Goal: Use online tool/utility: Utilize a website feature to perform a specific function

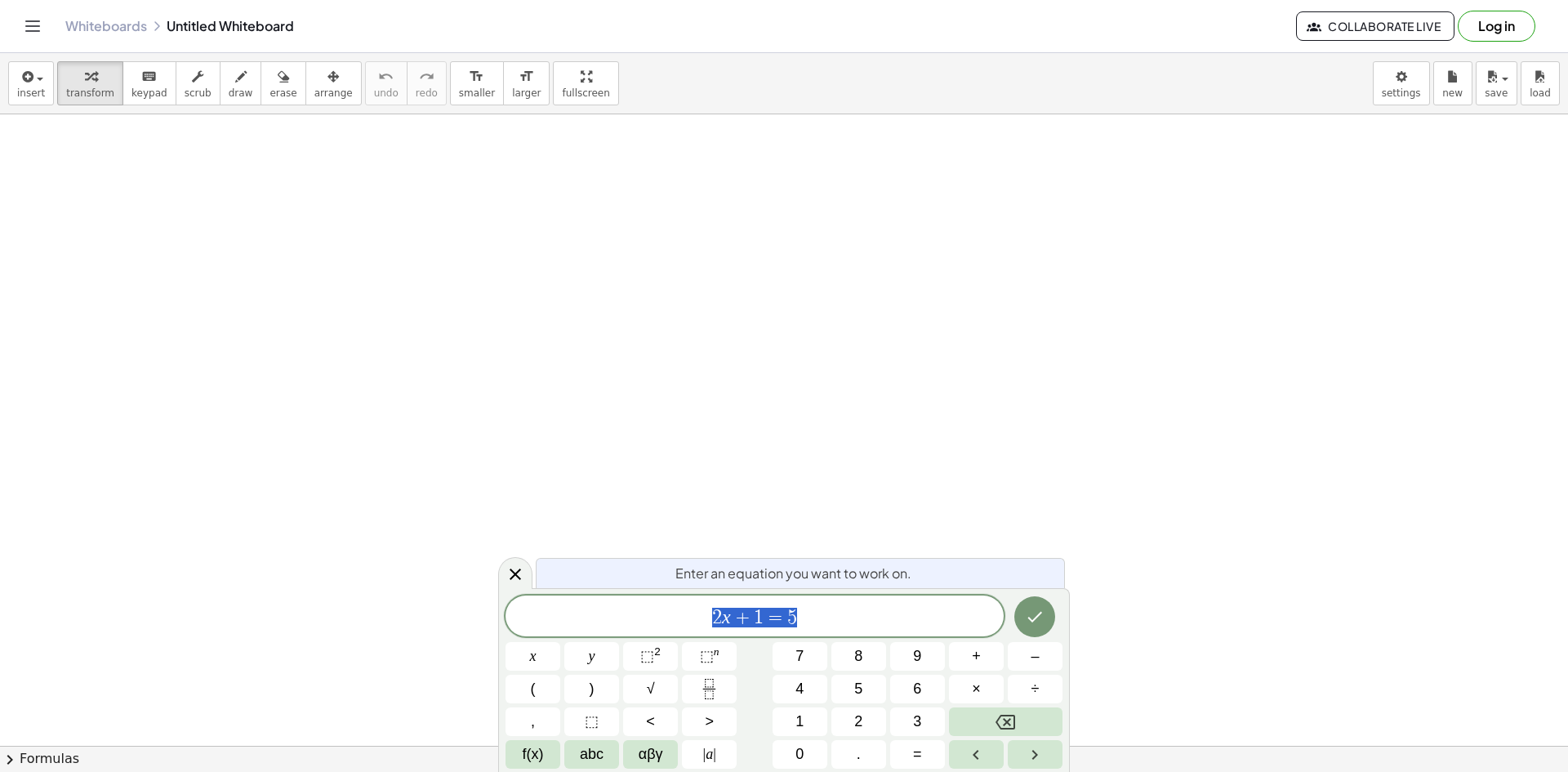
drag, startPoint x: 475, startPoint y: 241, endPoint x: 551, endPoint y: 288, distance: 89.4
drag, startPoint x: 1192, startPoint y: 154, endPoint x: 1141, endPoint y: 190, distance: 62.4
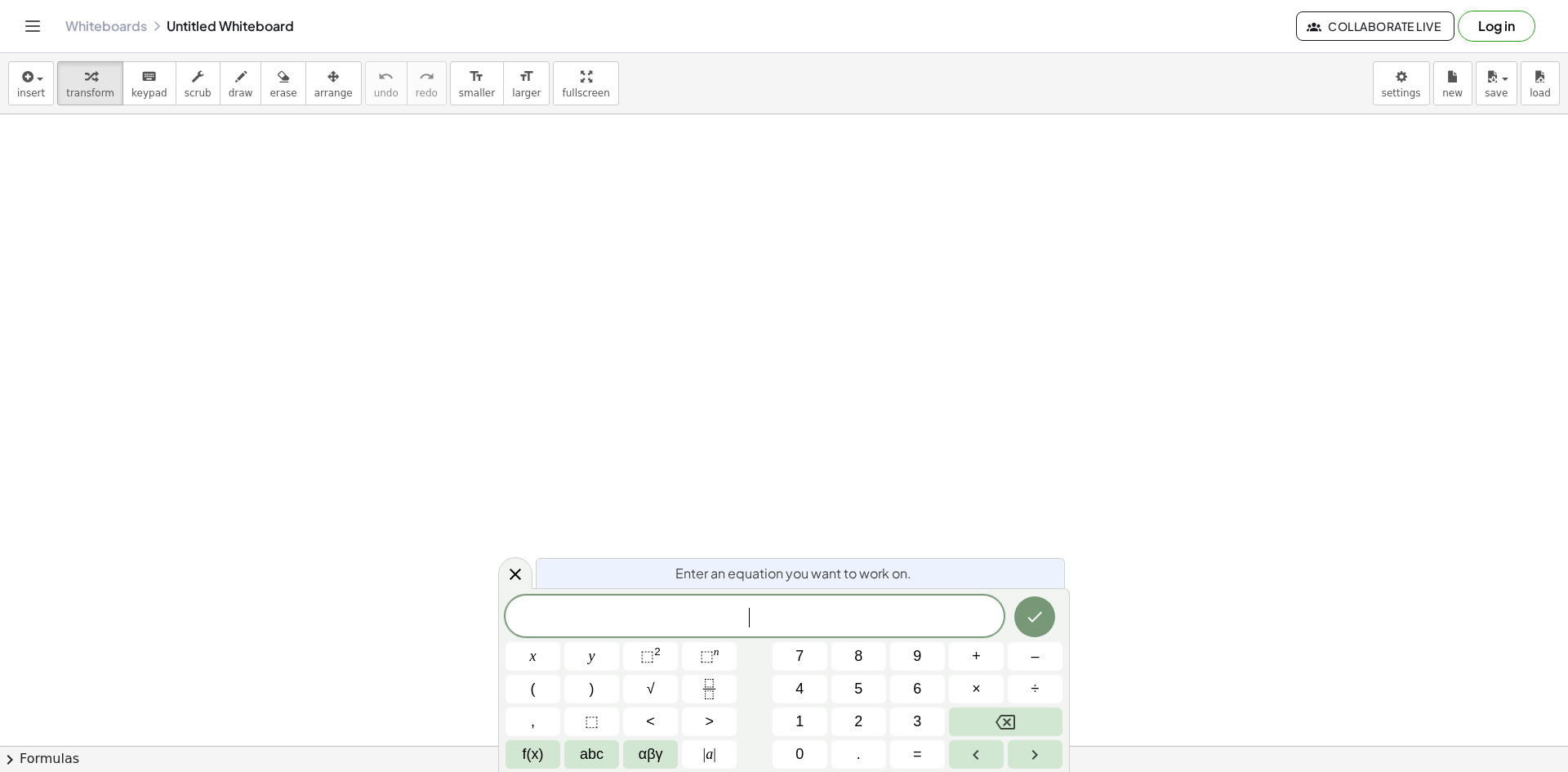
drag, startPoint x: 160, startPoint y: 160, endPoint x: 159, endPoint y: 169, distance: 9.1
click at [801, 620] on span "​" at bounding box center [755, 617] width 498 height 23
click at [1030, 618] on icon "Done" at bounding box center [1034, 617] width 20 height 20
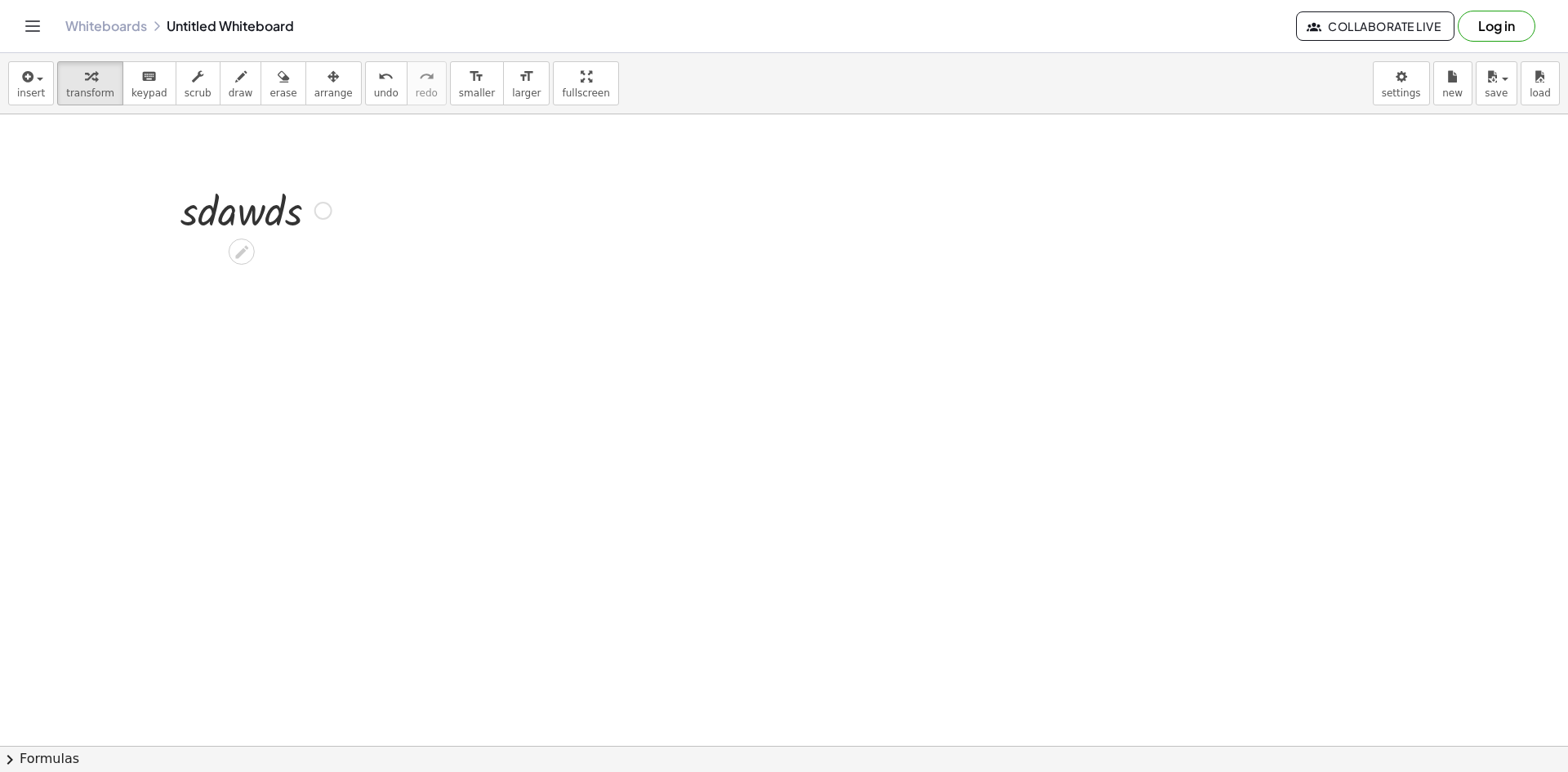
drag, startPoint x: 269, startPoint y: 220, endPoint x: 289, endPoint y: 229, distance: 21.9
click at [296, 224] on div at bounding box center [256, 209] width 168 height 56
drag, startPoint x: 324, startPoint y: 271, endPoint x: 373, endPoint y: 289, distance: 52.2
click at [325, 274] on div at bounding box center [323, 266] width 18 height 18
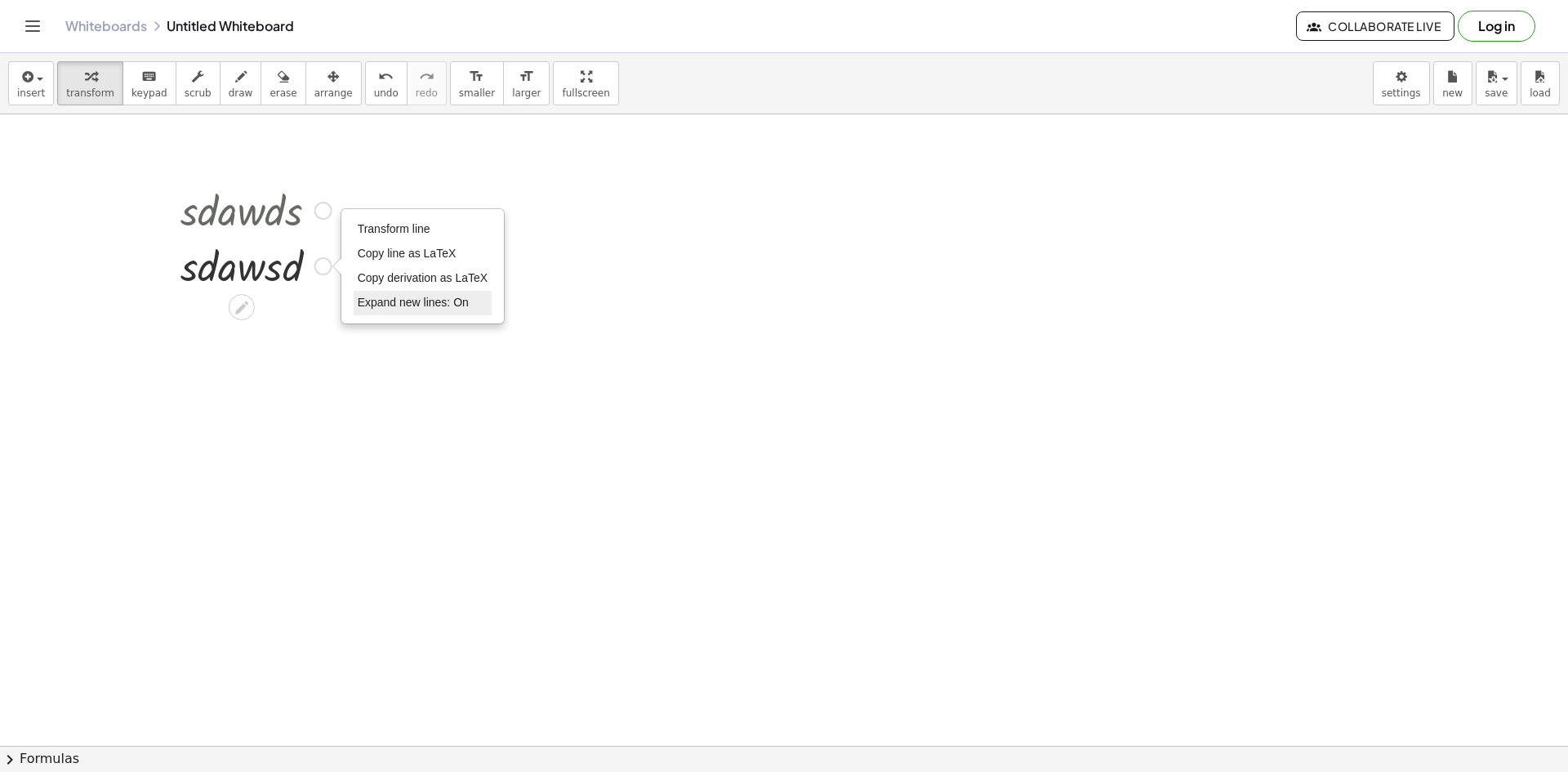
click at [389, 314] on li "Expand new lines: On" at bounding box center [423, 303] width 139 height 25
click at [303, 275] on div at bounding box center [256, 265] width 168 height 56
click at [290, 266] on div at bounding box center [256, 265] width 168 height 56
click at [248, 226] on div at bounding box center [256, 209] width 168 height 56
click at [270, 96] on span "erase" at bounding box center [283, 93] width 27 height 12
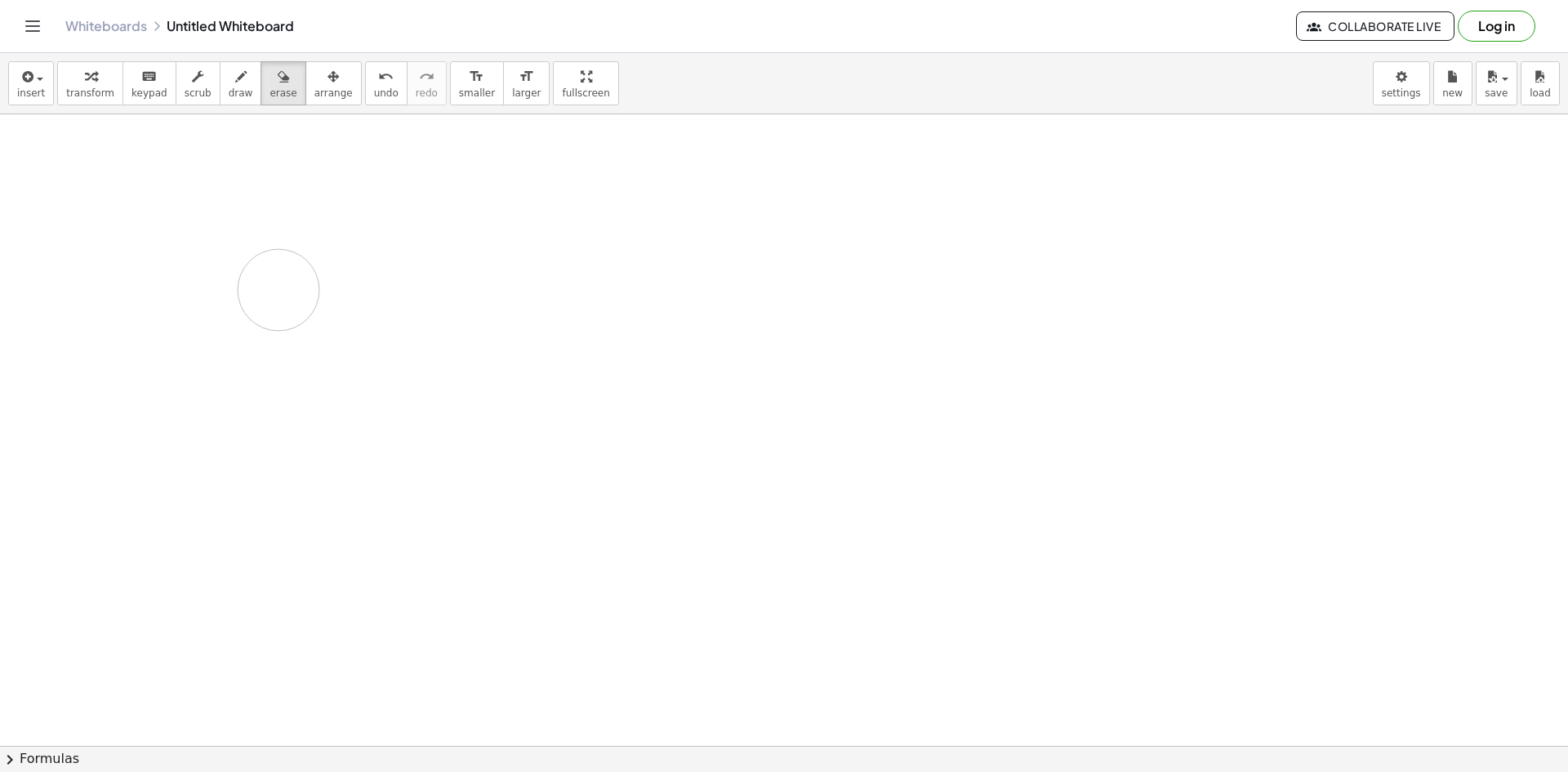
drag, startPoint x: 271, startPoint y: 180, endPoint x: 242, endPoint y: 109, distance: 76.7
click at [229, 98] on span "draw" at bounding box center [241, 93] width 25 height 12
drag, startPoint x: 543, startPoint y: 322, endPoint x: 562, endPoint y: 325, distance: 19.2
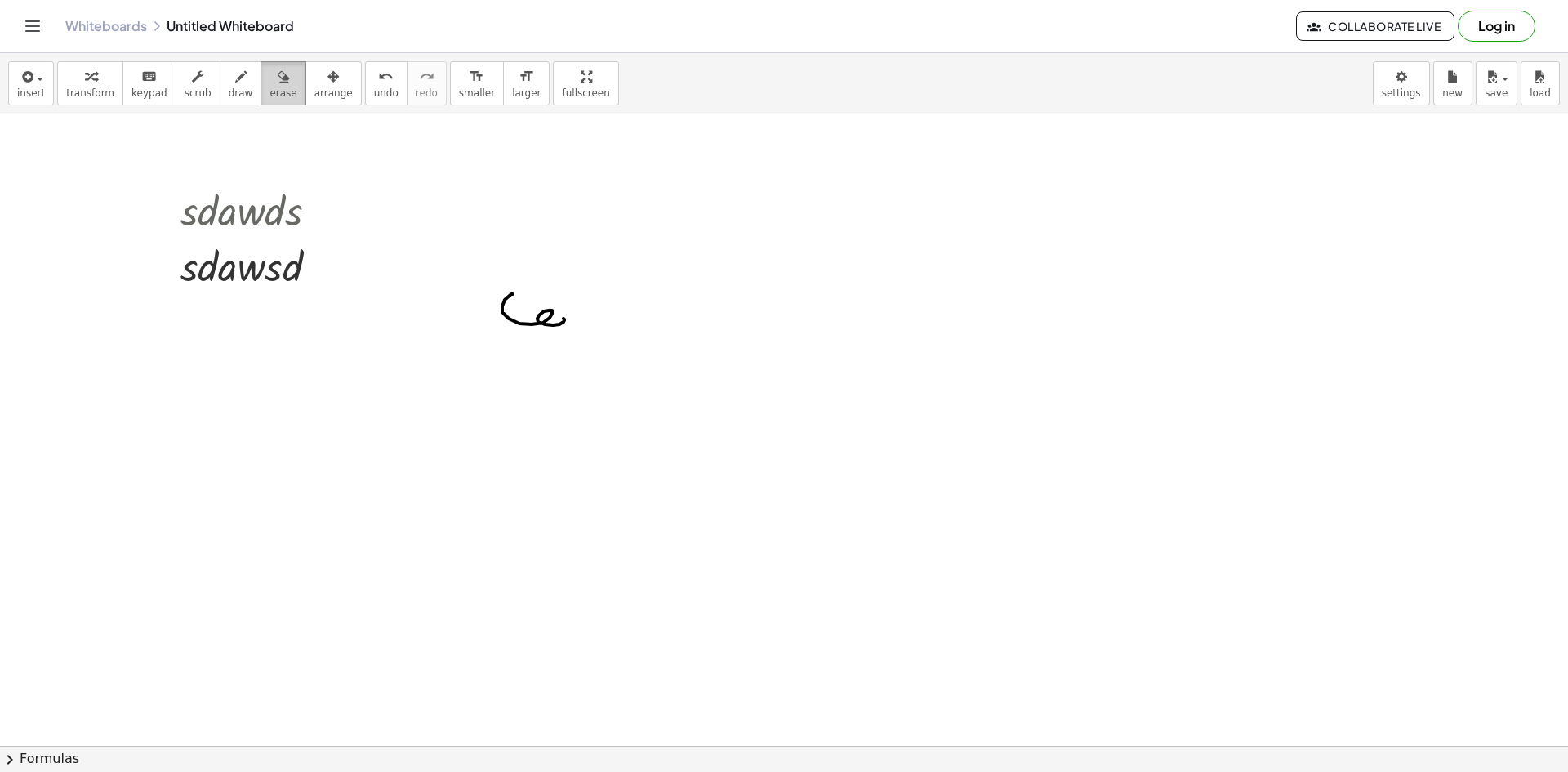
click at [272, 87] on button "erase" at bounding box center [283, 83] width 45 height 44
drag, startPoint x: 234, startPoint y: 186, endPoint x: 294, endPoint y: 255, distance: 91.4
drag, startPoint x: 509, startPoint y: 324, endPoint x: 554, endPoint y: 308, distance: 47.8
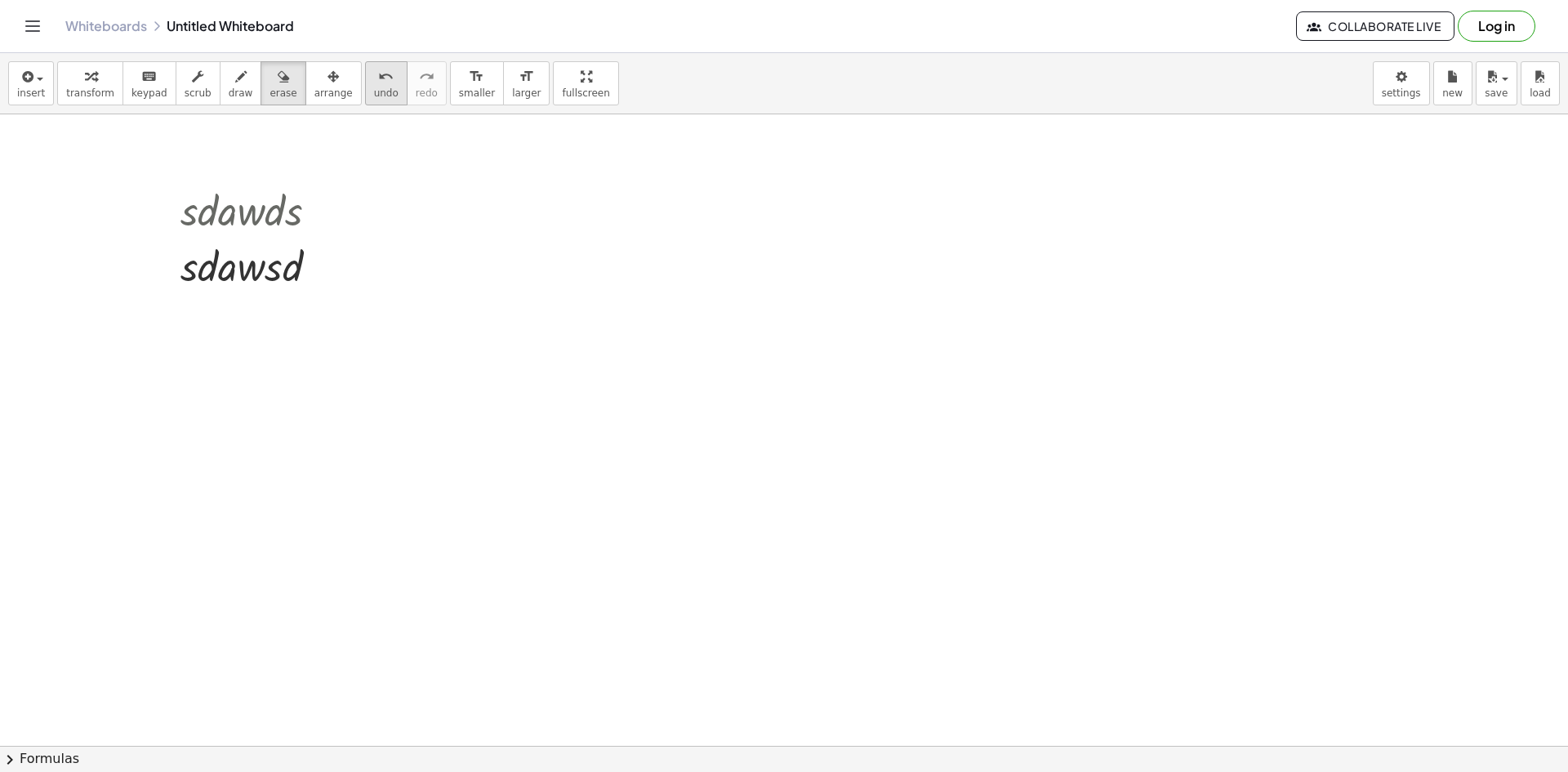
click at [365, 90] on button "undo undo" at bounding box center [386, 83] width 43 height 44
click at [374, 87] on span "undo" at bounding box center [386, 93] width 25 height 12
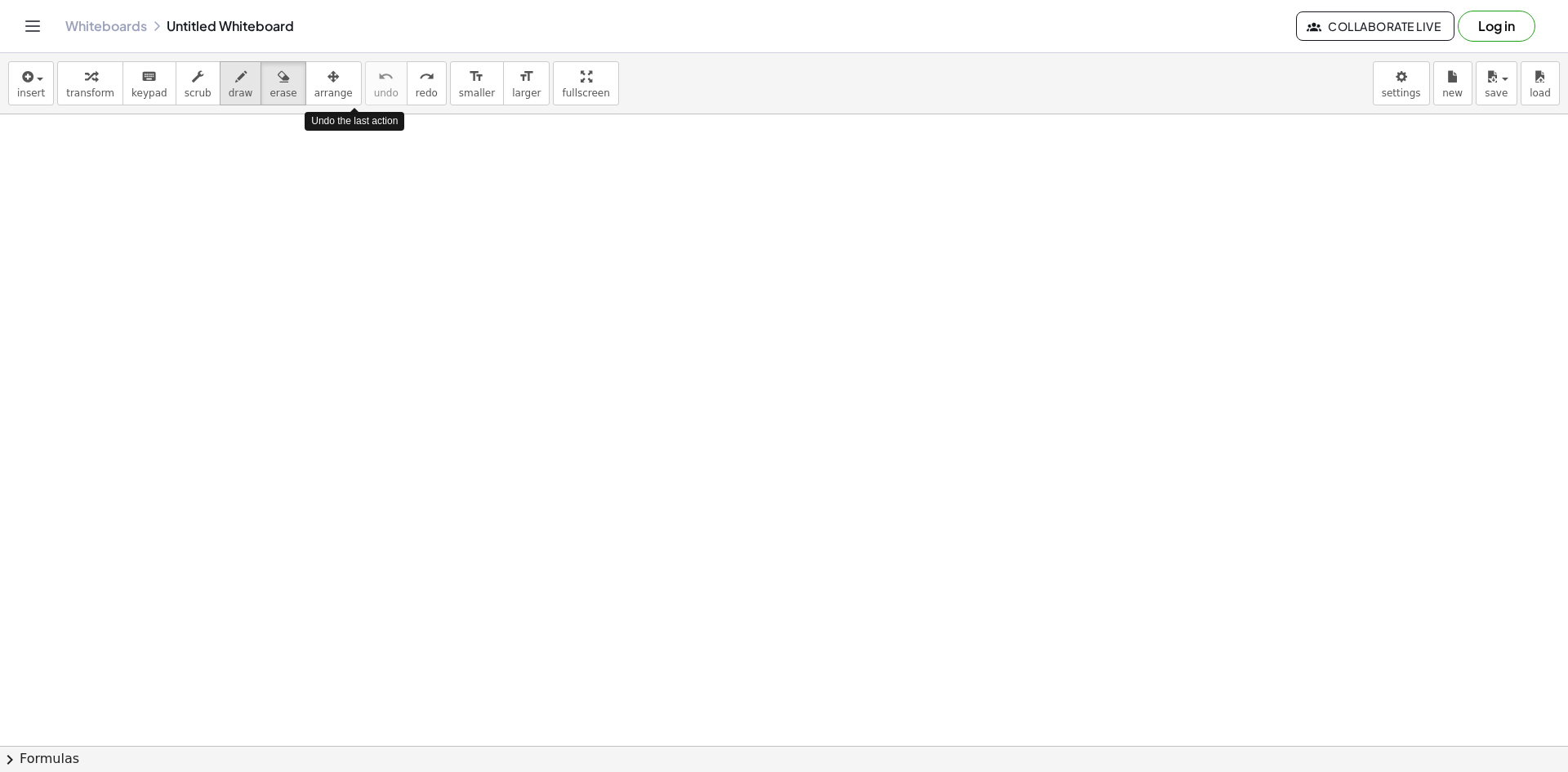
click at [229, 84] on div "button" at bounding box center [241, 76] width 25 height 20
drag, startPoint x: 420, startPoint y: 320, endPoint x: 584, endPoint y: 357, distance: 168.1
click at [584, 357] on div at bounding box center [784, 267] width 1568 height 1895
drag, startPoint x: 516, startPoint y: 257, endPoint x: 522, endPoint y: 289, distance: 32.6
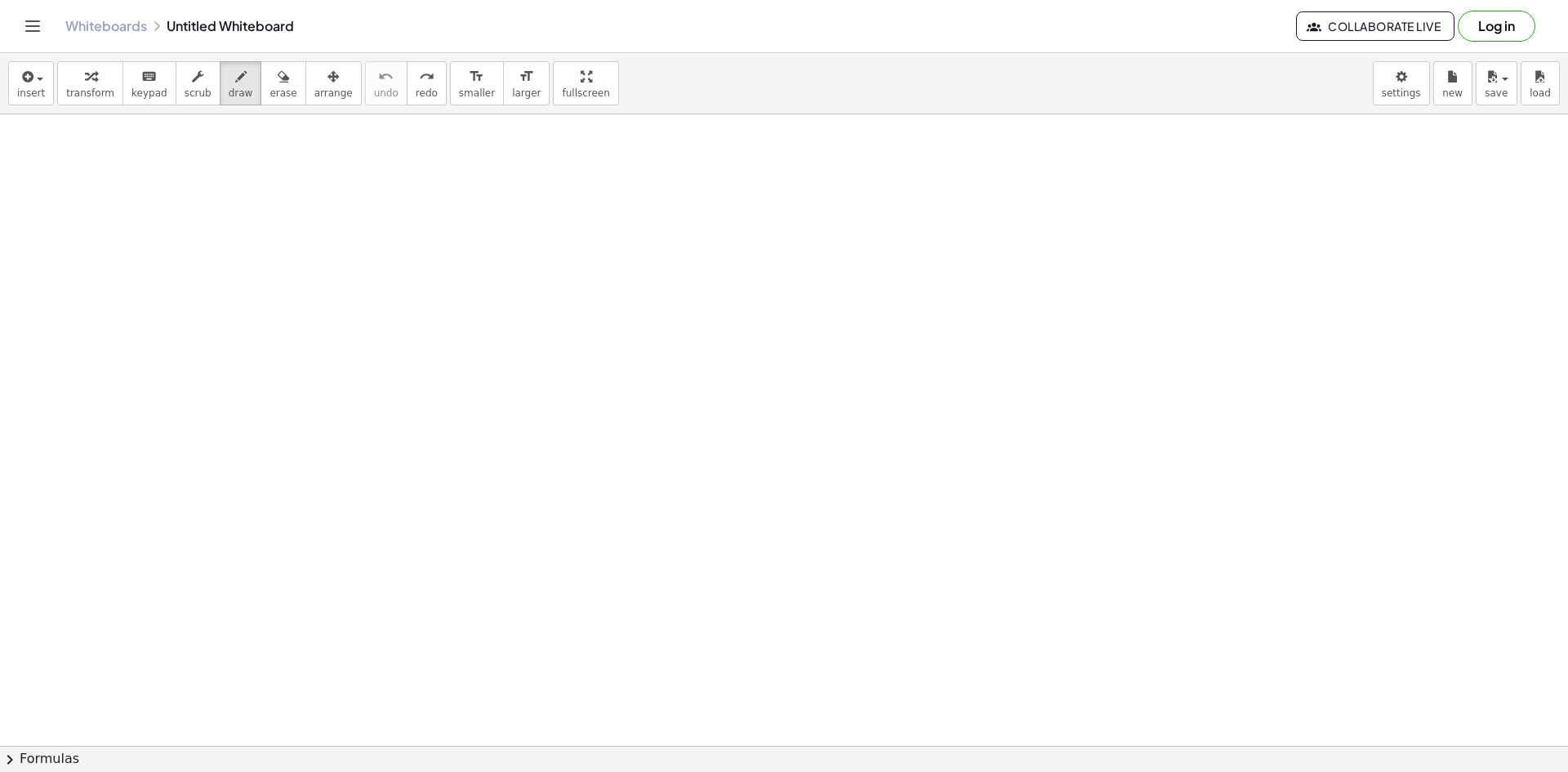
drag, startPoint x: 599, startPoint y: 293, endPoint x: 712, endPoint y: 341, distance: 122.8
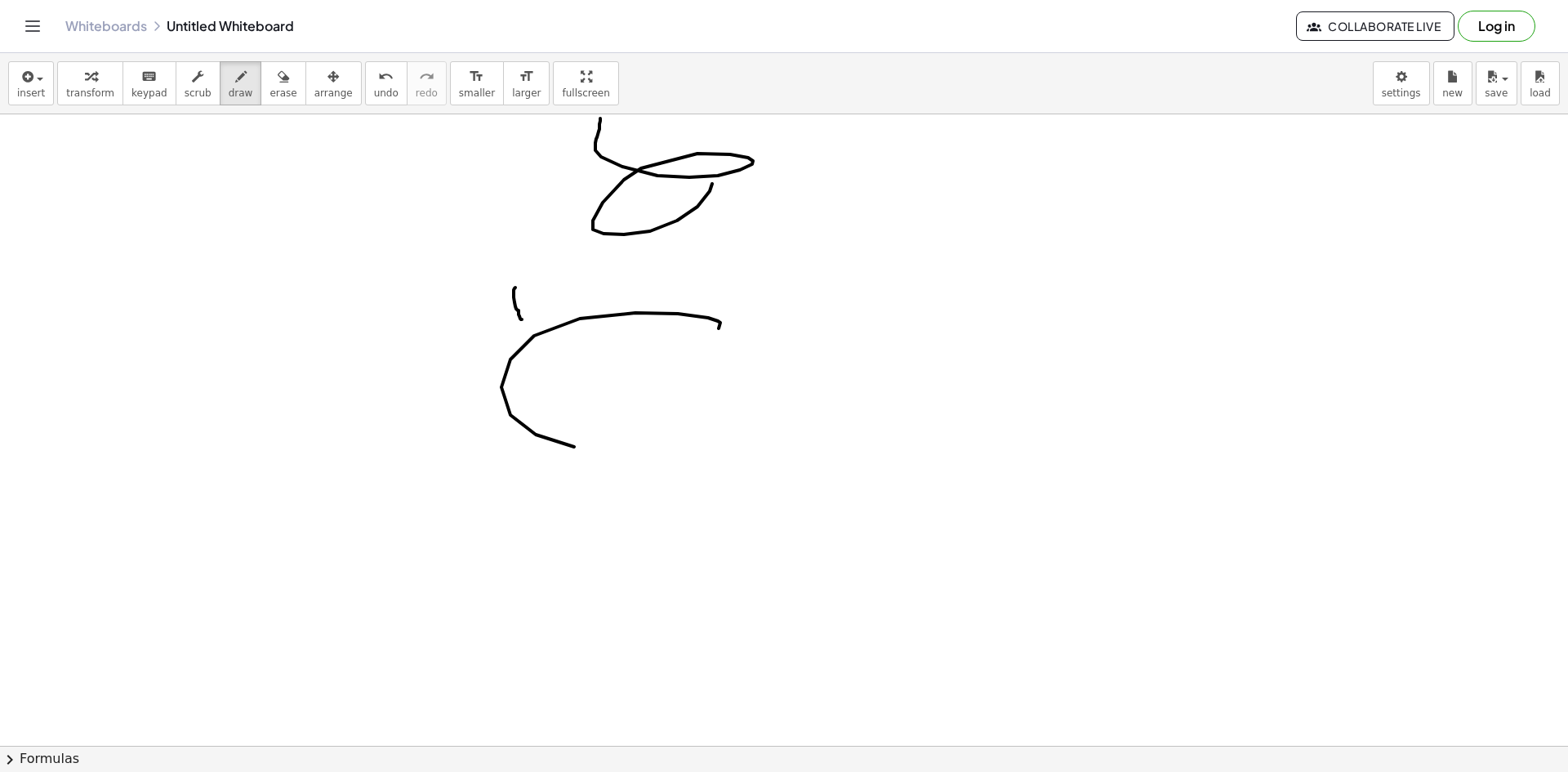
drag, startPoint x: 720, startPoint y: 322, endPoint x: 684, endPoint y: 489, distance: 170.8
click at [618, 481] on div at bounding box center [784, 126] width 1568 height 1895
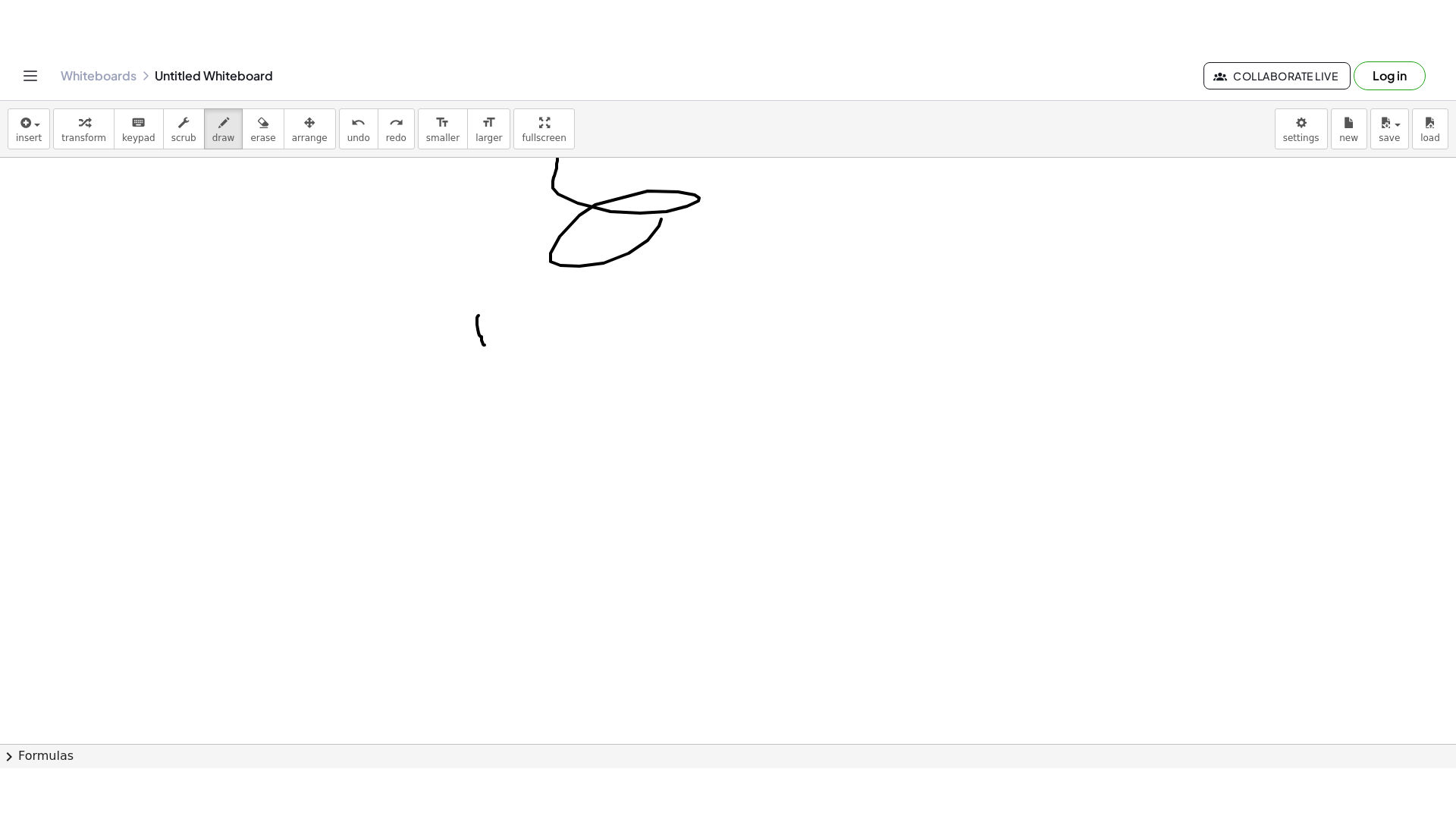
scroll to position [835, 0]
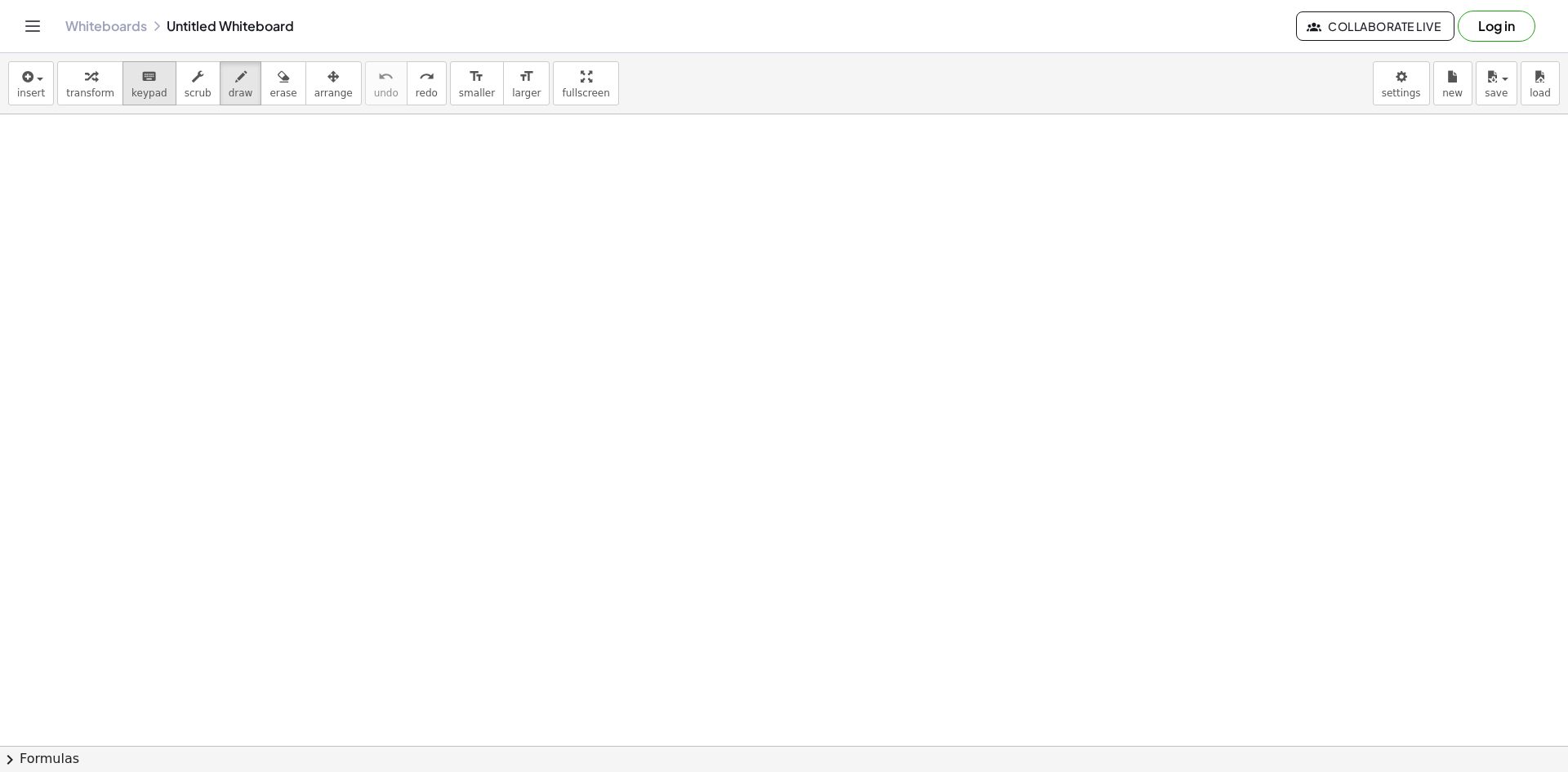
click at [146, 95] on span "keypad" at bounding box center [150, 93] width 36 height 12
click at [608, 383] on div at bounding box center [784, 478] width 1568 height 2526
drag, startPoint x: 593, startPoint y: 496, endPoint x: 715, endPoint y: 442, distance: 133.4
click at [783, 500] on div at bounding box center [784, 478] width 1568 height 2526
drag, startPoint x: 400, startPoint y: 277, endPoint x: 451, endPoint y: 287, distance: 52.0
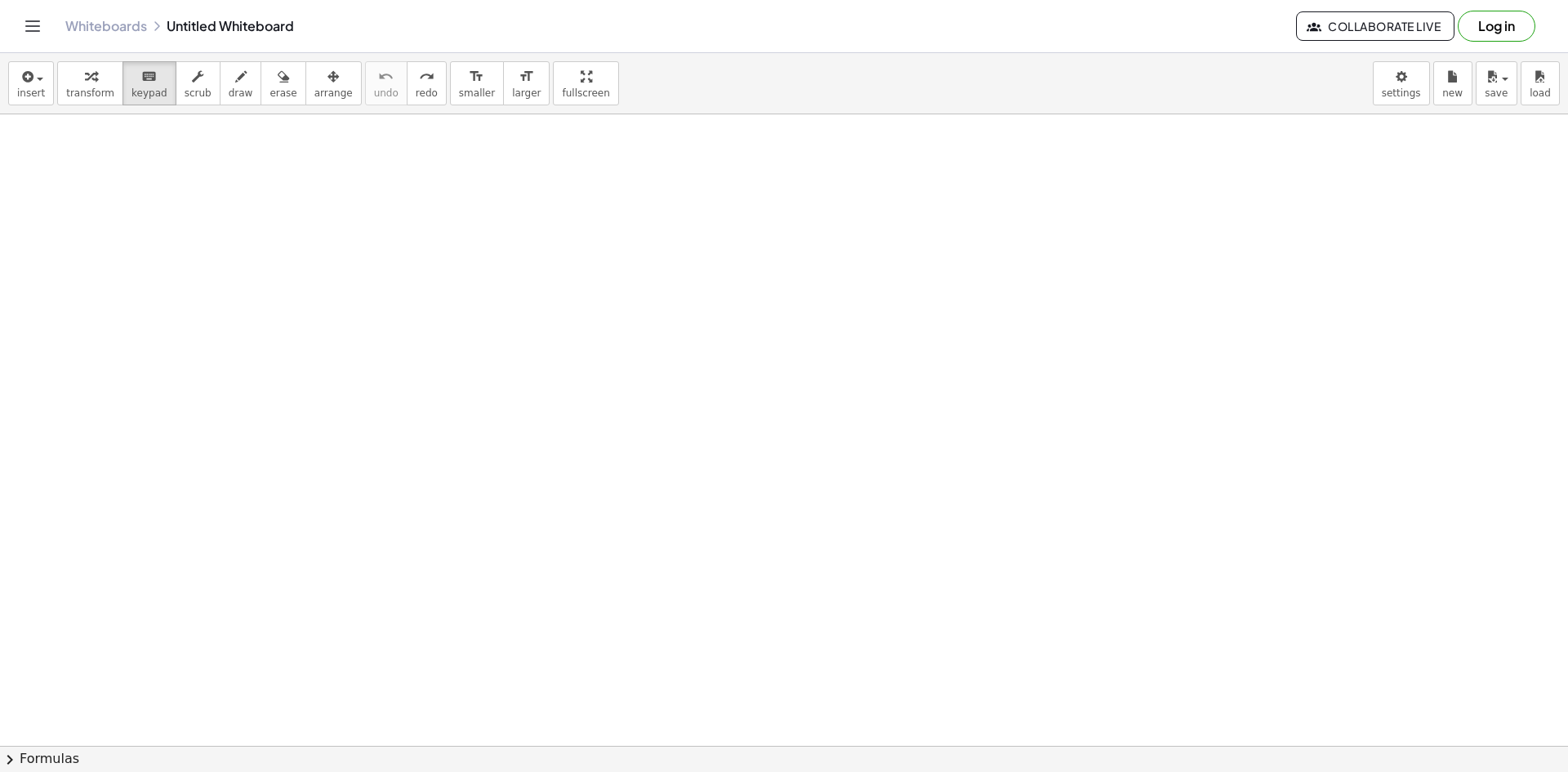
click at [441, 297] on div at bounding box center [784, 478] width 1568 height 2526
click at [229, 95] on span "draw" at bounding box center [241, 93] width 25 height 12
drag, startPoint x: 540, startPoint y: 95, endPoint x: 540, endPoint y: 166, distance: 71.0
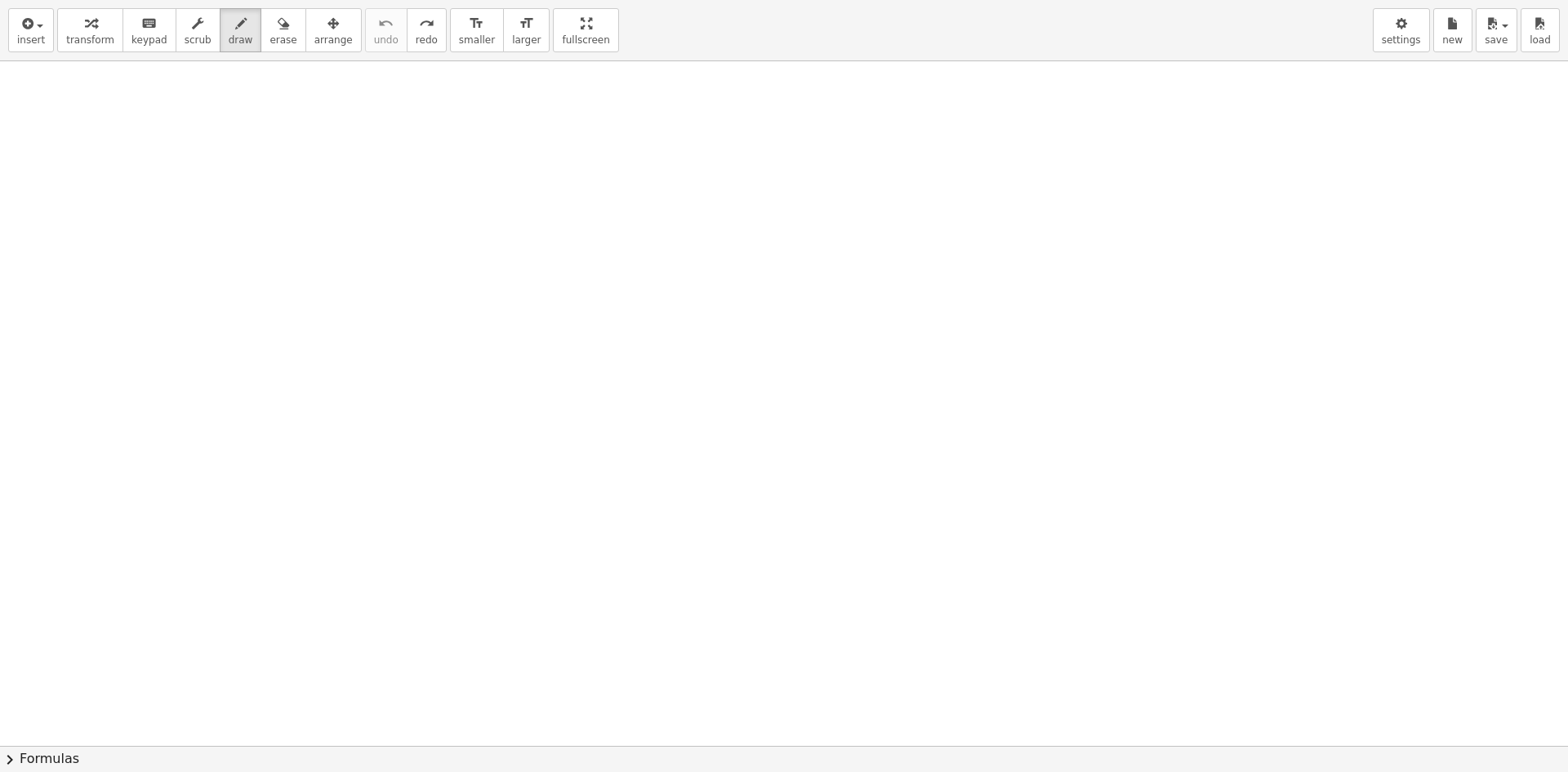
click at [540, 166] on div "insert select one: Math Expression Function Text Youtube Video Graphing Geometr…" at bounding box center [784, 386] width 1568 height 772
drag, startPoint x: 548, startPoint y: 40, endPoint x: 548, endPoint y: -32, distance: 72.0
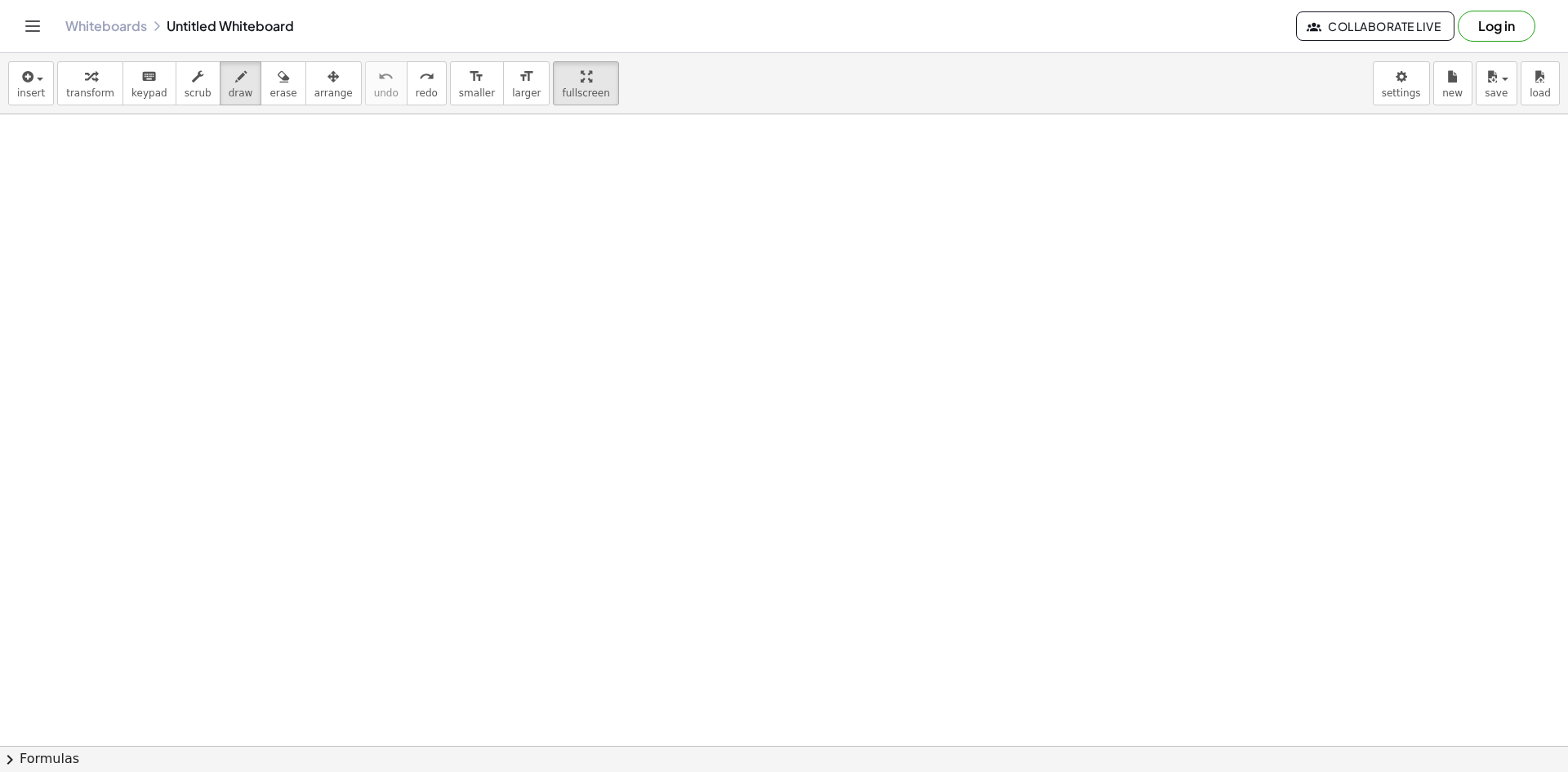
click at [548, 0] on html "Graspable Math Activities Get Started Activity Bank Assigned Work Classes White…" at bounding box center [784, 386] width 1568 height 772
drag, startPoint x: 532, startPoint y: 64, endPoint x: 531, endPoint y: 135, distance: 71.0
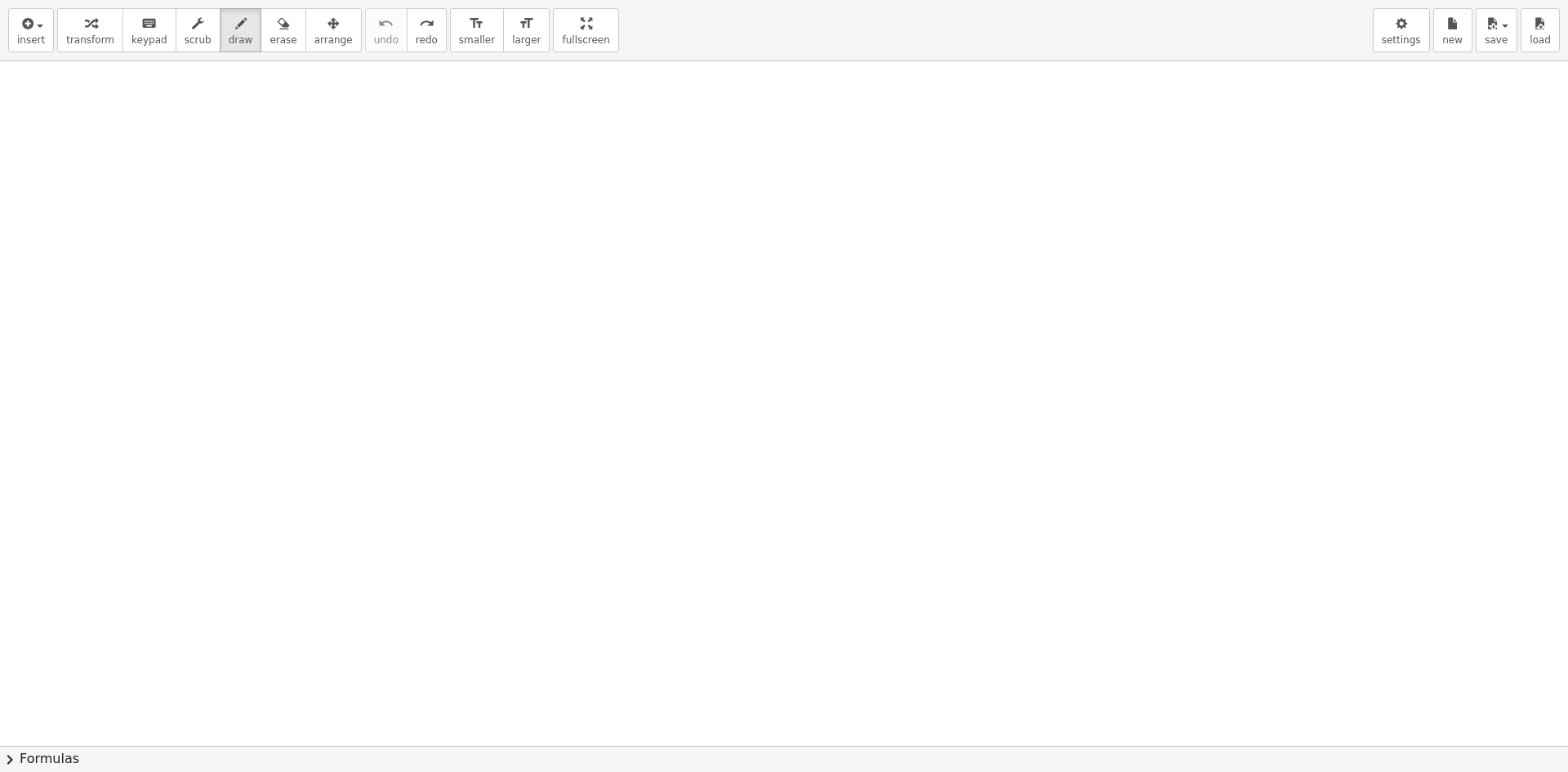
click at [531, 135] on div "insert select one: Math Expression Function Text Youtube Video Graphing Geometr…" at bounding box center [784, 386] width 1568 height 772
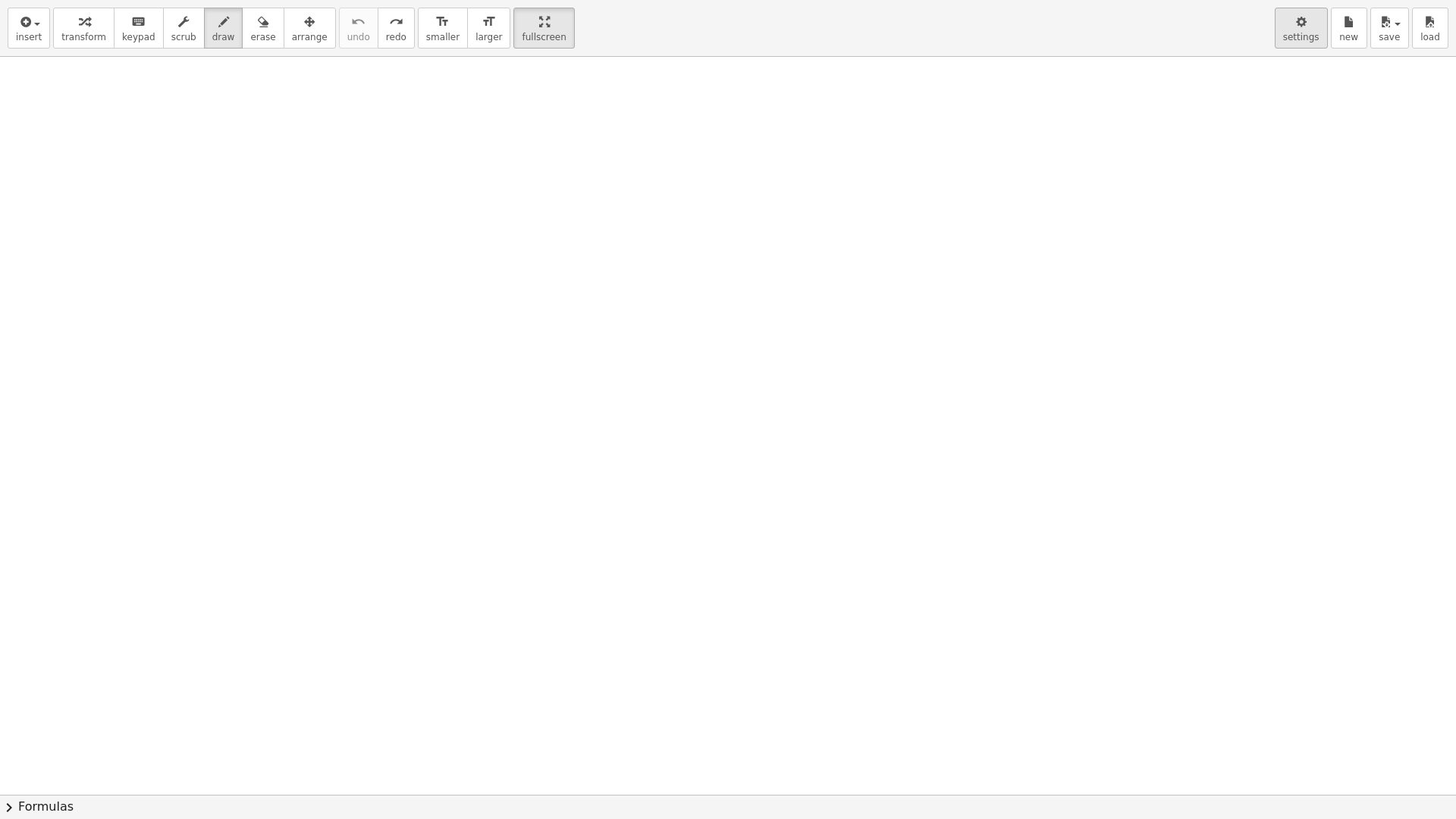
click at [1302, 30] on icon "button" at bounding box center [1301, 22] width 11 height 18
click at [436, 27] on icon "format_size" at bounding box center [443, 22] width 15 height 18
click at [482, 28] on icon "format_size" at bounding box center [489, 22] width 15 height 18
click at [66, 36] on span "transform" at bounding box center [84, 38] width 45 height 11
click at [122, 36] on span "keypad" at bounding box center [139, 38] width 33 height 11
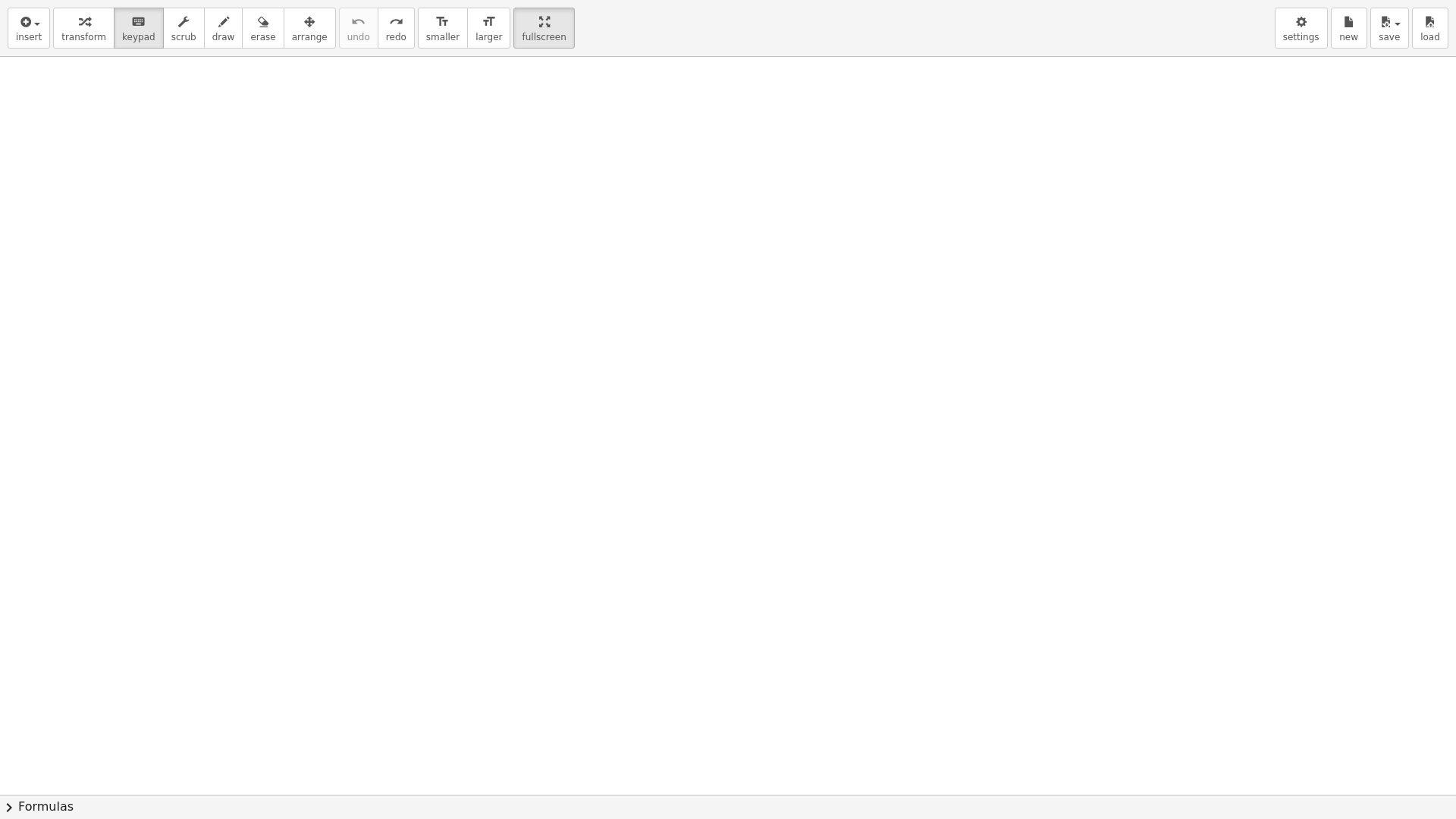
click at [345, 216] on div at bounding box center [728, 395] width 1456 height 2346
drag, startPoint x: 314, startPoint y: 223, endPoint x: 443, endPoint y: 200, distance: 131.0
click at [443, 200] on div at bounding box center [728, 395] width 1456 height 2346
click at [176, 42] on span "scrub" at bounding box center [183, 38] width 25 height 11
click at [340, 178] on div at bounding box center [728, 395] width 1456 height 2346
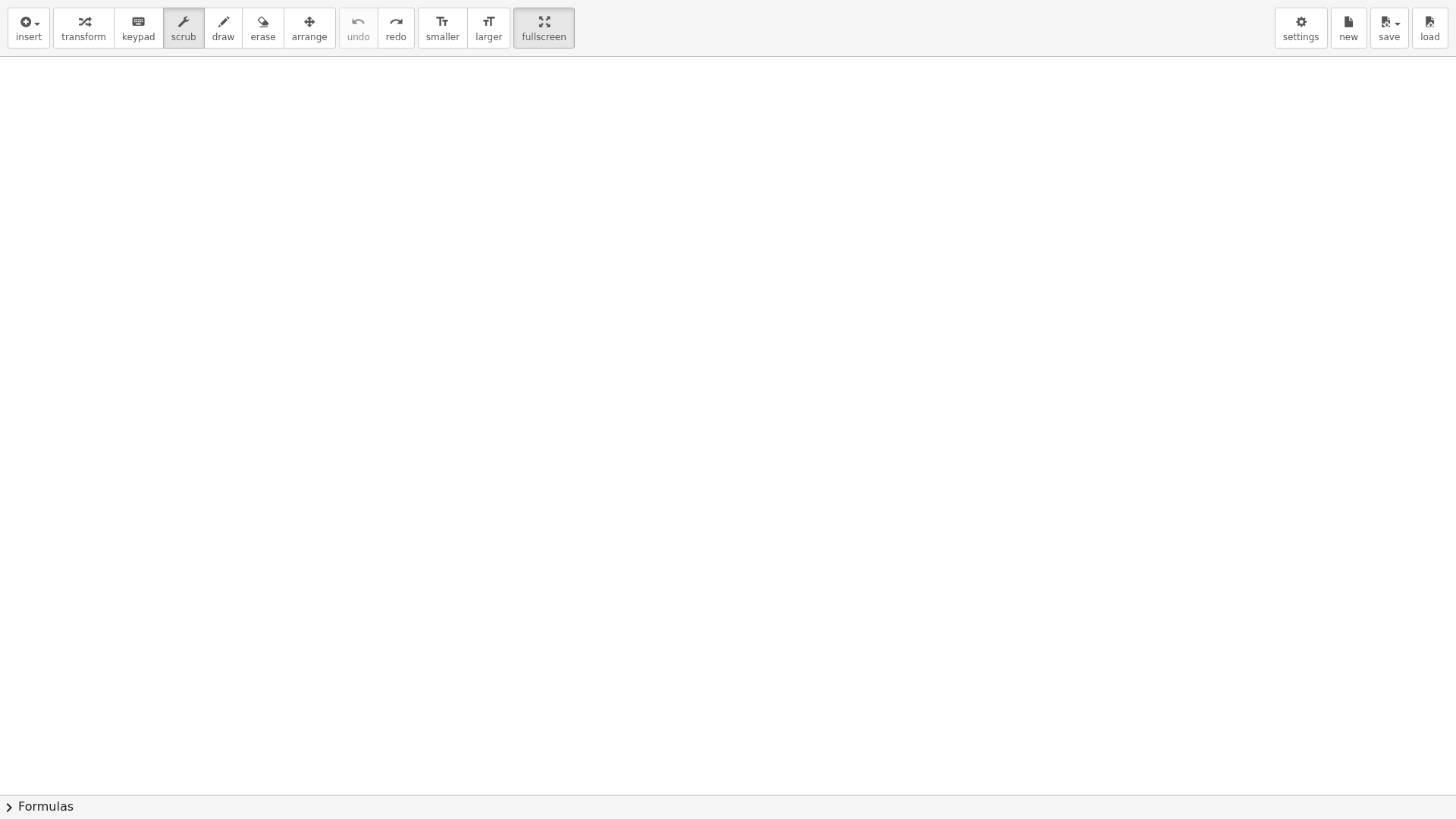
drag, startPoint x: 256, startPoint y: 119, endPoint x: 255, endPoint y: 89, distance: 30.0
click at [364, 294] on div at bounding box center [728, 395] width 1456 height 2346
click at [218, 29] on icon "button" at bounding box center [224, 22] width 11 height 18
drag, startPoint x: 392, startPoint y: 221, endPoint x: 514, endPoint y: 349, distance: 176.8
click at [500, 351] on div at bounding box center [728, 395] width 1456 height 2346
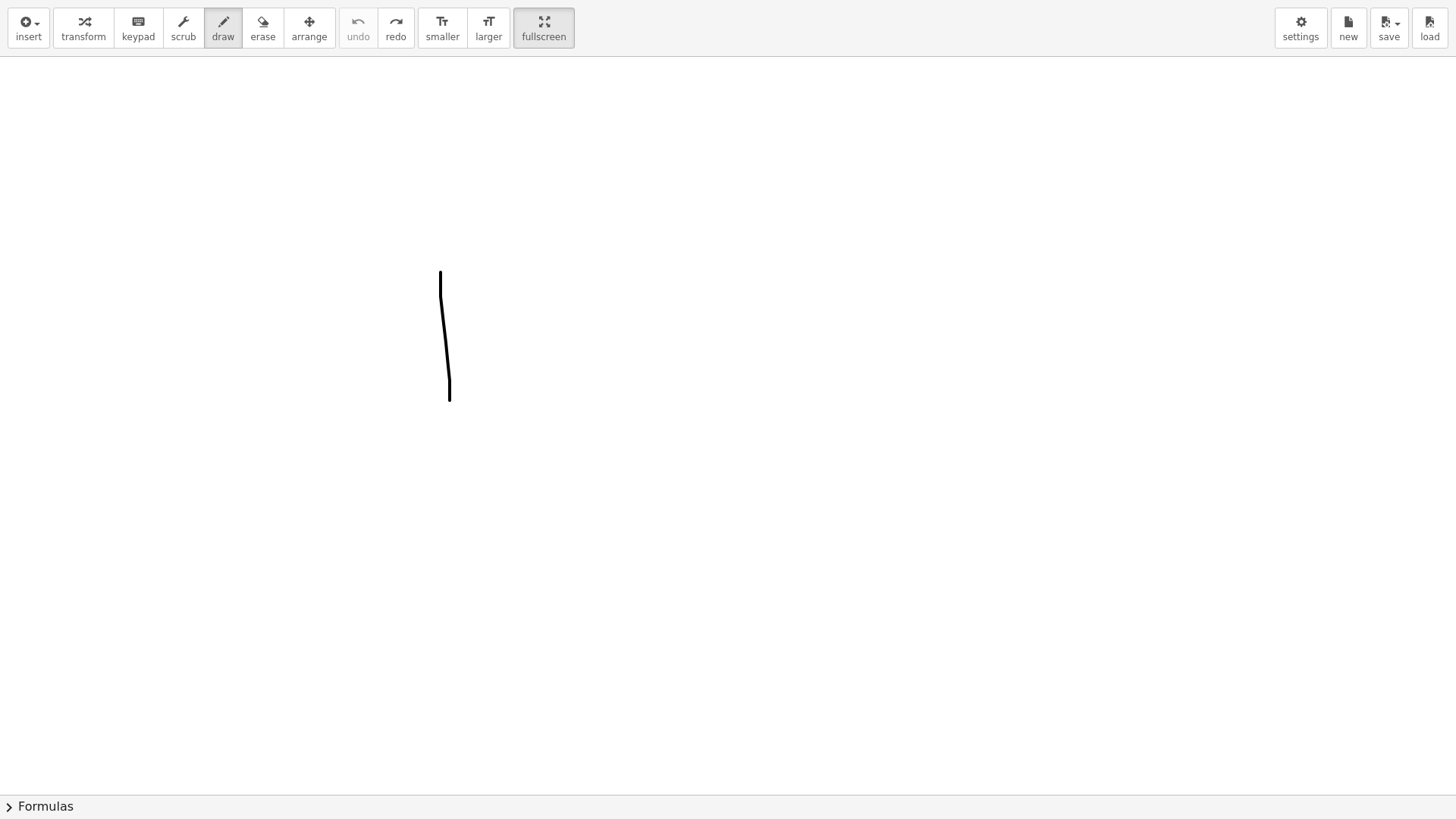
drag, startPoint x: 440, startPoint y: 273, endPoint x: 448, endPoint y: 422, distance: 149.2
click at [448, 422] on div at bounding box center [728, 395] width 1456 height 2346
click at [63, 716] on button "chevron_right Formulas" at bounding box center [728, 807] width 1456 height 24
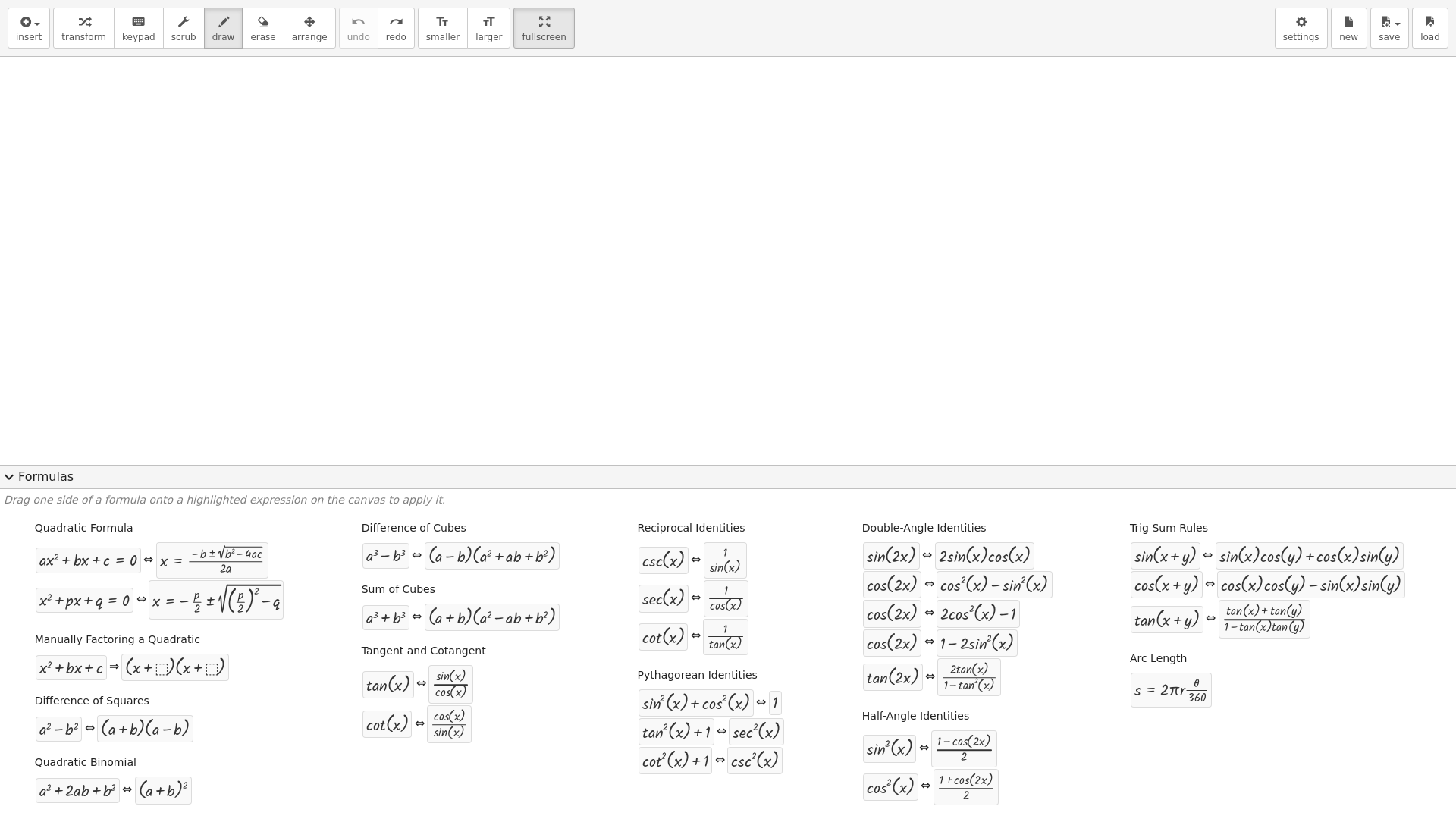
click at [39, 482] on button "expand_more Formulas" at bounding box center [728, 477] width 1456 height 24
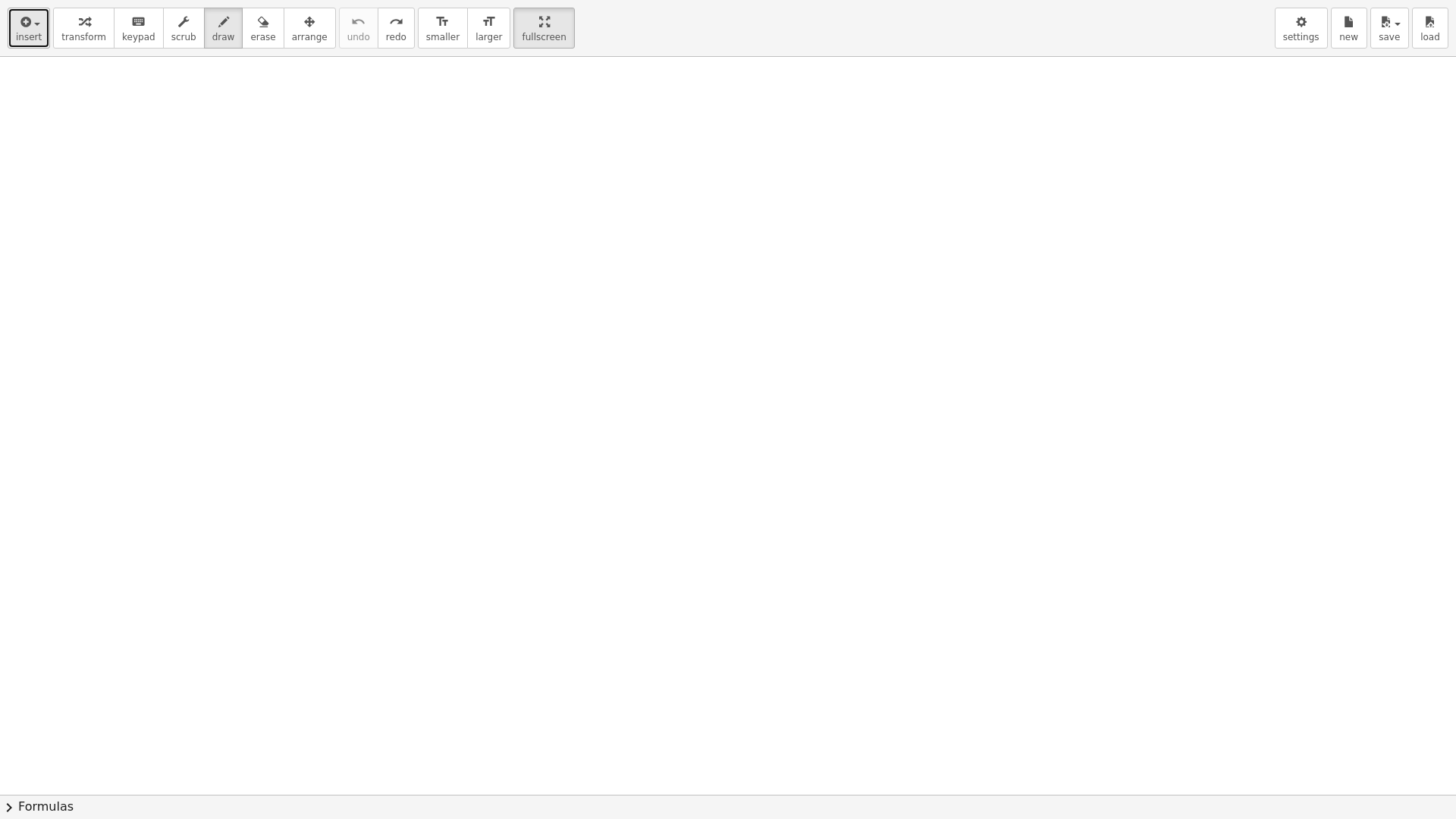
click at [36, 37] on span "insert" at bounding box center [29, 38] width 26 height 11
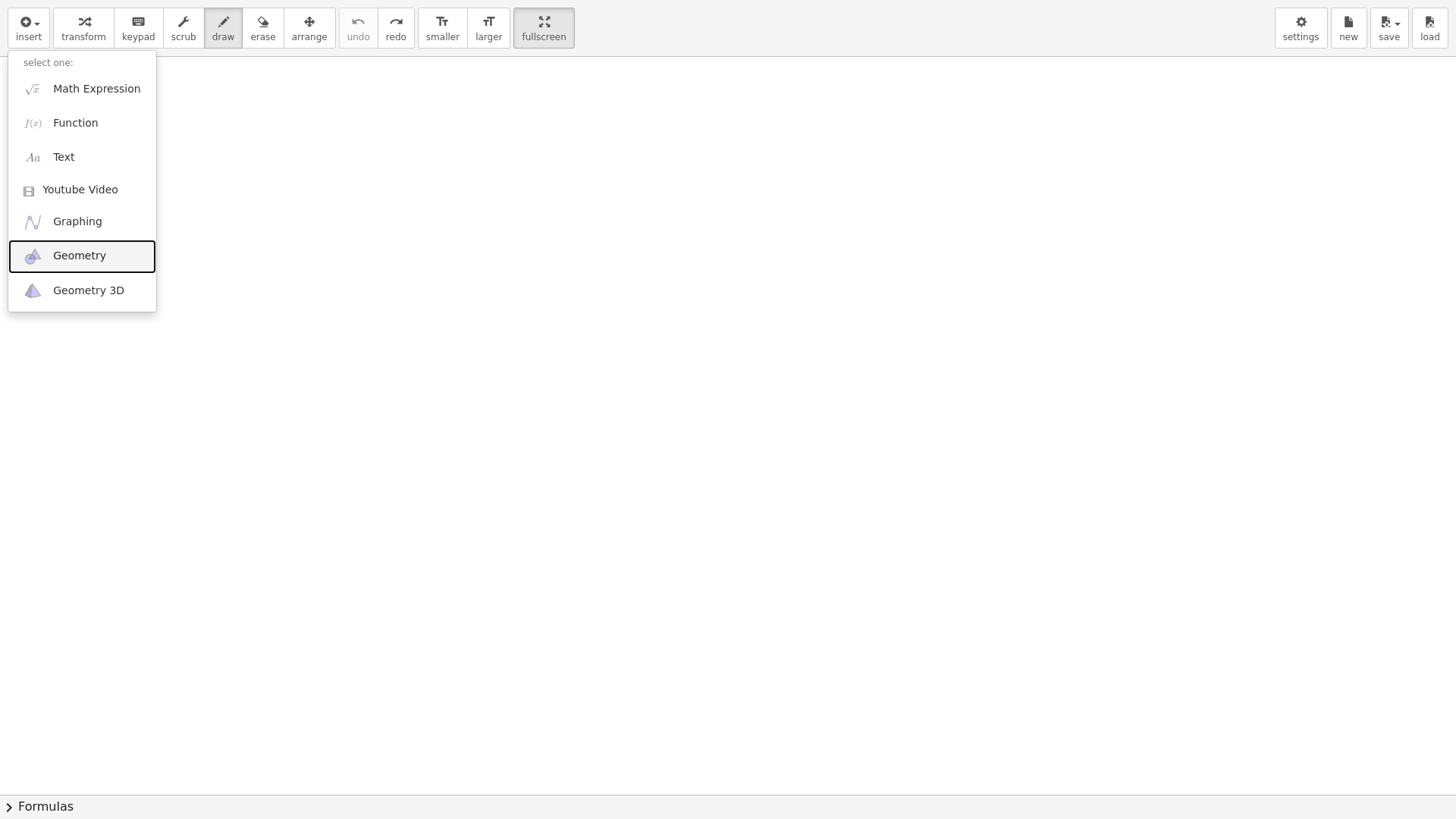
click at [110, 265] on link "Geometry" at bounding box center [82, 256] width 148 height 34
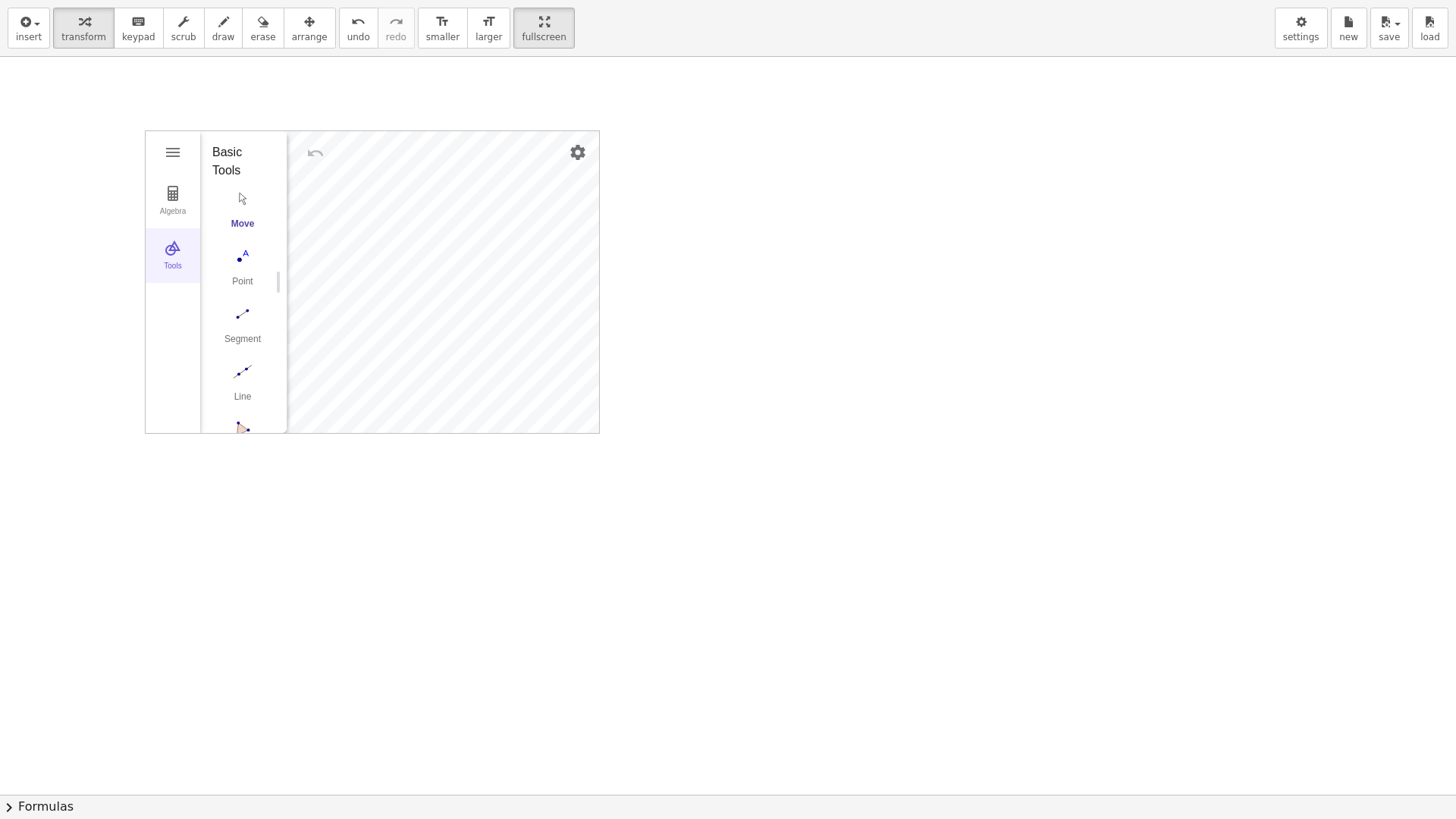
click at [182, 253] on button "Tools" at bounding box center [172, 255] width 54 height 54
click at [179, 255] on img "Geometry" at bounding box center [173, 248] width 18 height 18
click at [253, 288] on button "Polygon" at bounding box center [243, 287] width 61 height 54
click at [245, 324] on img "Move. Drag or select object" at bounding box center [249, 330] width 37 height 37
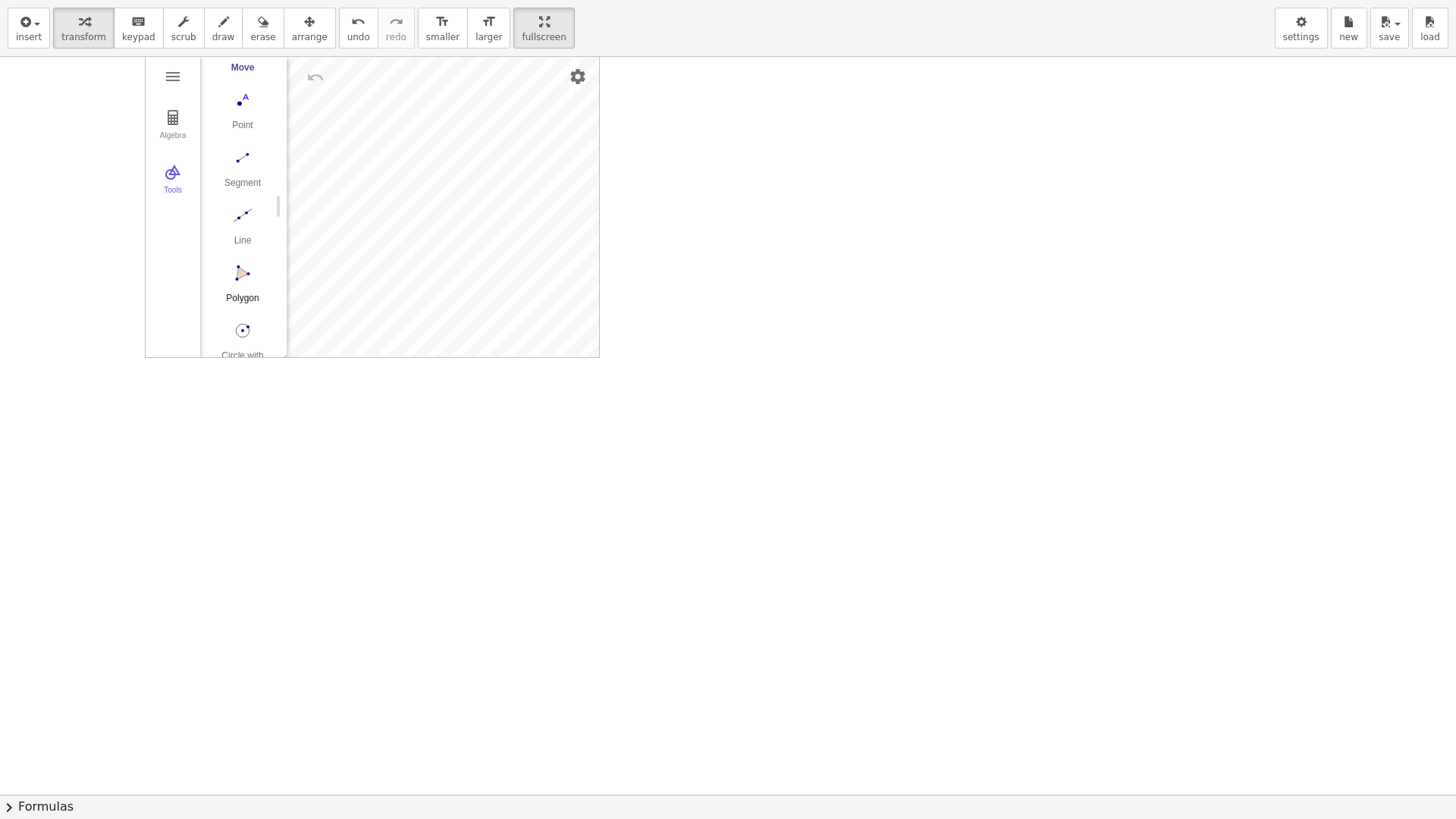
click at [245, 288] on button "Polygon" at bounding box center [243, 287] width 61 height 54
click at [350, 426] on div at bounding box center [728, 320] width 1456 height 2346
drag, startPoint x: 255, startPoint y: 329, endPoint x: 276, endPoint y: 386, distance: 60.7
click at [276, 386] on div "Algebra Tools GeoGebra Geometry Basic Tools Move Point Segment Line Polygon Cir…" at bounding box center [728, 320] width 1456 height 2346
click at [247, 329] on img "Move. Drag or select object" at bounding box center [249, 330] width 37 height 37
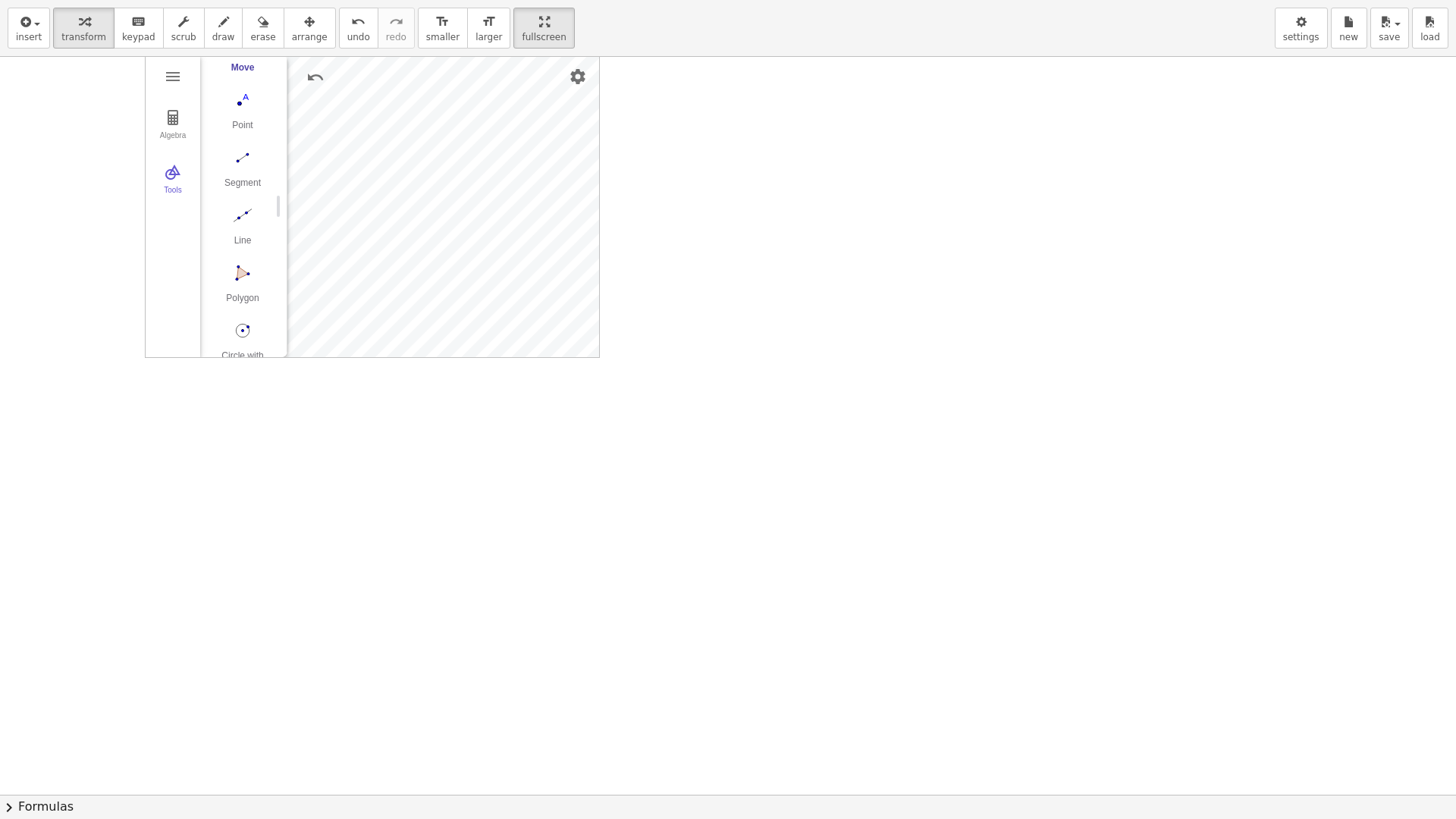
click at [80, 49] on div "insert select one: Math Expression Function Text Youtube Video Graphing Geometr…" at bounding box center [728, 29] width 1456 height 57
click at [80, 39] on span "transform" at bounding box center [84, 38] width 45 height 11
click at [174, 261] on button "Tools" at bounding box center [172, 255] width 54 height 54
click at [184, 264] on div "Tools" at bounding box center [172, 272] width 49 height 21
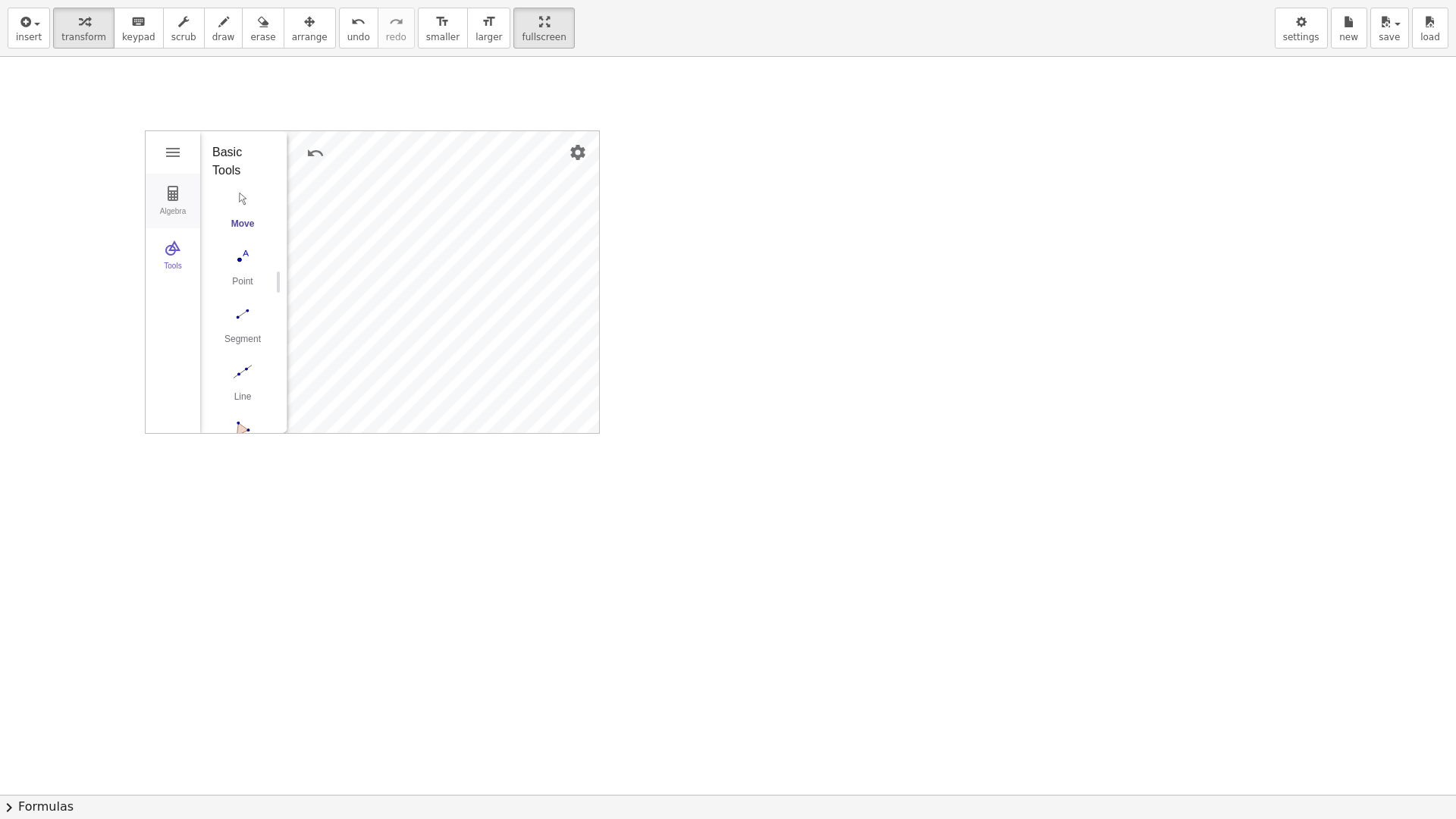
click at [180, 202] on img "Geometry" at bounding box center [173, 193] width 18 height 18
click at [179, 247] on img "Geometry" at bounding box center [173, 248] width 18 height 18
click at [182, 206] on button "Algebra" at bounding box center [172, 201] width 54 height 54
click at [170, 247] on img "Geometry" at bounding box center [173, 248] width 18 height 18
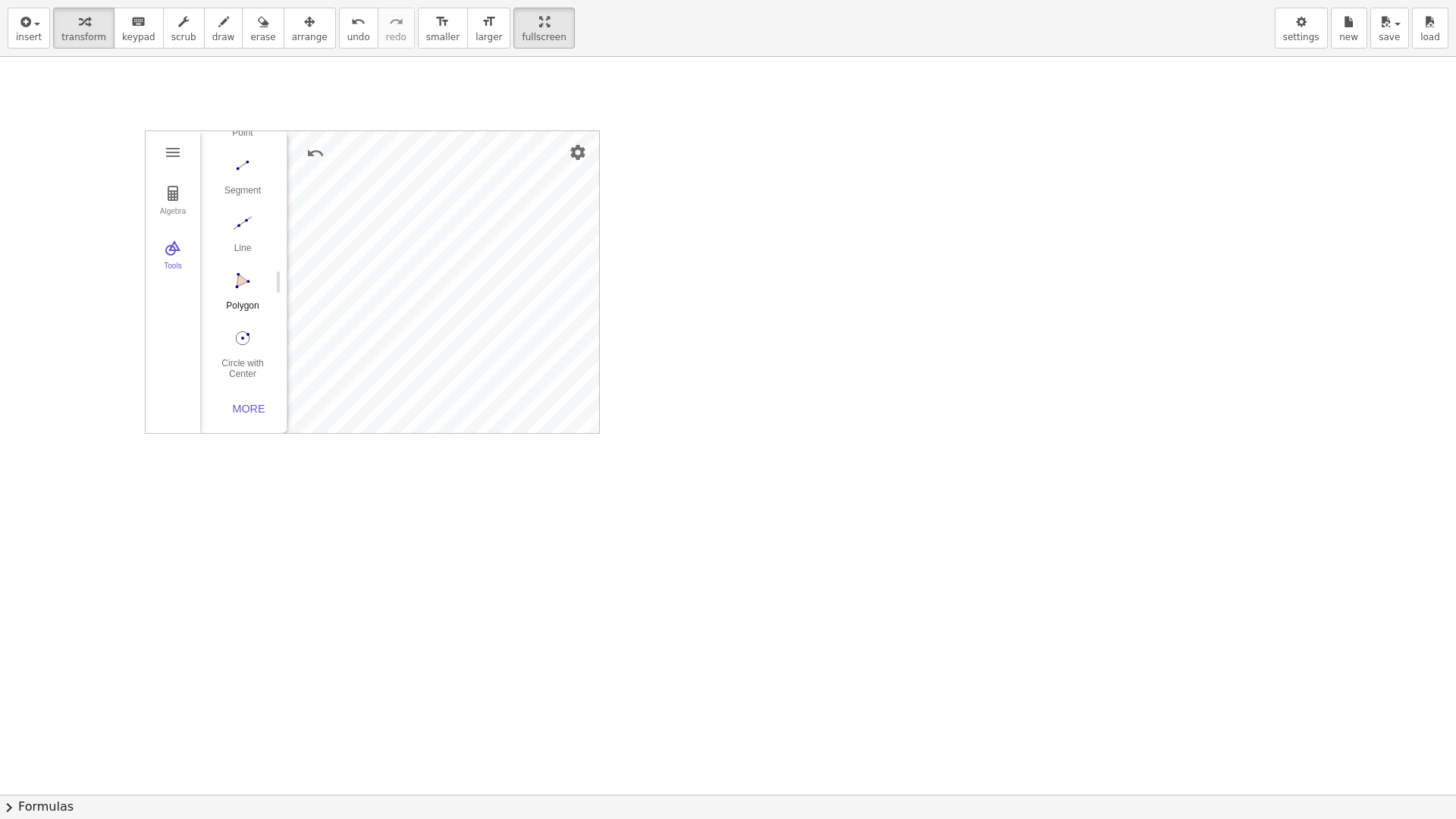
click at [236, 287] on img "Polygon. Select all vertices, then first vertex again" at bounding box center [243, 280] width 61 height 24
click at [250, 406] on img "Move. Drag or select object" at bounding box center [249, 406] width 37 height 37
click at [256, 410] on div "More" at bounding box center [249, 408] width 49 height 12
click at [243, 309] on img "Polygon. Select all vertices, then first vertex again" at bounding box center [243, 300] width 61 height 24
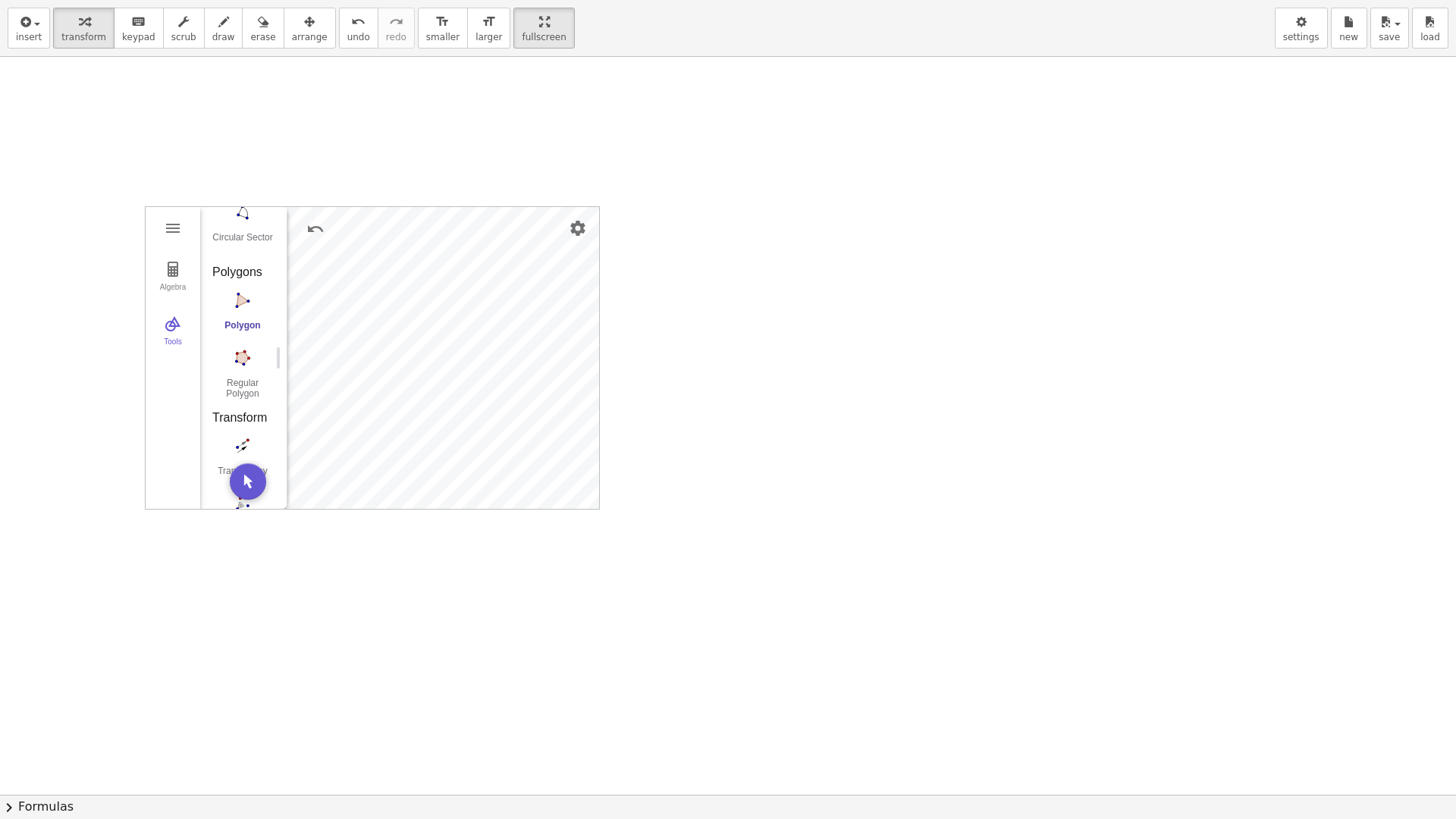
drag, startPoint x: 723, startPoint y: 373, endPoint x: 702, endPoint y: 361, distance: 24.2
click at [702, 361] on div at bounding box center [728, 471] width 1456 height 2346
click at [702, 360] on div at bounding box center [728, 471] width 1456 height 2346
drag, startPoint x: 724, startPoint y: 307, endPoint x: 639, endPoint y: 428, distance: 147.9
click at [639, 428] on div at bounding box center [728, 471] width 1456 height 2346
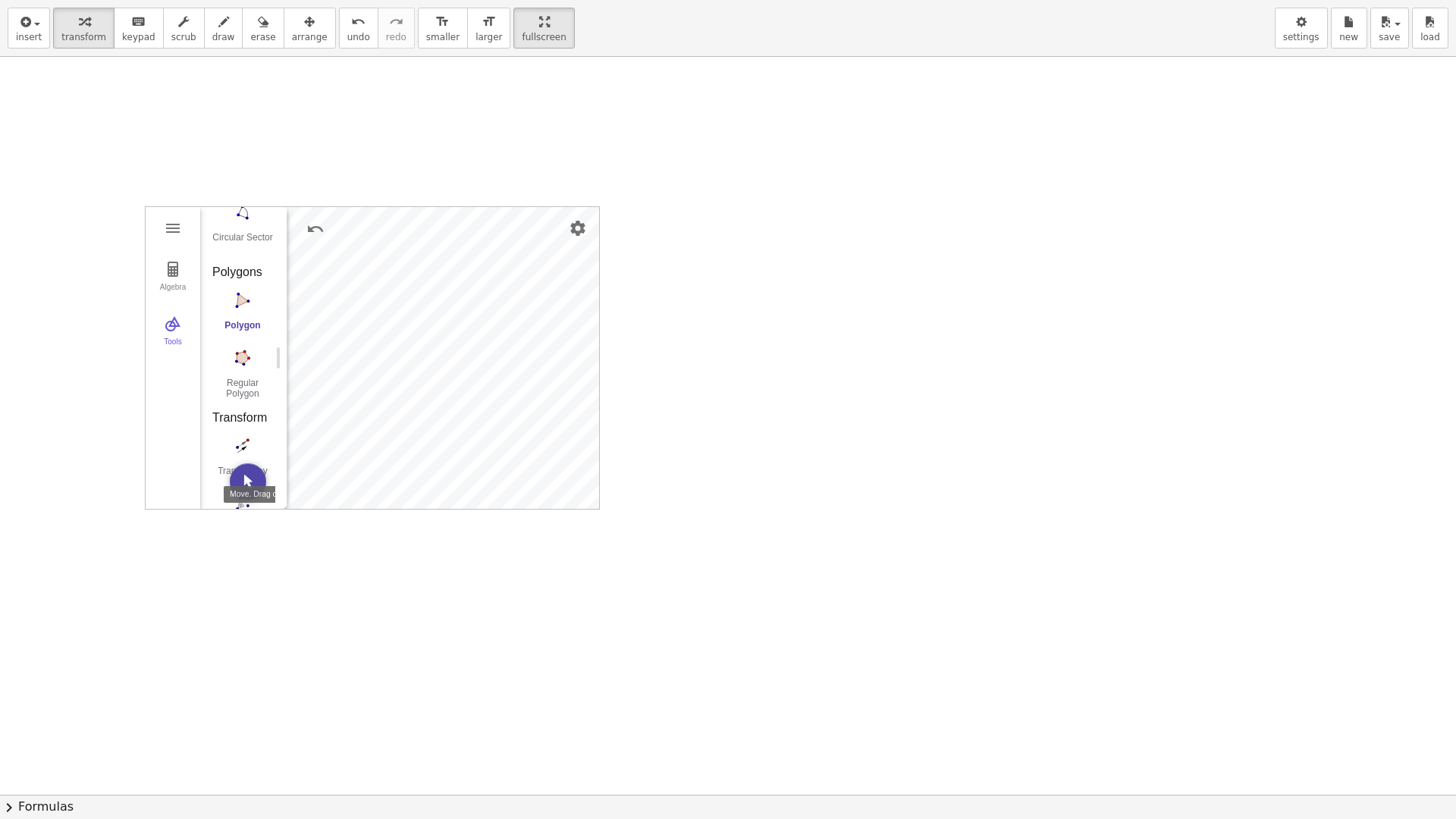
click at [251, 492] on button "Move. Drag or select object" at bounding box center [249, 482] width 37 height 37
drag, startPoint x: 791, startPoint y: 316, endPoint x: 616, endPoint y: 507, distance: 259.0
click at [645, 511] on div at bounding box center [728, 471] width 1456 height 2346
drag, startPoint x: 473, startPoint y: 544, endPoint x: 436, endPoint y: 607, distance: 73.1
click at [541, 527] on div at bounding box center [728, 471] width 1456 height 2346
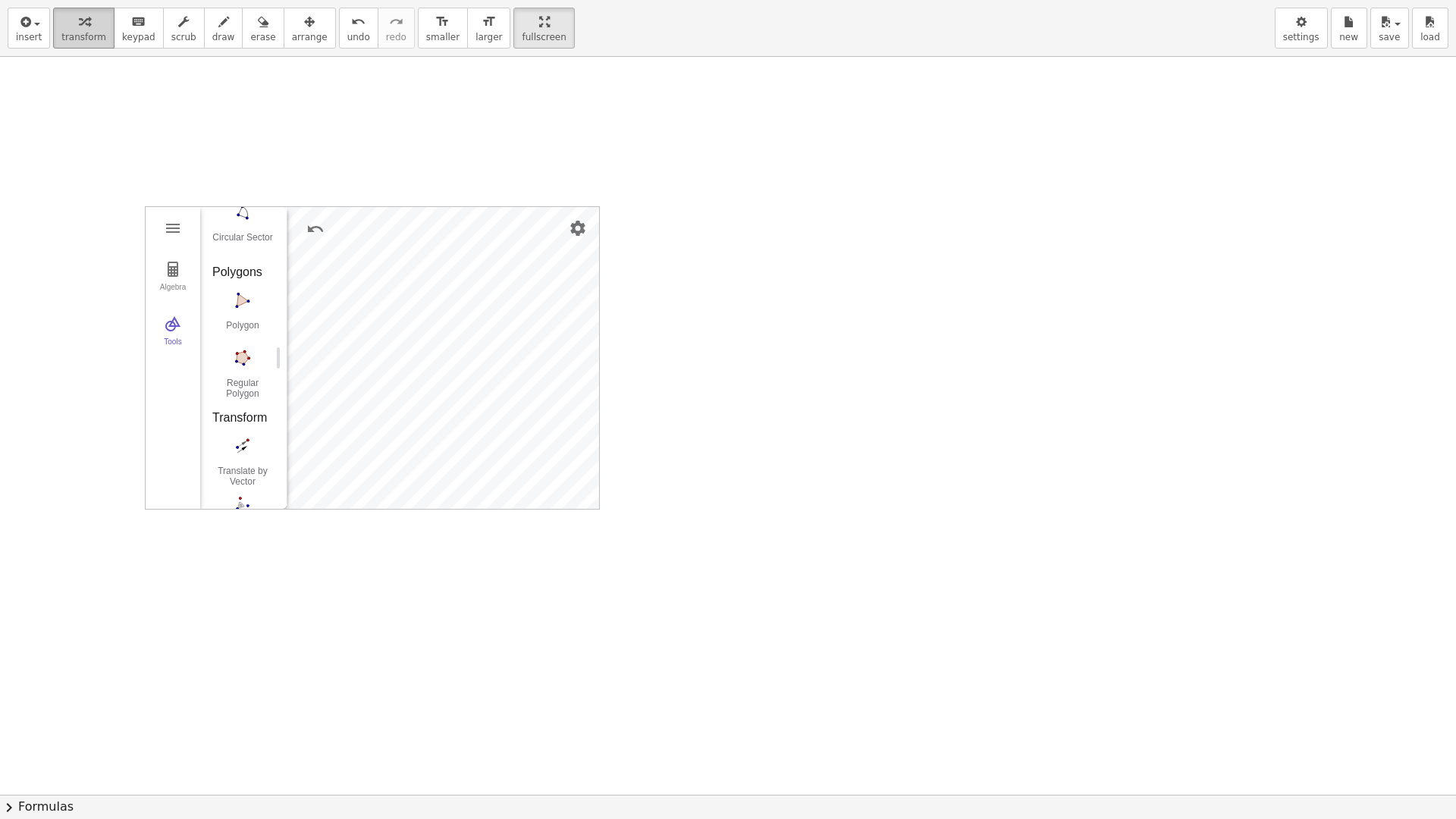
click at [84, 25] on div "button" at bounding box center [84, 21] width 45 height 18
click at [157, 233] on div "Algebra Tools" at bounding box center [172, 358] width 54 height 302
click at [172, 234] on img "Geometry" at bounding box center [173, 228] width 18 height 18
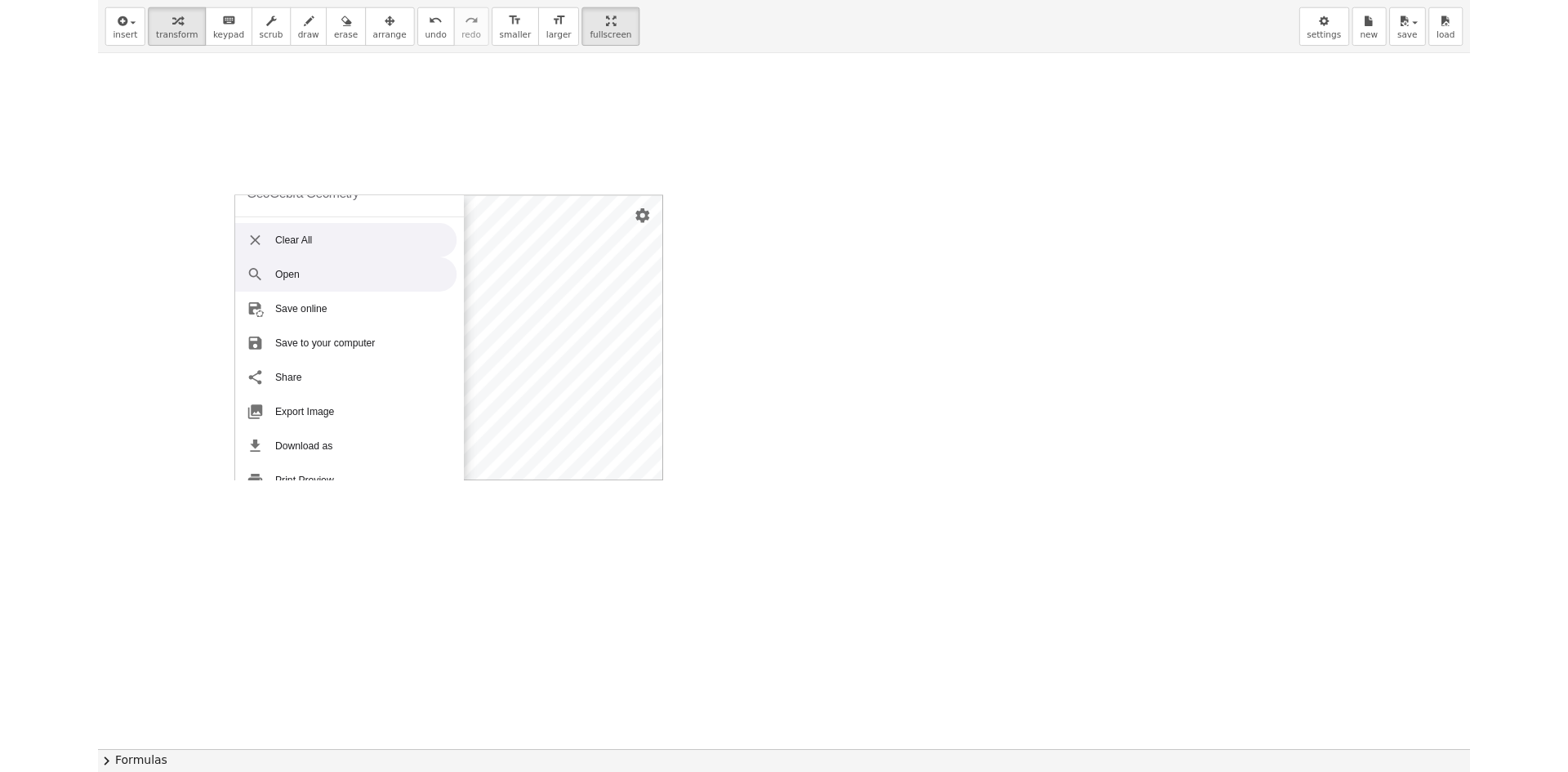
scroll to position [0, 0]
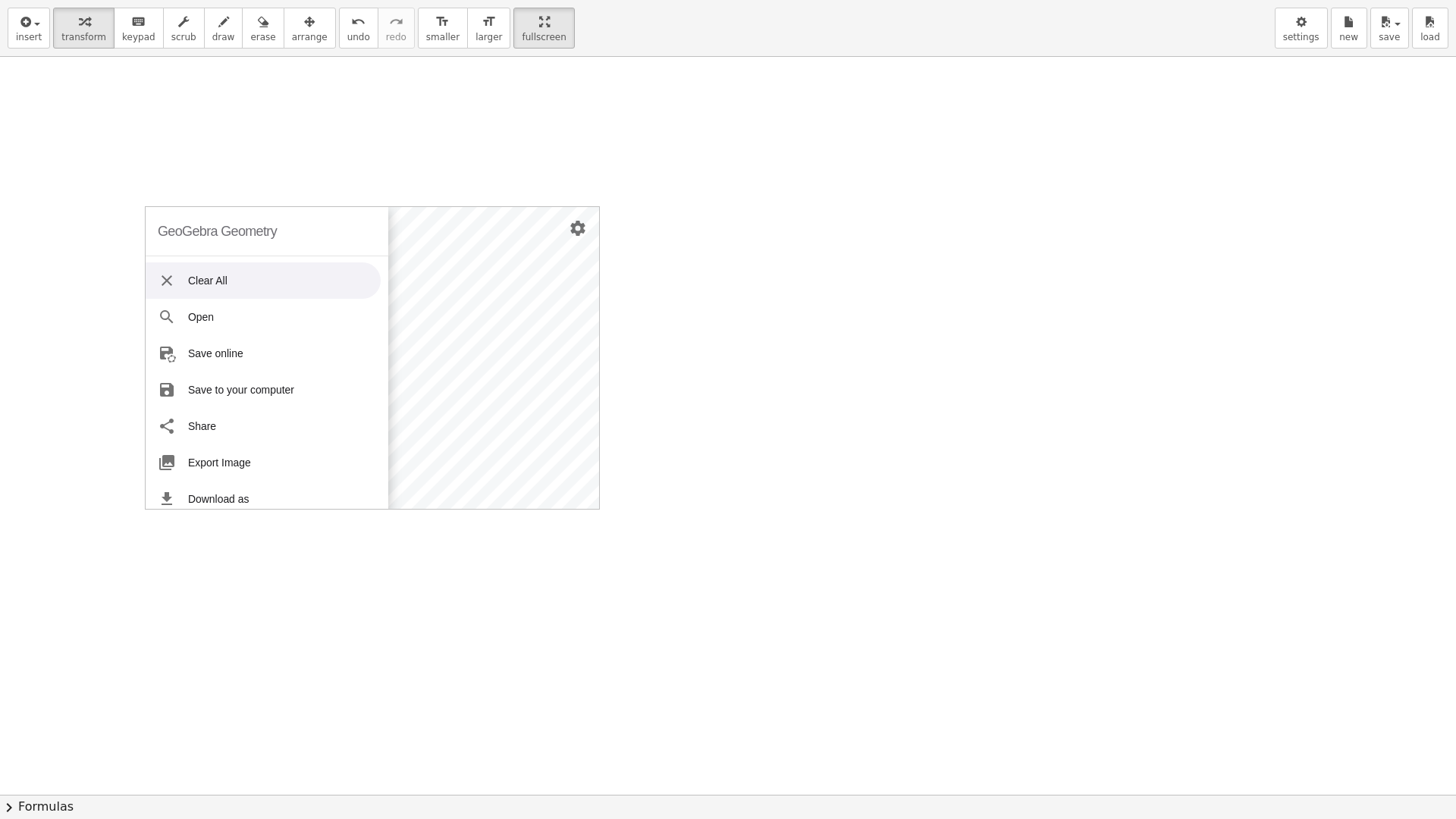
click at [260, 286] on li "Clear All" at bounding box center [262, 281] width 235 height 37
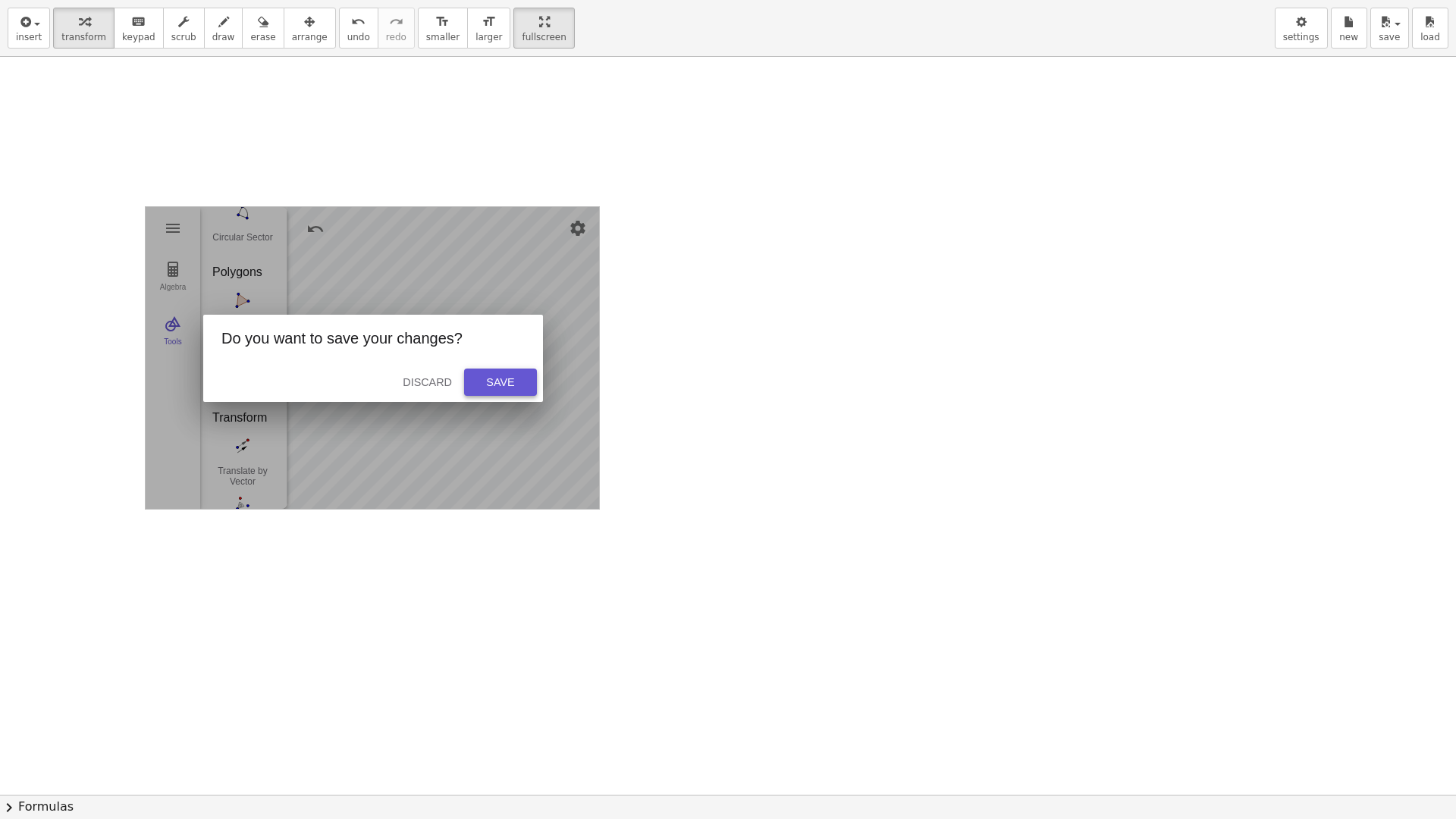
click at [522, 384] on div "Save" at bounding box center [500, 381] width 49 height 12
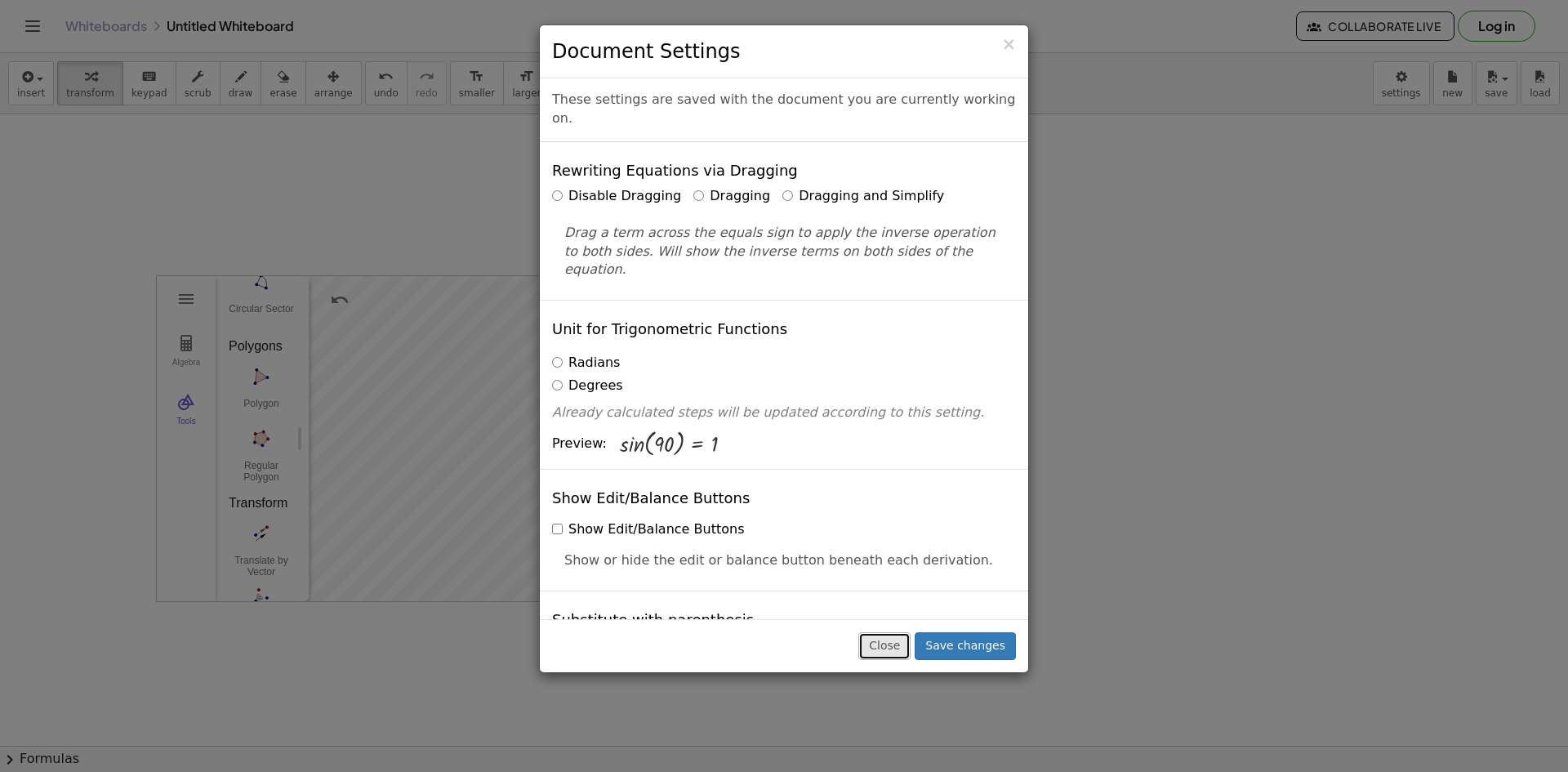
click at [891, 650] on button "Close" at bounding box center [884, 646] width 53 height 28
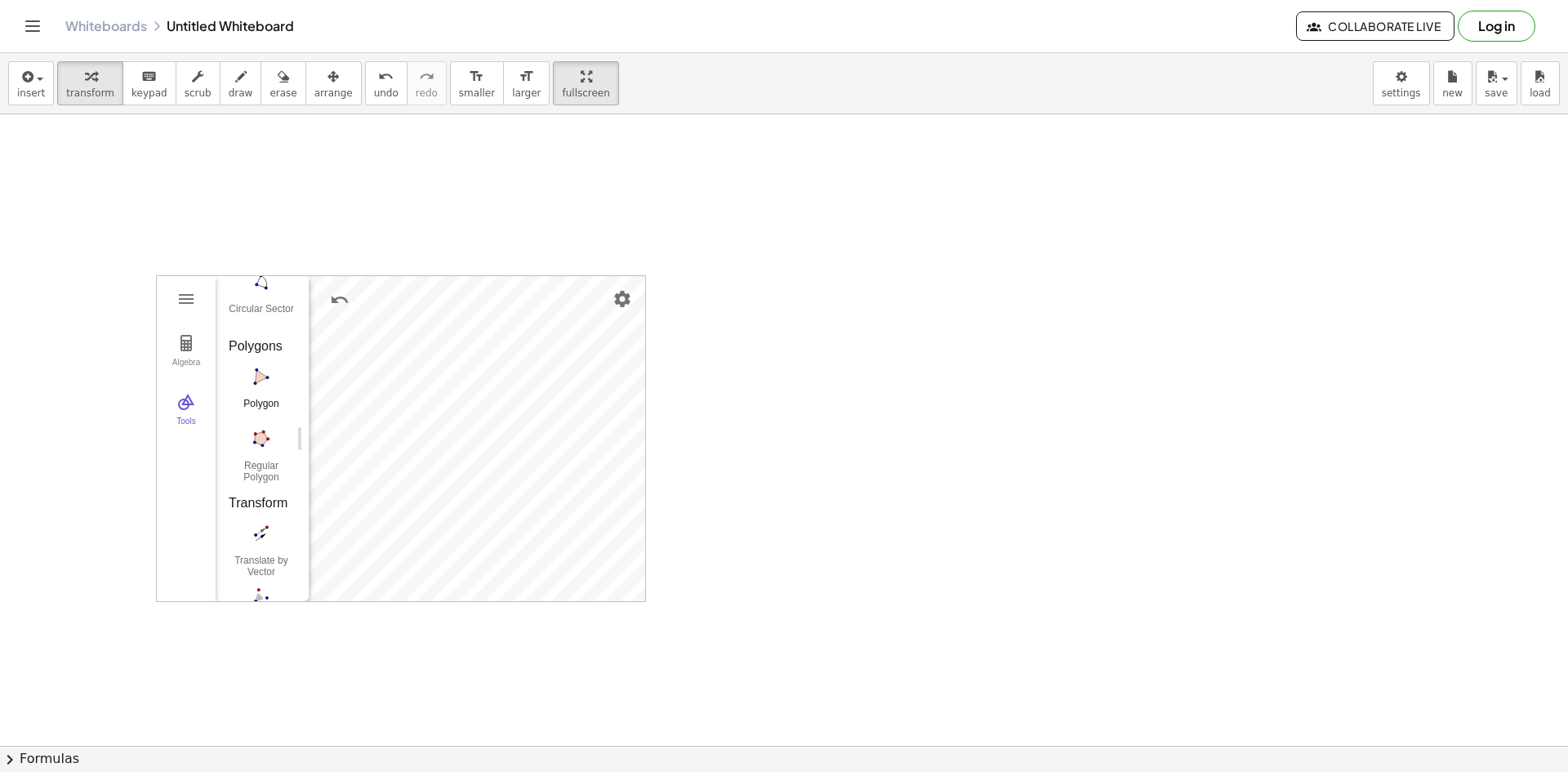
click at [258, 400] on div "Polygon" at bounding box center [262, 409] width 65 height 23
drag, startPoint x: 707, startPoint y: 358, endPoint x: 703, endPoint y: 400, distance: 42.2
click at [705, 398] on div at bounding box center [784, 561] width 1568 height 2526
click at [277, 574] on img "Move. Drag or select object" at bounding box center [268, 573] width 40 height 40
drag, startPoint x: 492, startPoint y: 185, endPoint x: 614, endPoint y: 206, distance: 123.8
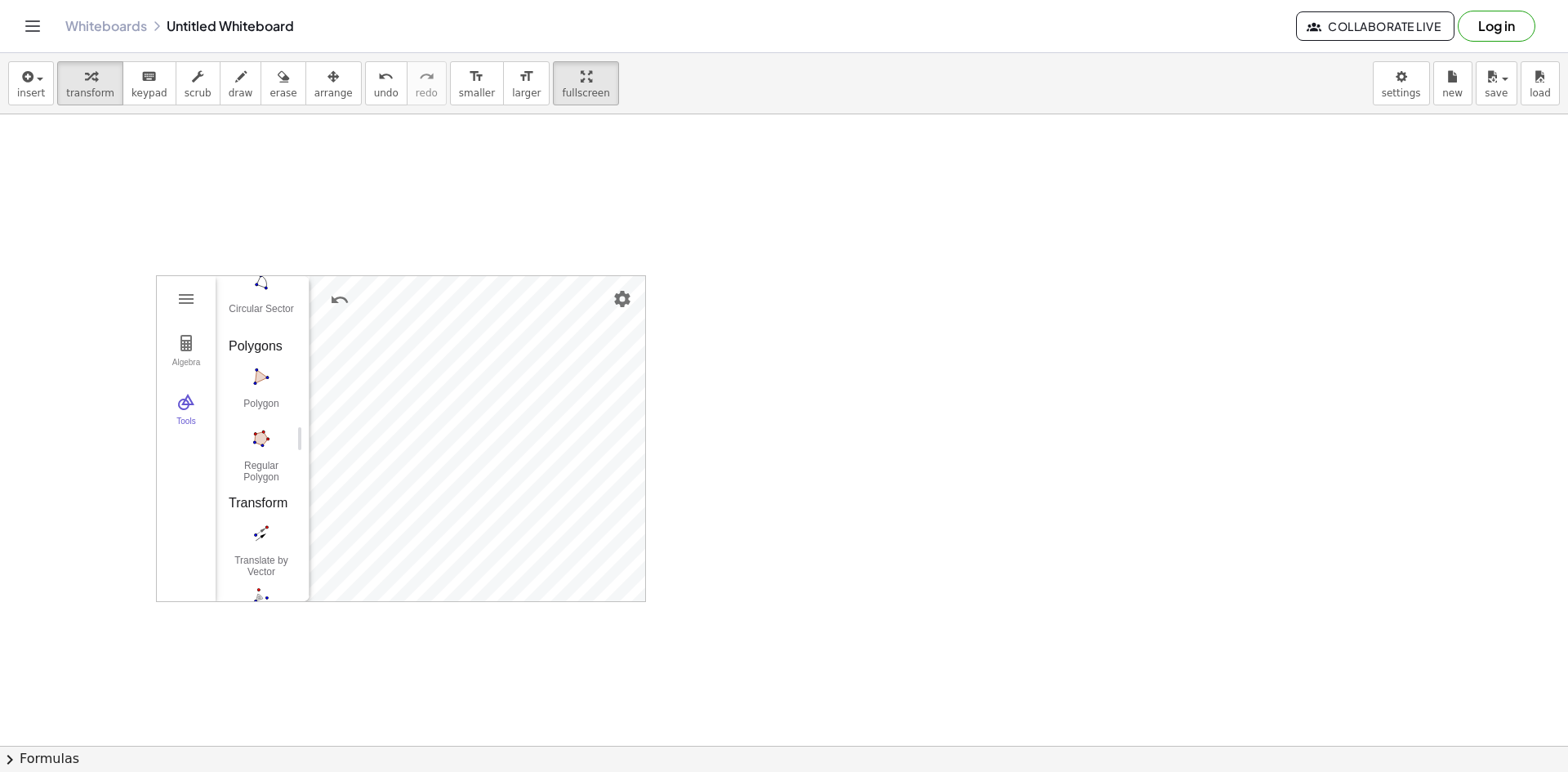
click at [622, 206] on div at bounding box center [784, 561] width 1568 height 2526
drag, startPoint x: 511, startPoint y: 189, endPoint x: 636, endPoint y: 188, distance: 125.0
click at [670, 192] on div at bounding box center [784, 561] width 1568 height 2526
click at [695, 178] on div at bounding box center [784, 561] width 1568 height 2526
click at [67, 71] on div "button" at bounding box center [90, 76] width 49 height 20
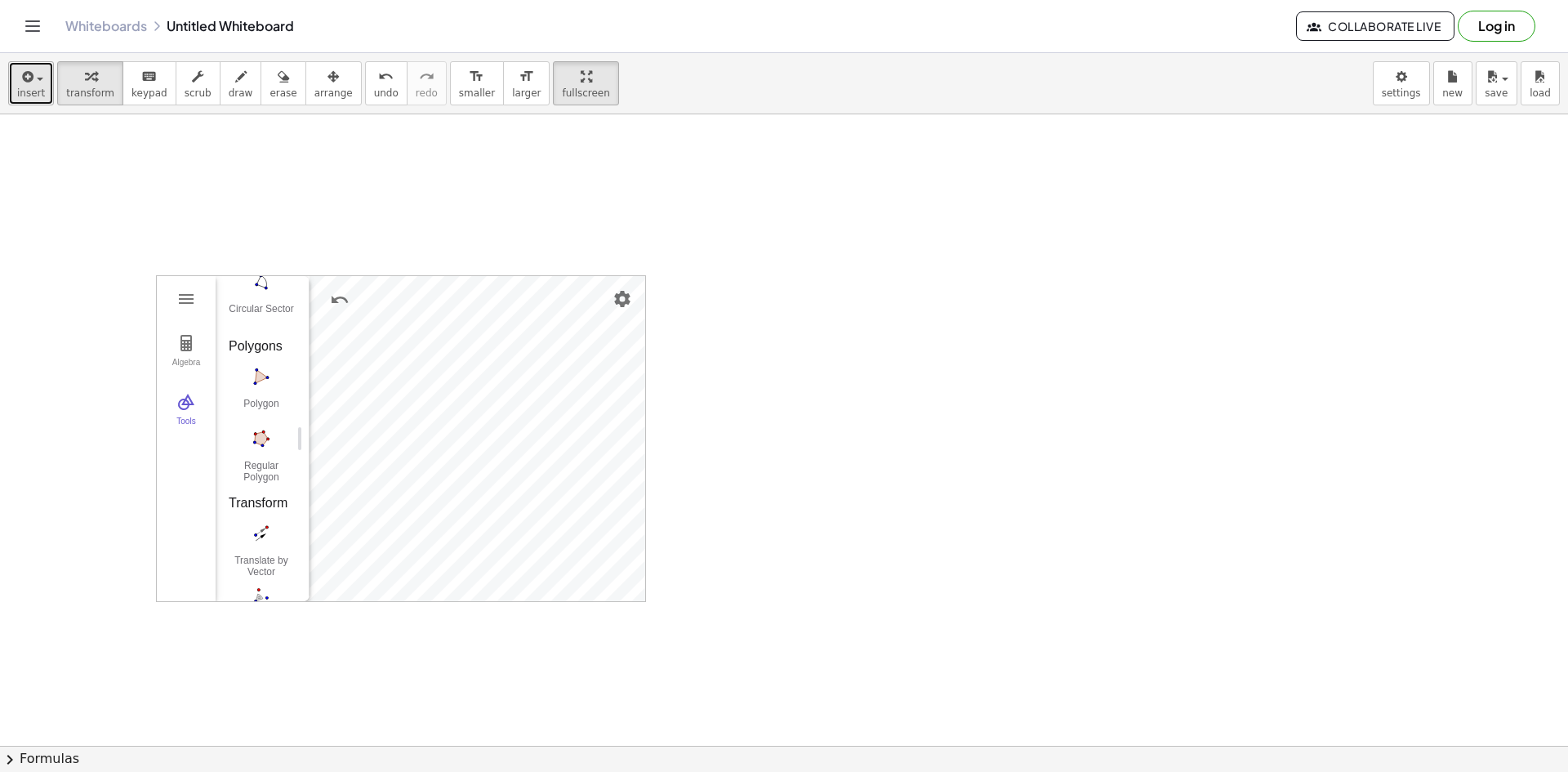
click at [49, 84] on button "insert" at bounding box center [31, 83] width 46 height 44
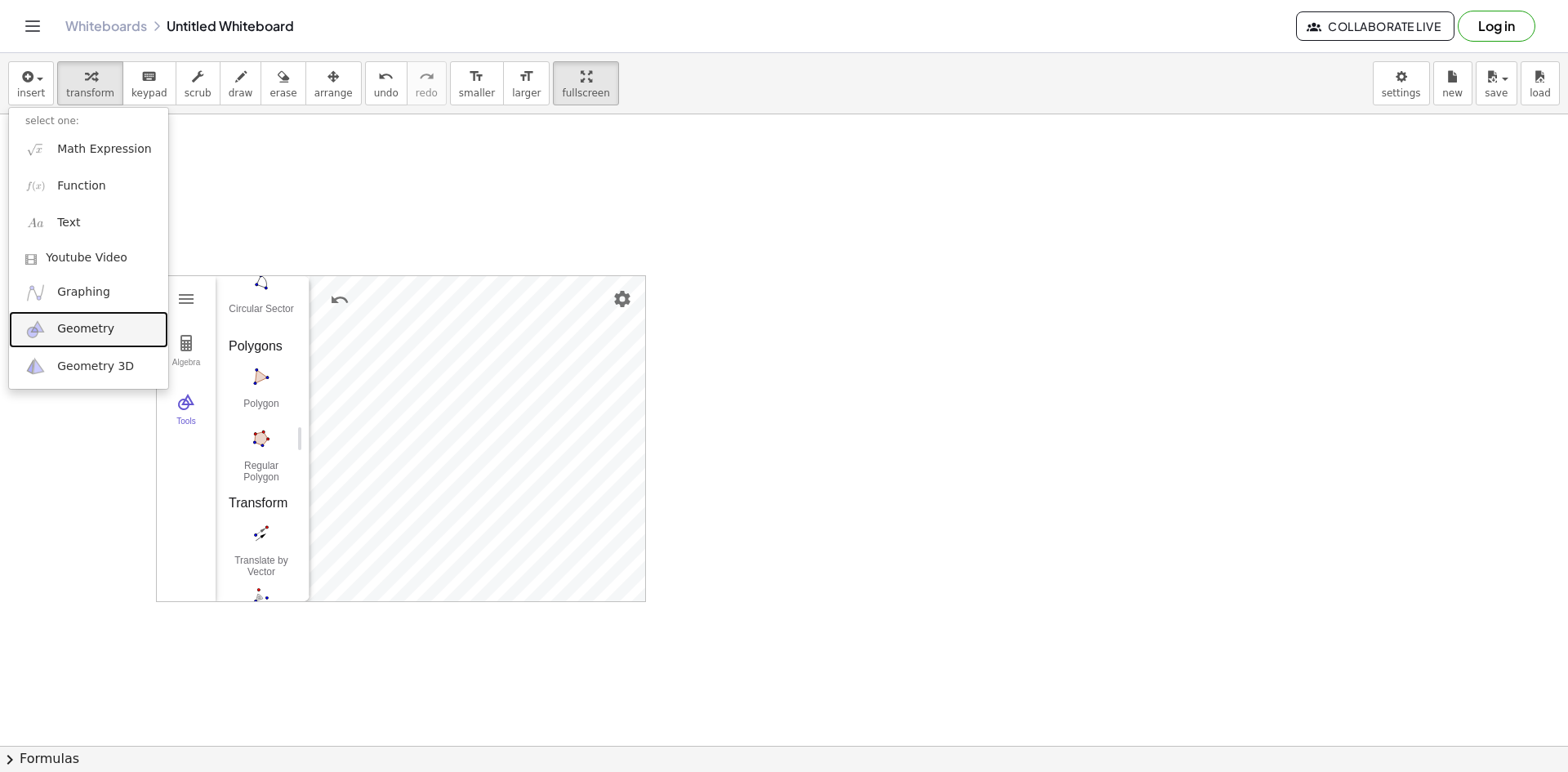
click at [95, 331] on span "Geometry" at bounding box center [86, 329] width 58 height 16
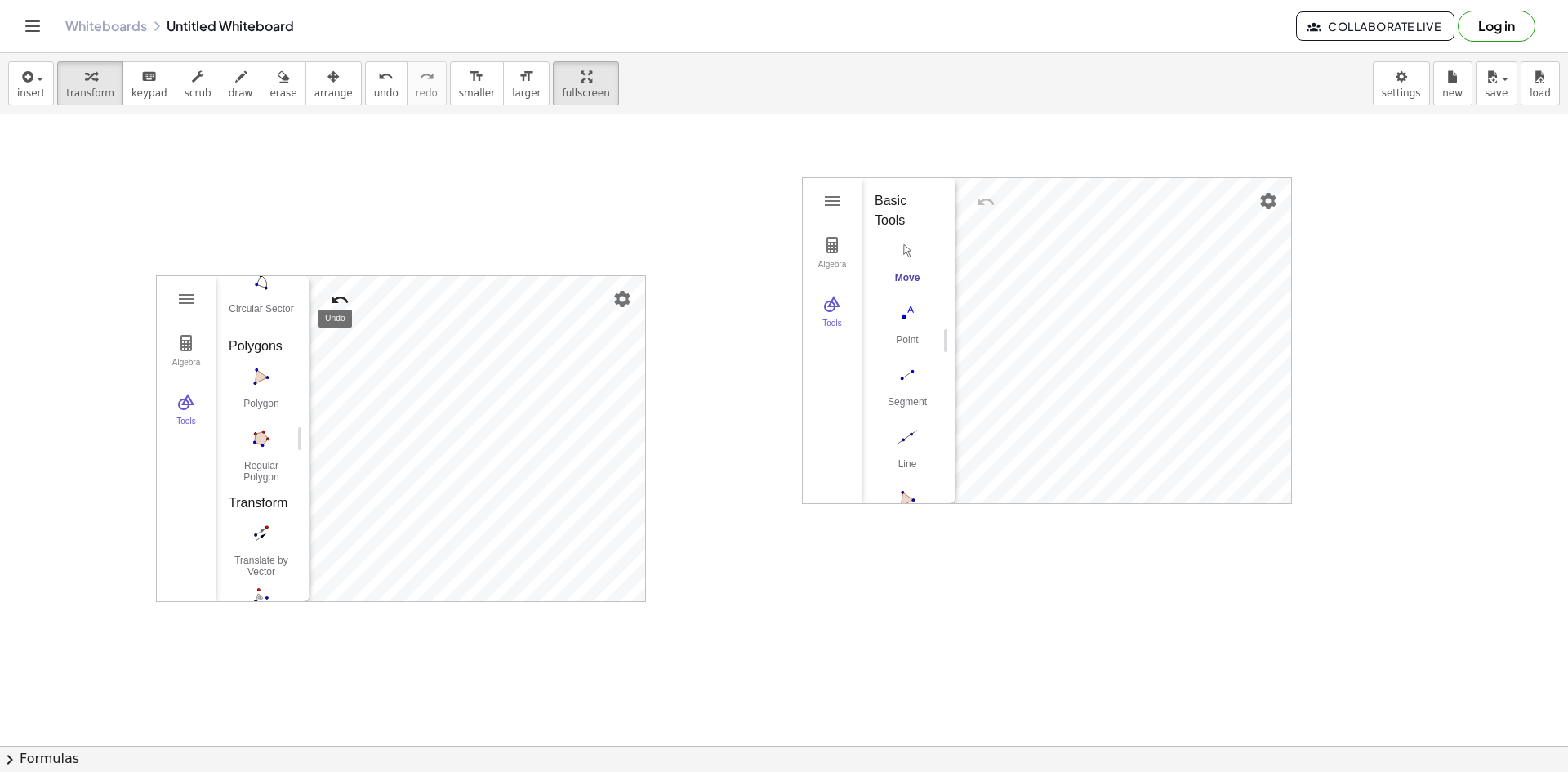
click at [326, 297] on button "Undo" at bounding box center [340, 300] width 30 height 30
click at [380, 301] on img "Redo" at bounding box center [379, 300] width 20 height 20
click at [269, 394] on button "Polygon" at bounding box center [262, 392] width 65 height 59
click at [439, 376] on div "Algebra Tools Input… GeoGebra Geometry Basic Tools Move Point Segment Line Poly…" at bounding box center [401, 439] width 488 height 325
click at [377, 372] on div "Algebra Tools Input… GeoGebra Geometry Basic Tools Move Point Segment Line Poly…" at bounding box center [401, 439] width 488 height 325
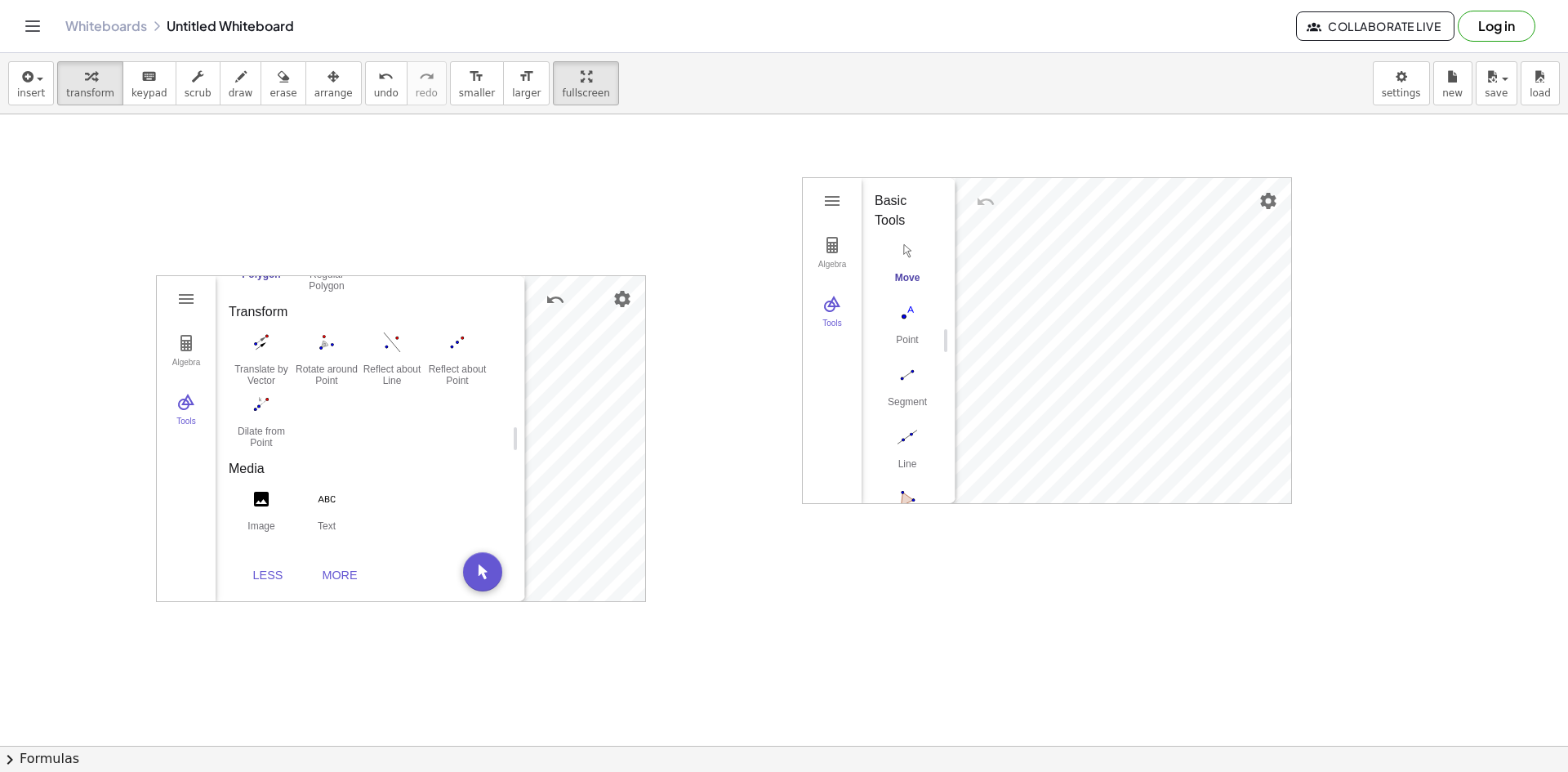
drag, startPoint x: 302, startPoint y: 436, endPoint x: 517, endPoint y: 412, distance: 216.3
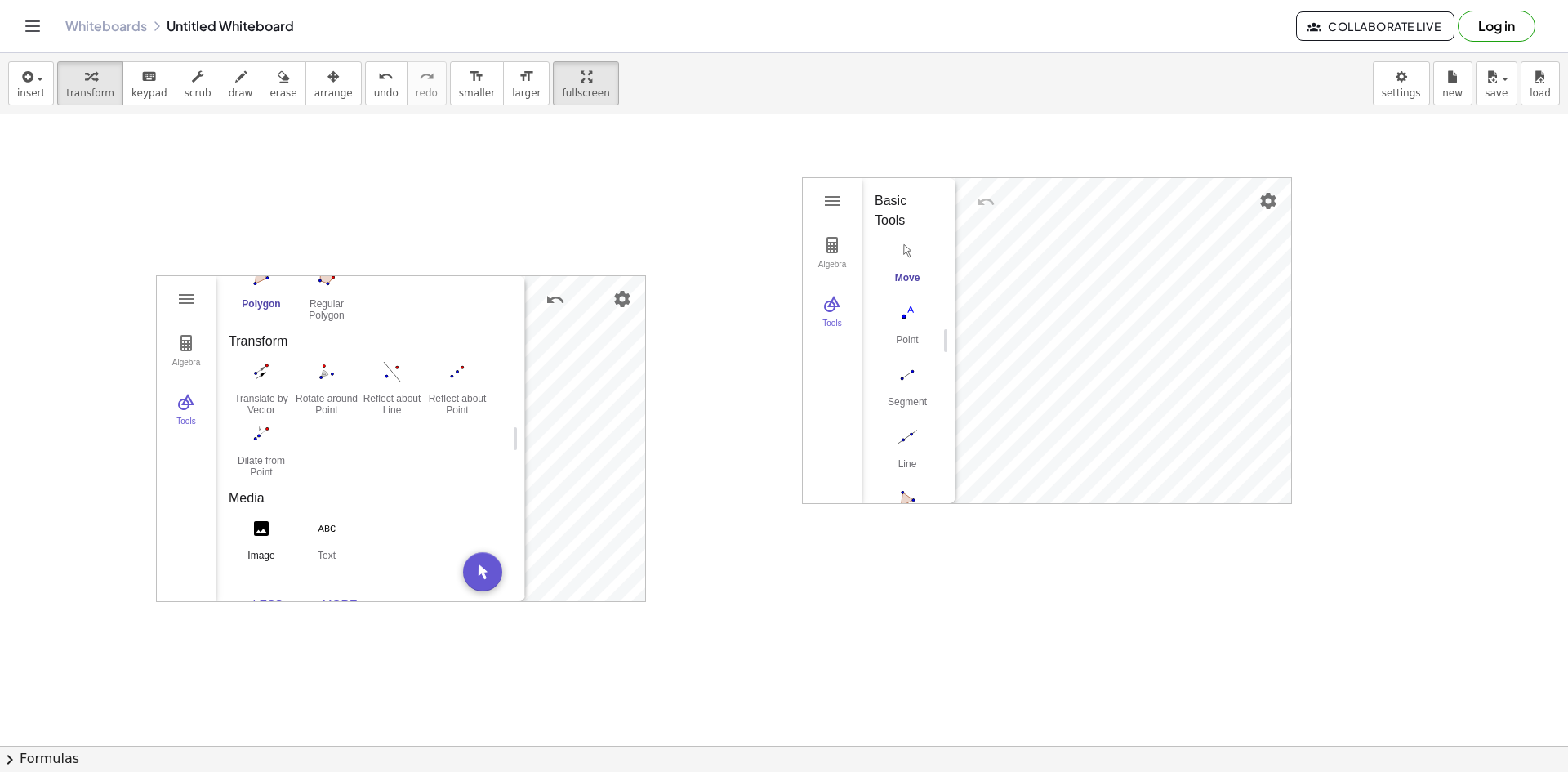
scroll to position [899, 0]
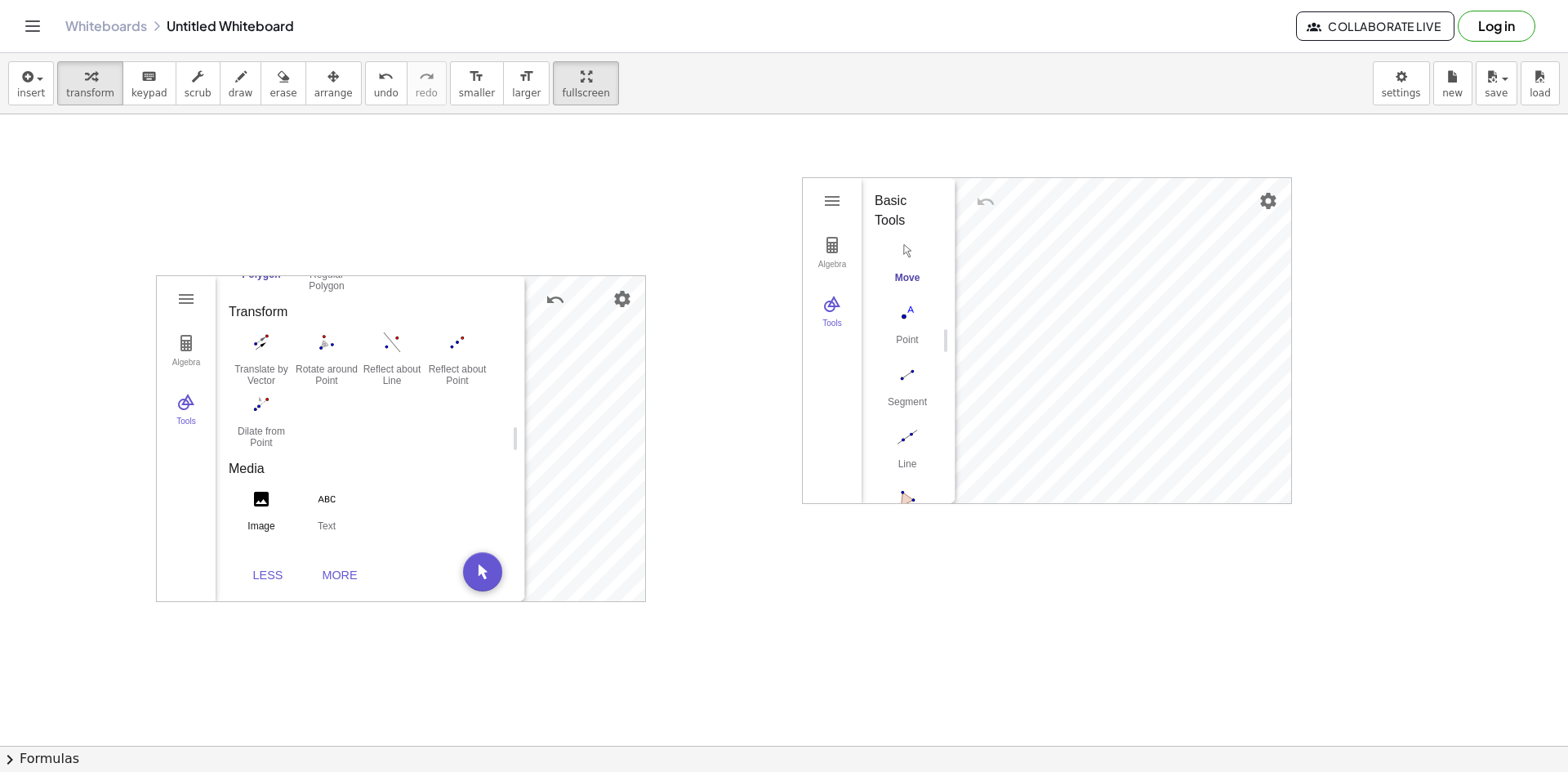
click at [267, 510] on img "Image. Select image from files or webcam" at bounding box center [262, 499] width 65 height 26
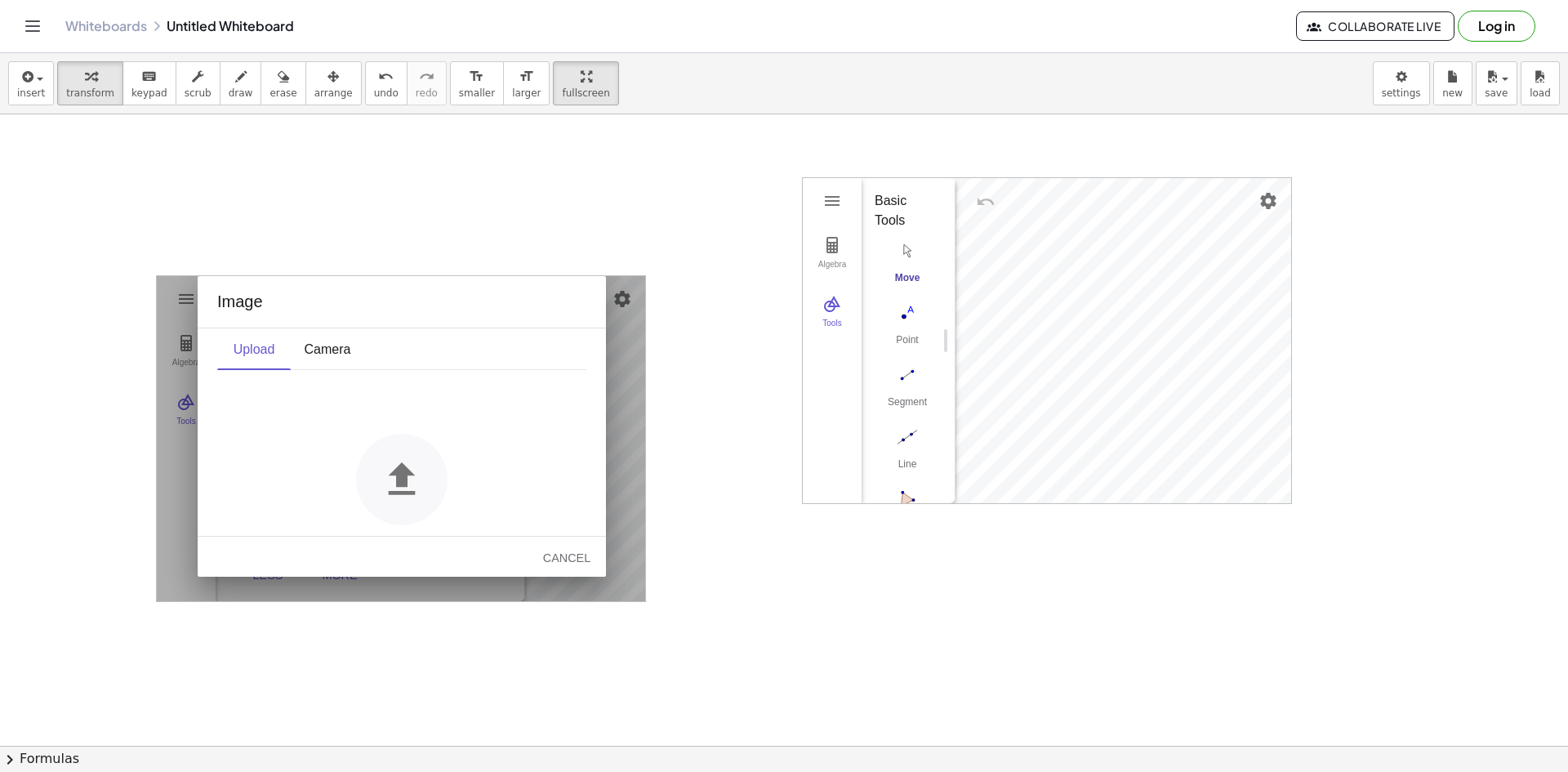
click at [549, 541] on div "Cancel" at bounding box center [556, 558] width 98 height 43
click at [568, 556] on div "Cancel" at bounding box center [566, 558] width 53 height 13
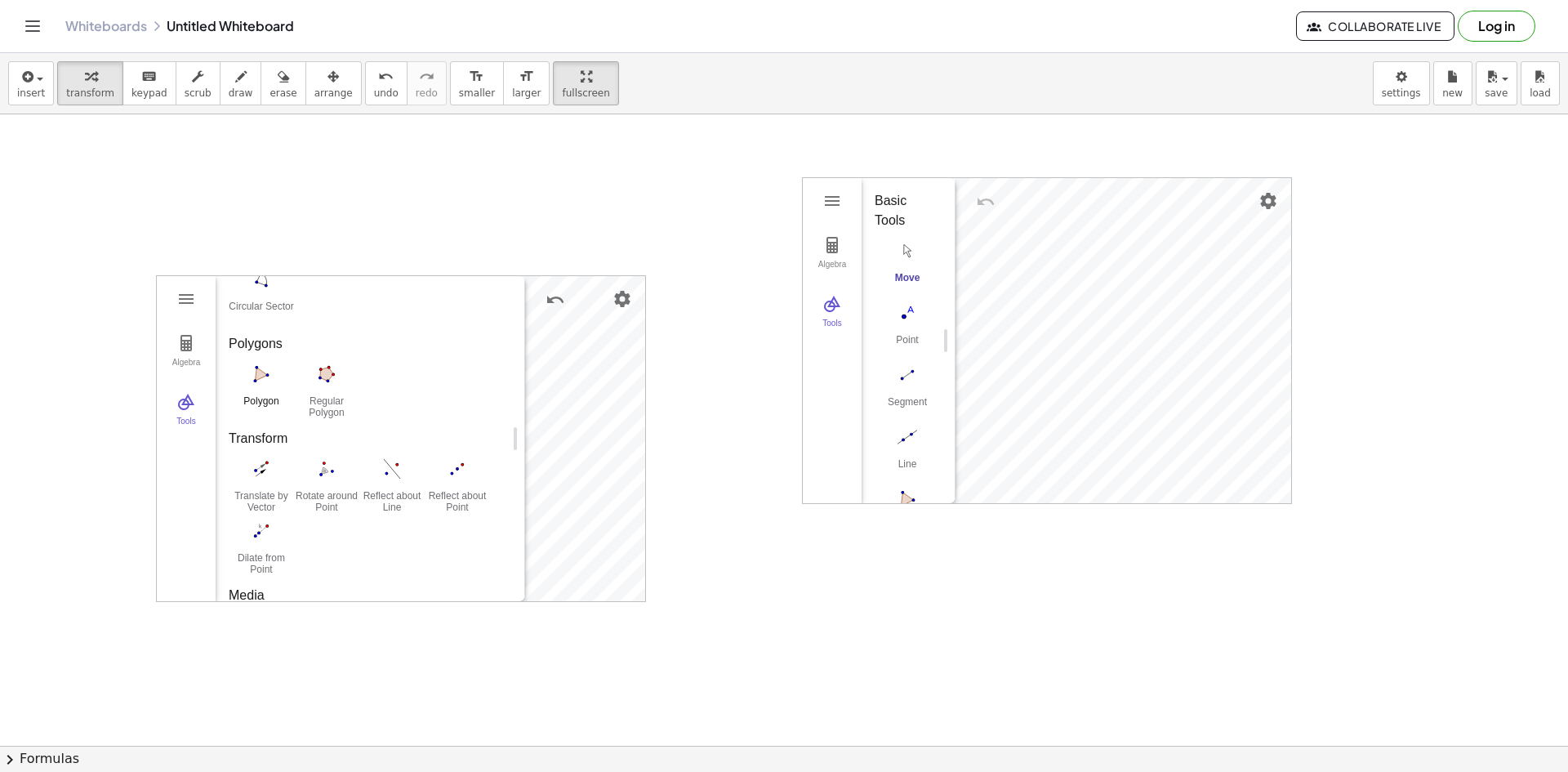
scroll to position [735, 0]
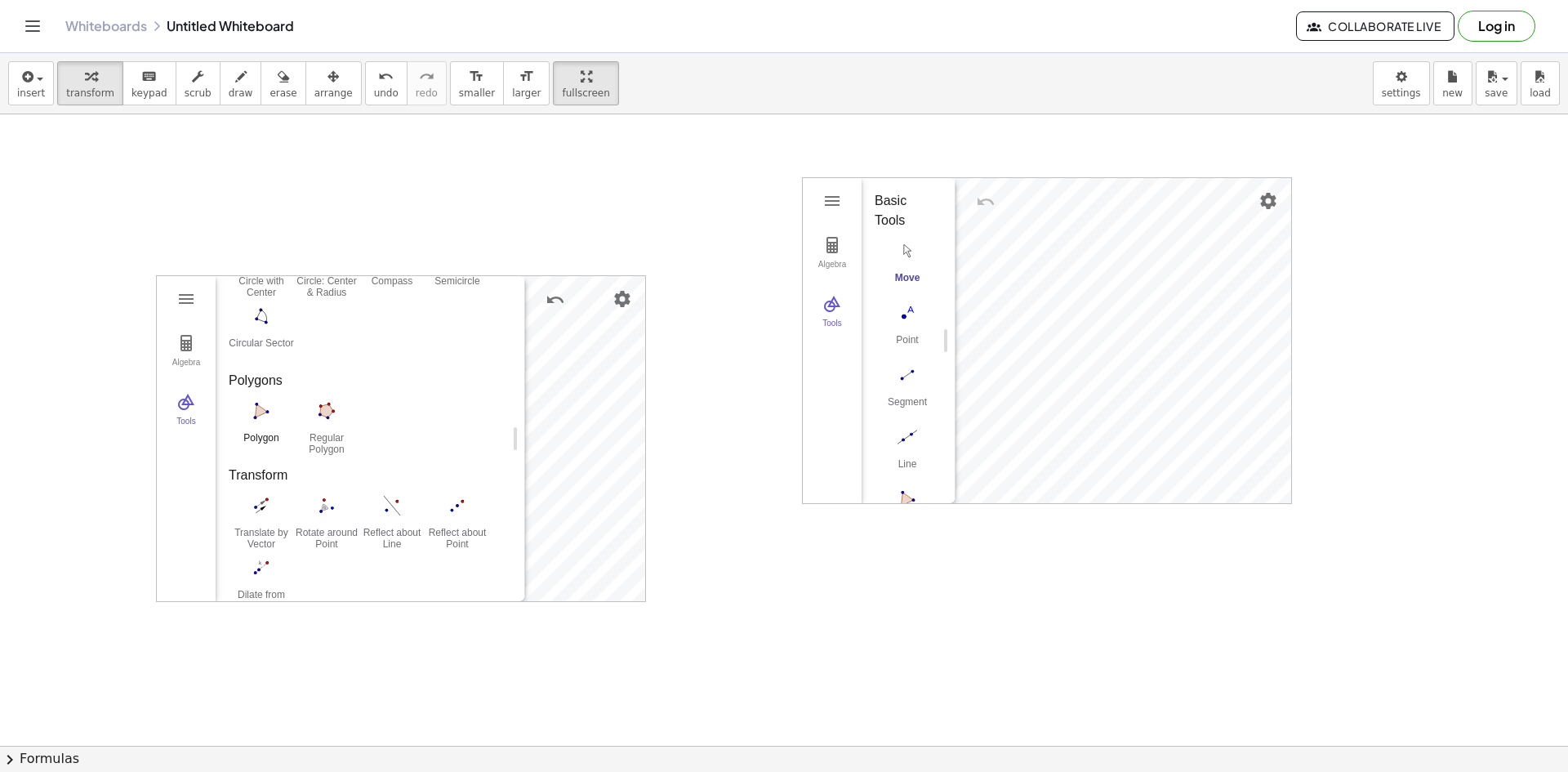
click at [264, 419] on img "Polygon. Select all vertices, then first vertex again" at bounding box center [262, 411] width 65 height 26
click at [665, 367] on div at bounding box center [784, 561] width 1568 height 2526
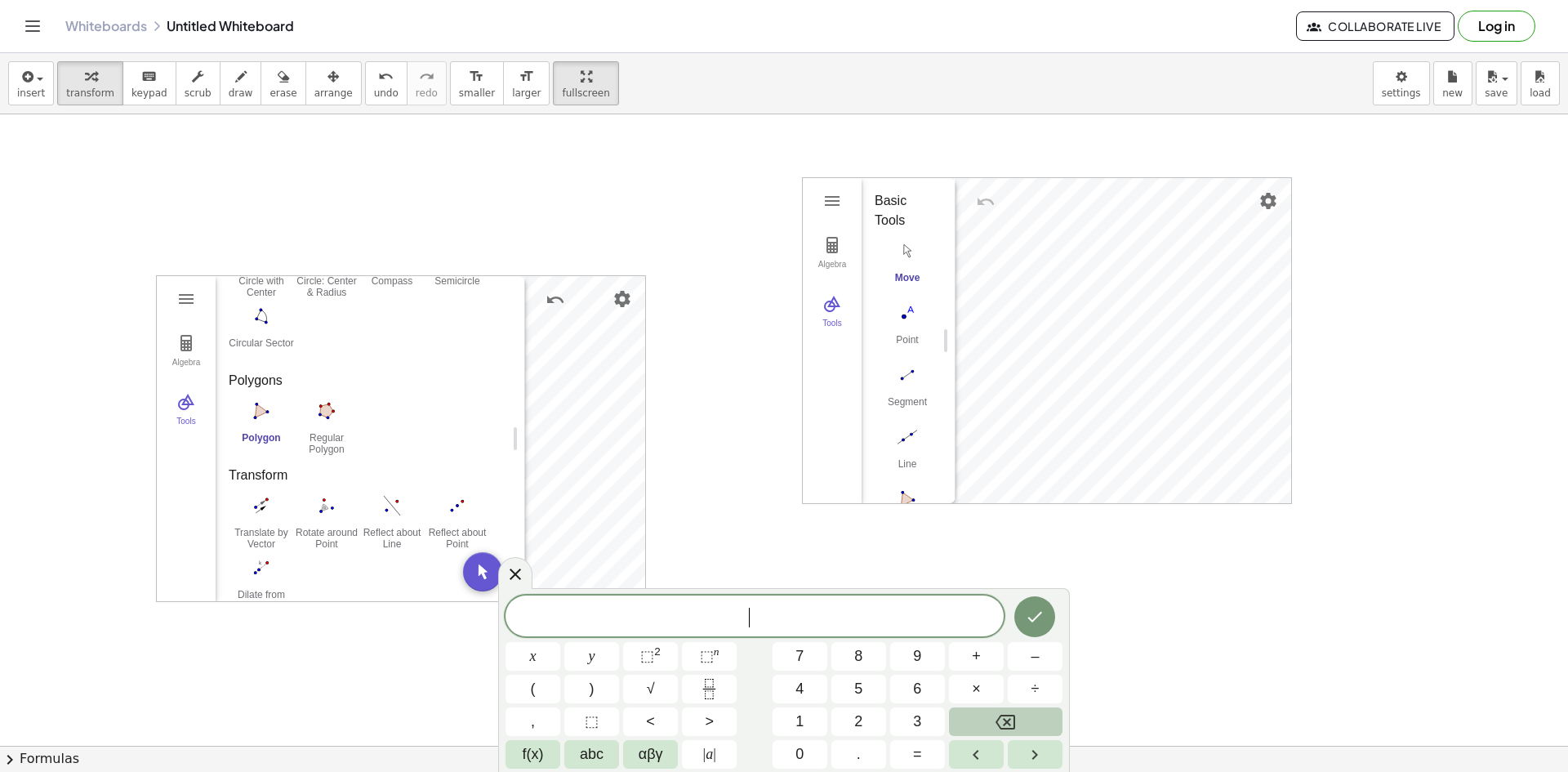
click at [1010, 721] on icon "Backspace" at bounding box center [1006, 722] width 20 height 20
click at [513, 585] on div at bounding box center [515, 573] width 35 height 32
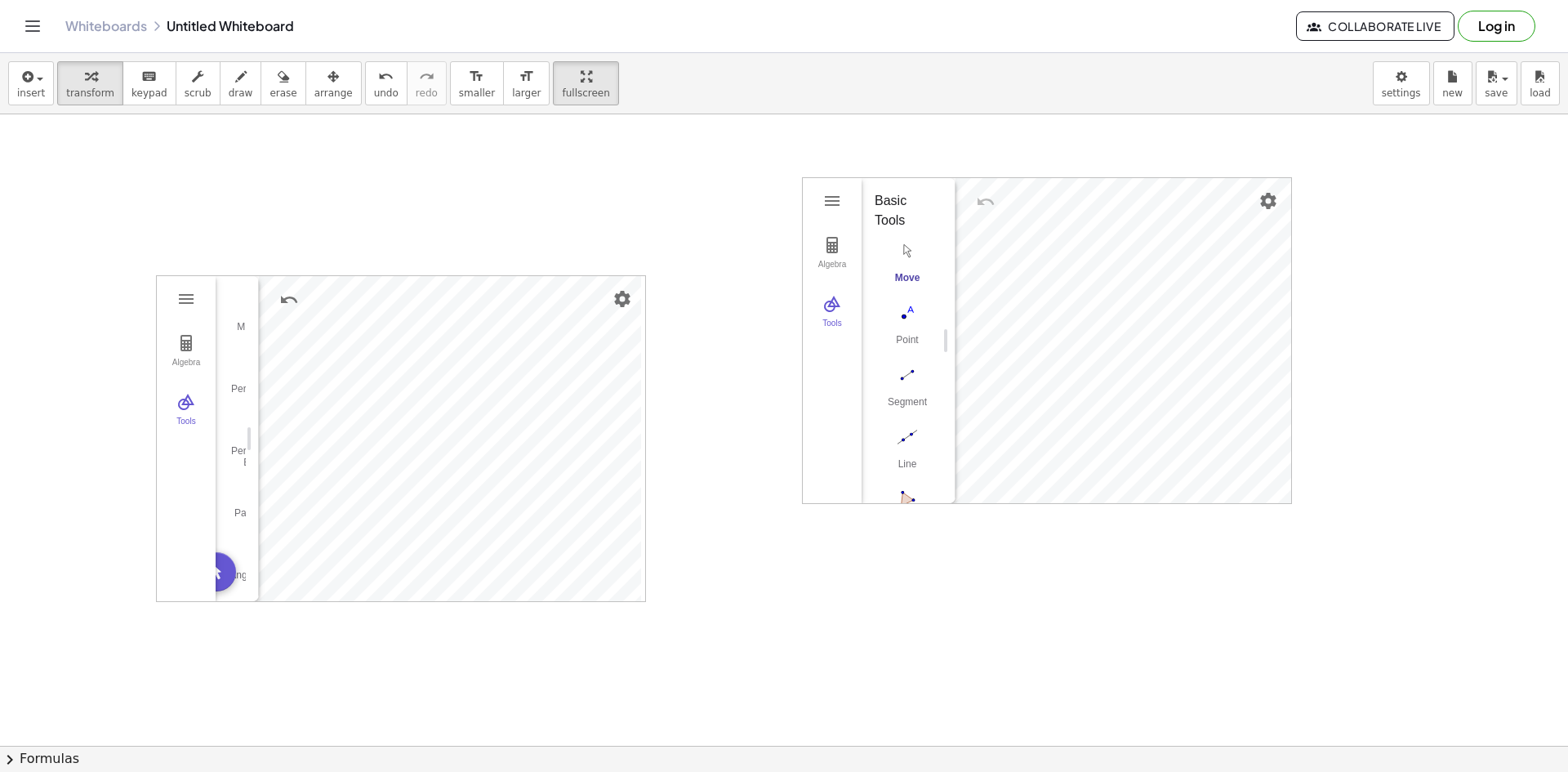
drag, startPoint x: 515, startPoint y: 437, endPoint x: 224, endPoint y: 446, distance: 291.1
click at [196, 396] on button "Tools" at bounding box center [185, 410] width 59 height 59
drag, startPoint x: 475, startPoint y: 433, endPoint x: 358, endPoint y: 435, distance: 117.0
click at [272, 504] on img "Polygon. Select all vertices, then first vertex again" at bounding box center [262, 496] width 65 height 26
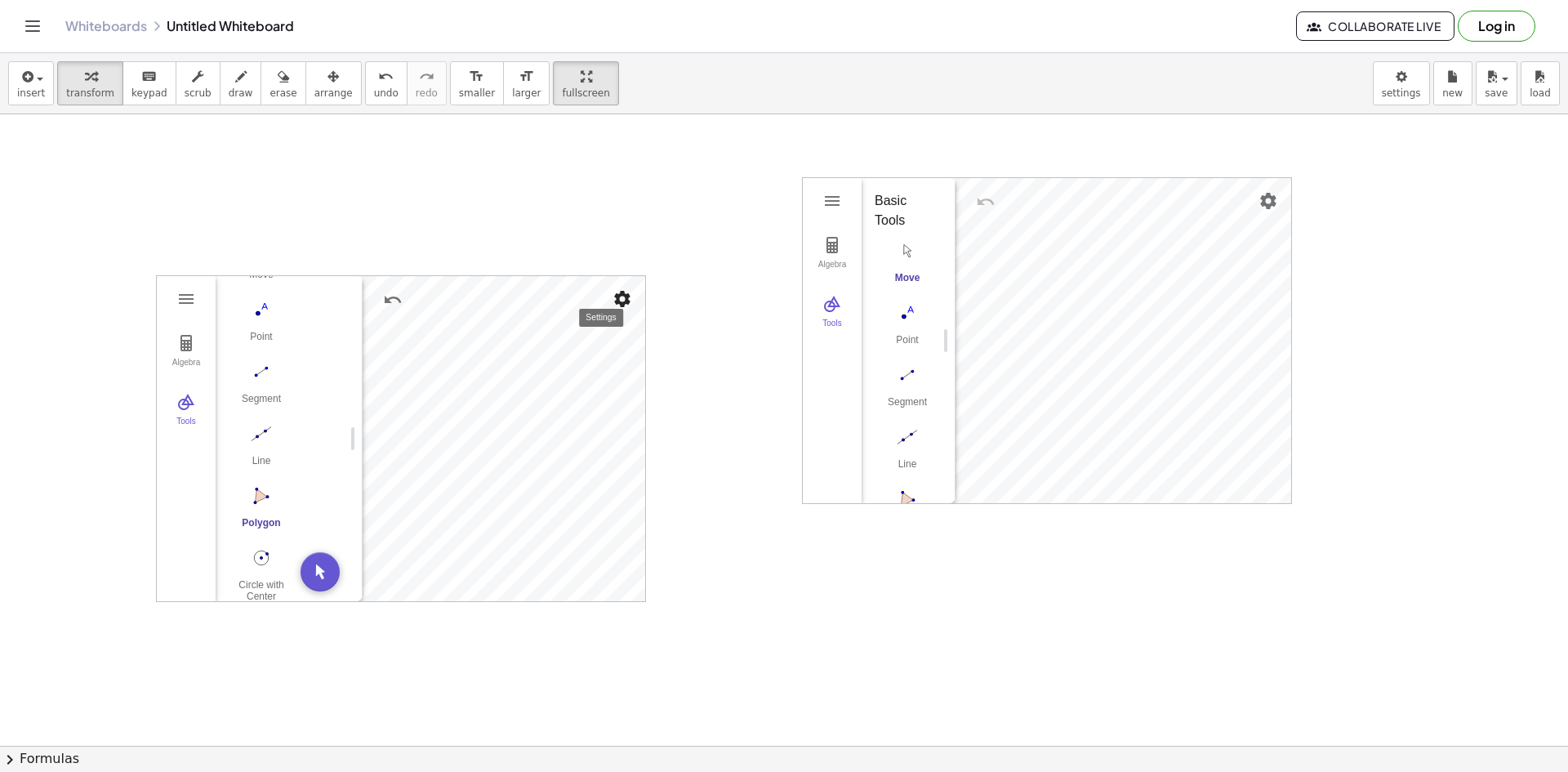
click at [627, 296] on img "Settings" at bounding box center [623, 299] width 20 height 20
click at [600, 229] on div at bounding box center [784, 561] width 1568 height 2526
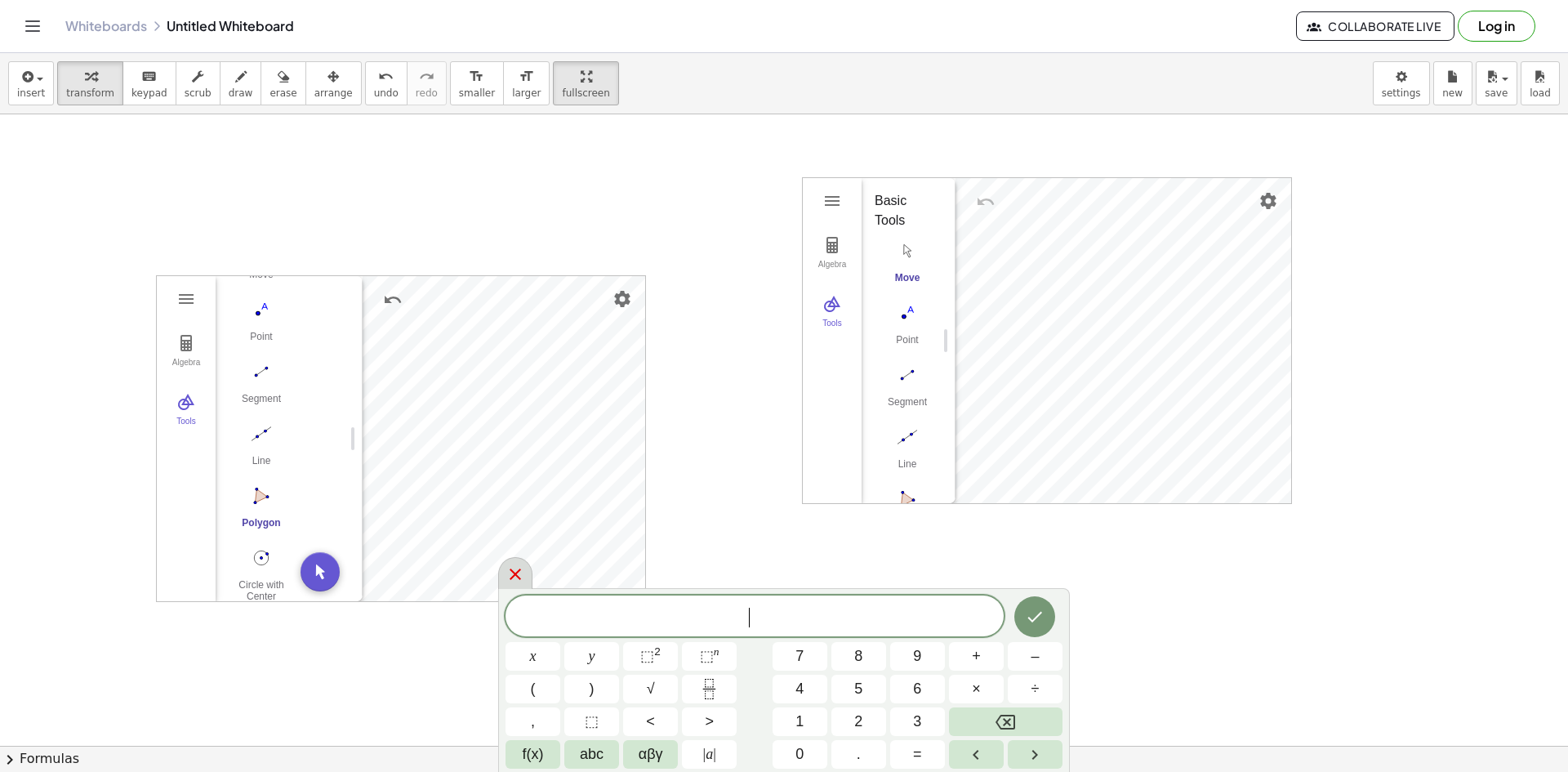
click at [527, 576] on div at bounding box center [515, 574] width 35 height 32
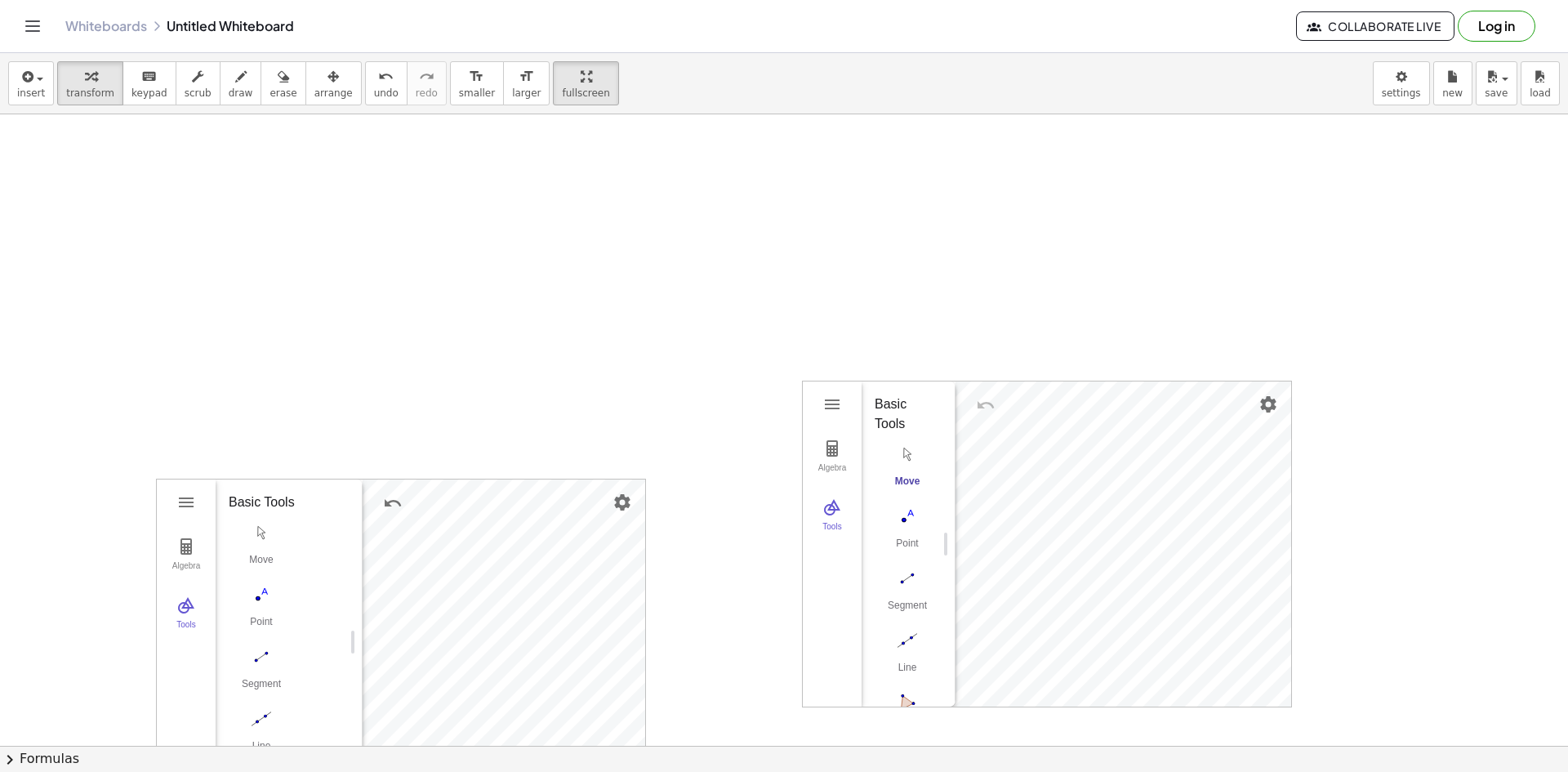
scroll to position [654, 0]
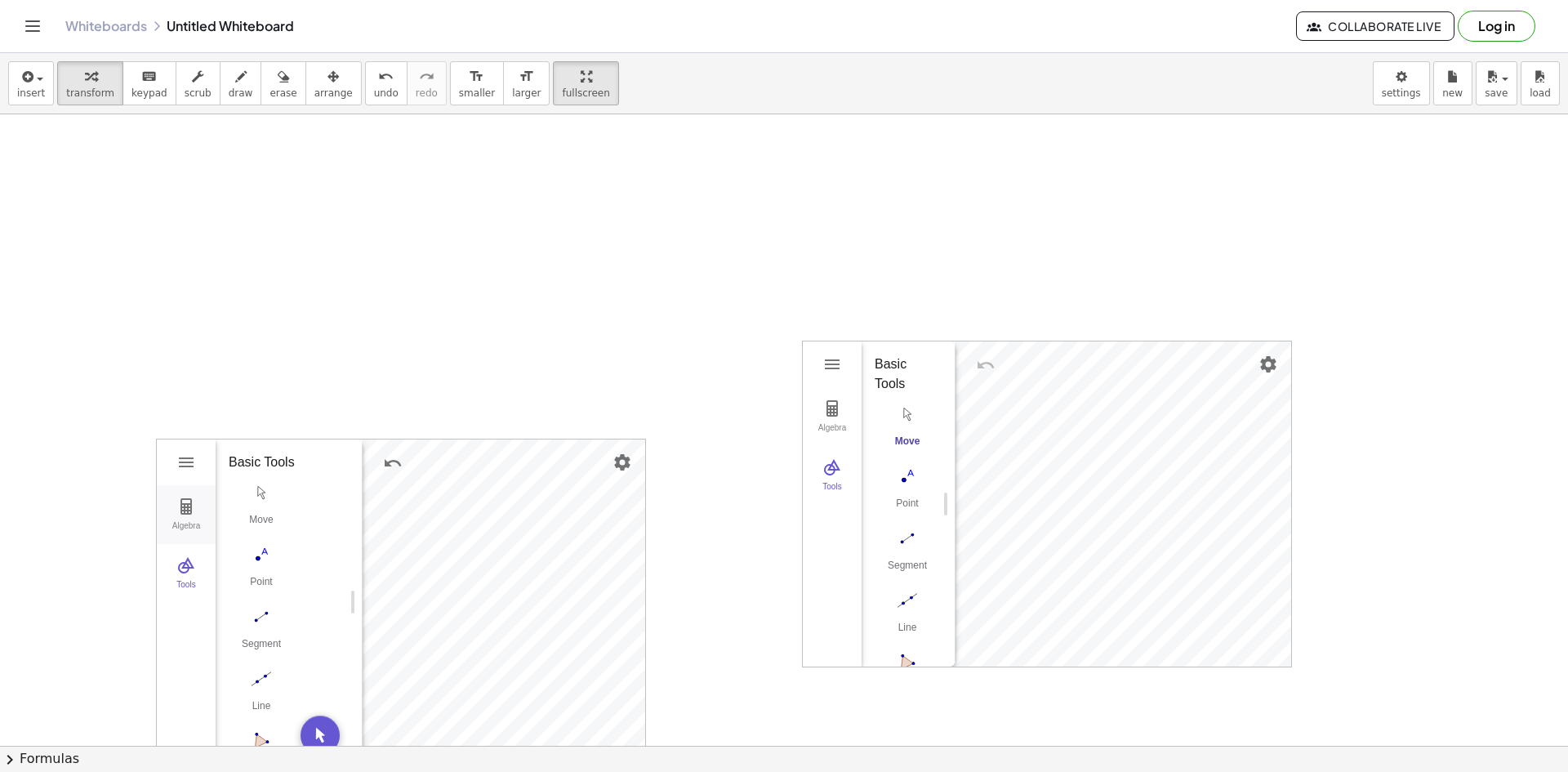
click at [195, 511] on img "Geometry" at bounding box center [186, 507] width 20 height 20
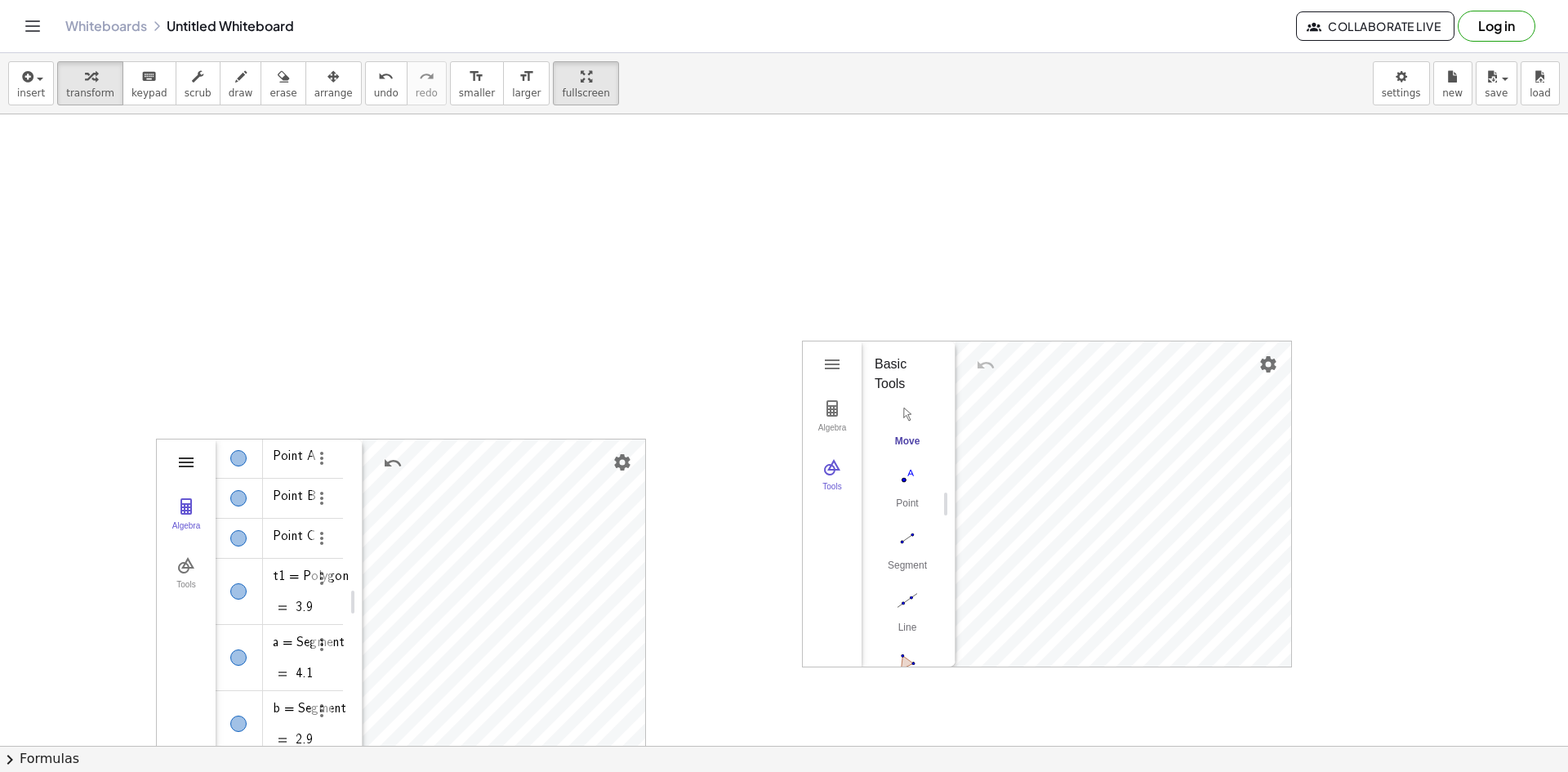
click at [190, 465] on img "Geometry" at bounding box center [186, 462] width 20 height 20
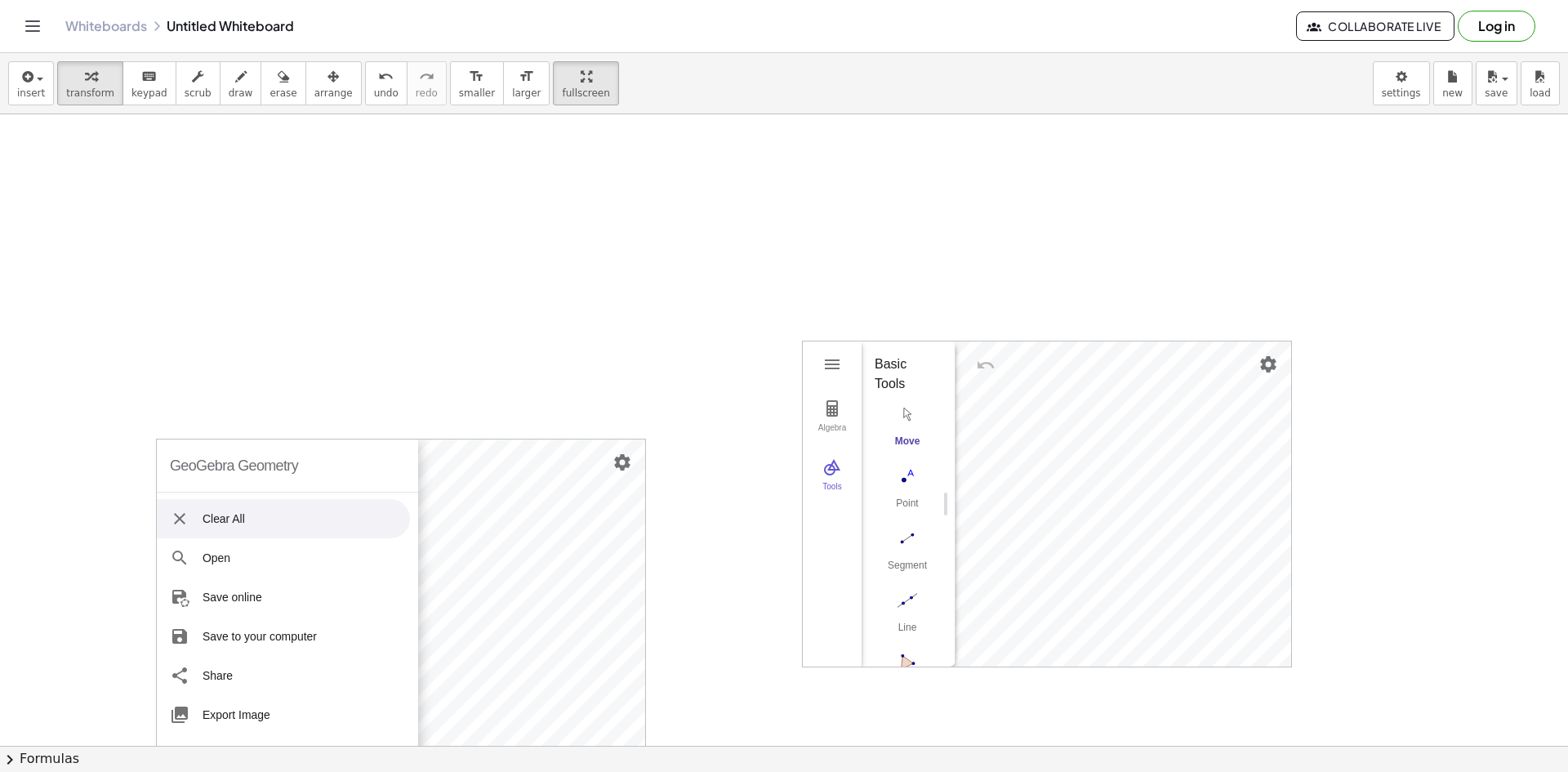
click at [245, 468] on div "GeoGebra Geometry" at bounding box center [233, 465] width 128 height 53
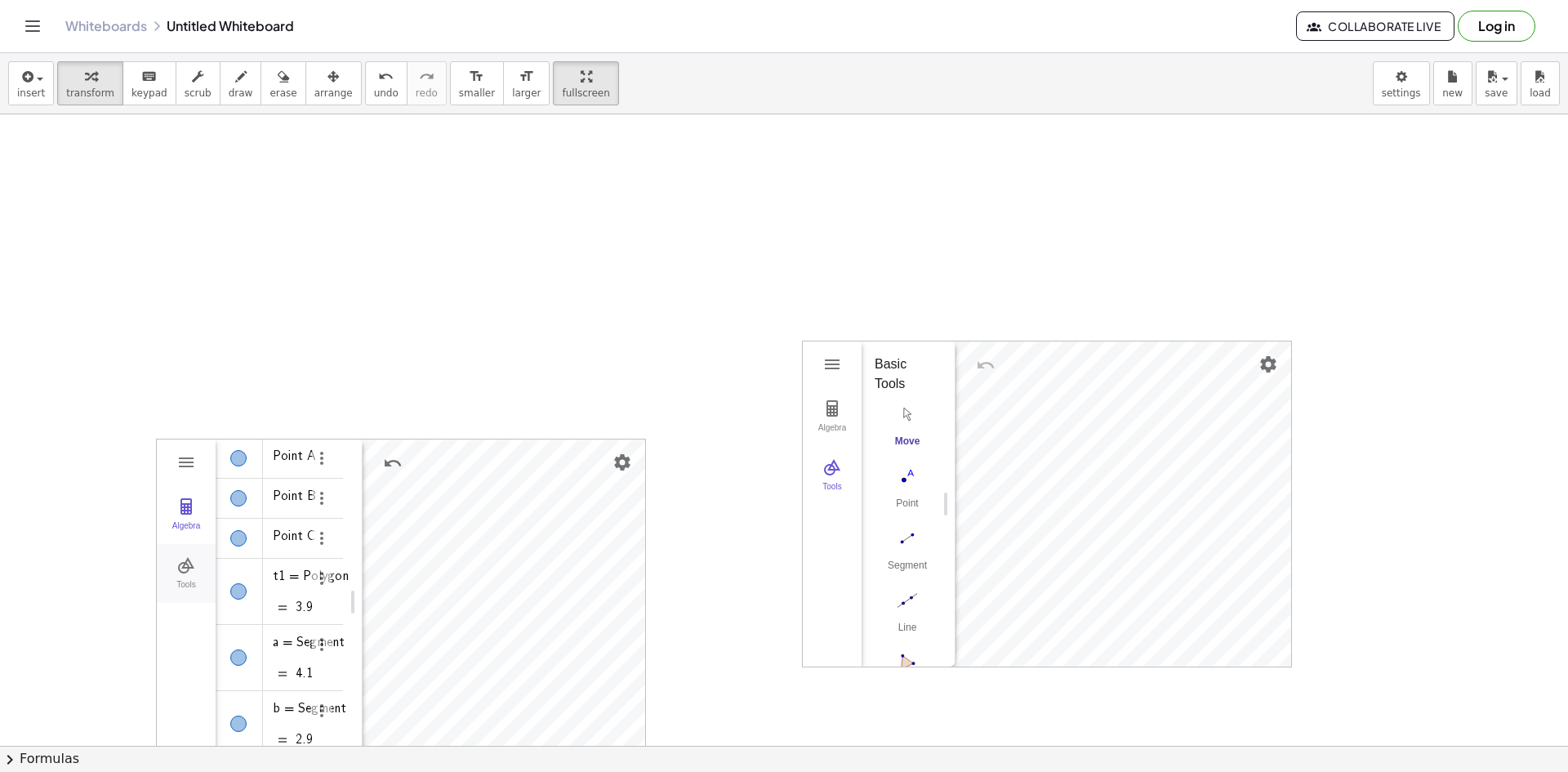
click at [178, 555] on button "Tools" at bounding box center [185, 573] width 59 height 59
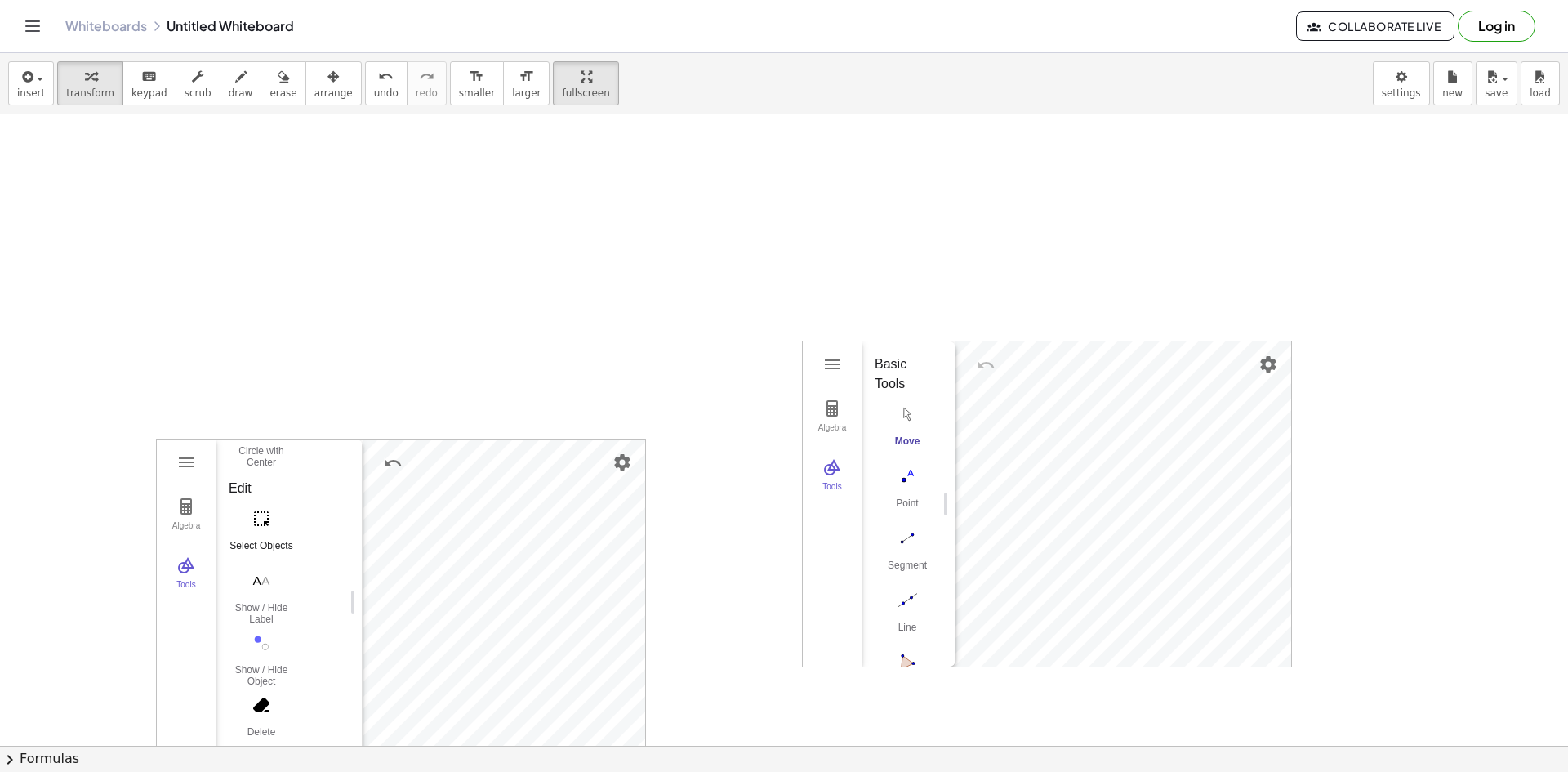
scroll to position [409, 0]
click at [268, 504] on button "Select Objects" at bounding box center [262, 504] width 65 height 59
click at [614, 360] on div at bounding box center [784, 724] width 1568 height 2526
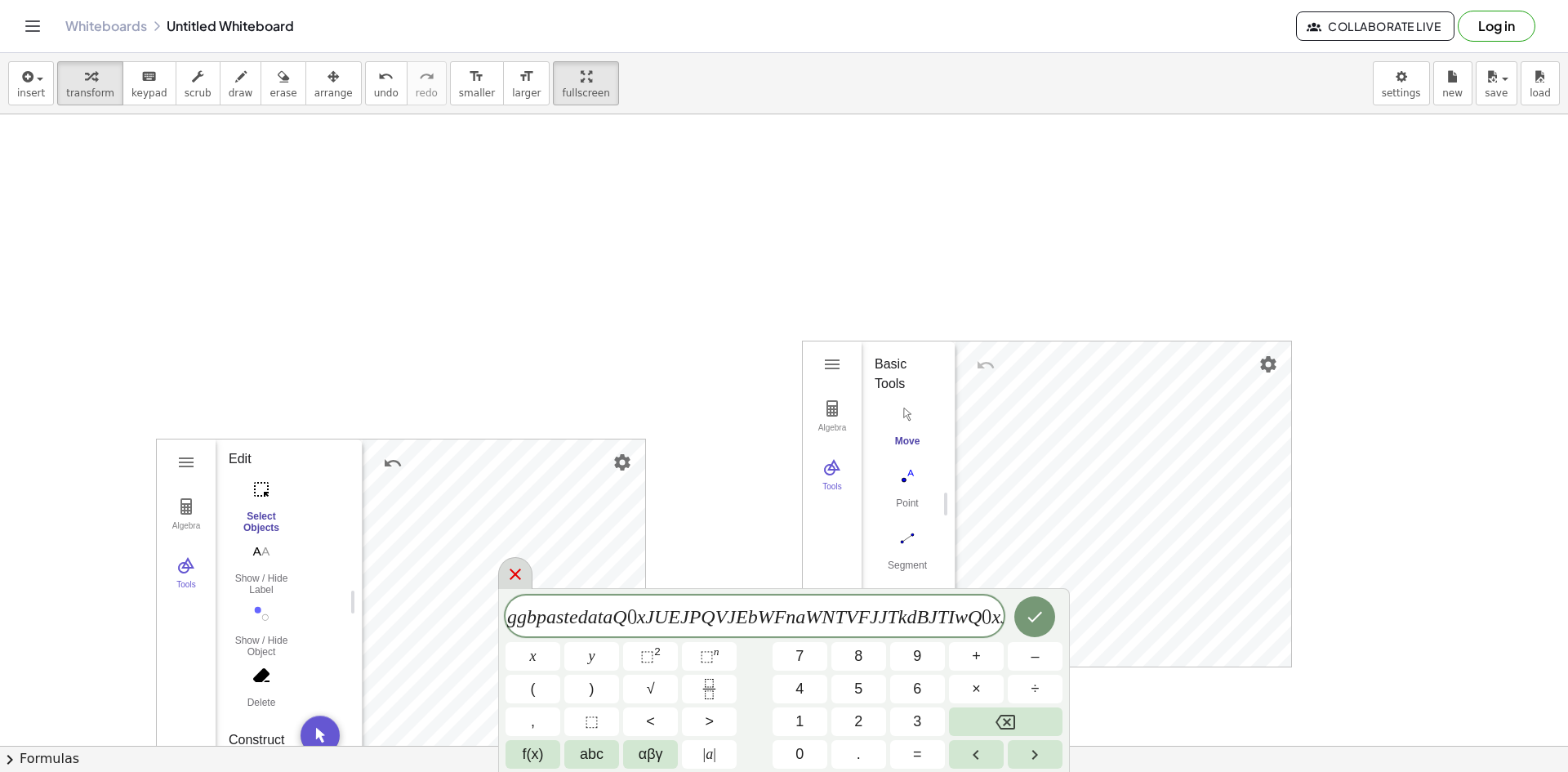
click at [519, 577] on icon at bounding box center [516, 575] width 20 height 20
click at [652, 330] on div at bounding box center [784, 724] width 1568 height 2526
click at [645, 328] on div at bounding box center [784, 724] width 1568 height 2526
click at [613, 327] on div at bounding box center [784, 724] width 1568 height 2526
click at [513, 573] on icon at bounding box center [516, 575] width 12 height 12
